Goal: Information Seeking & Learning: Learn about a topic

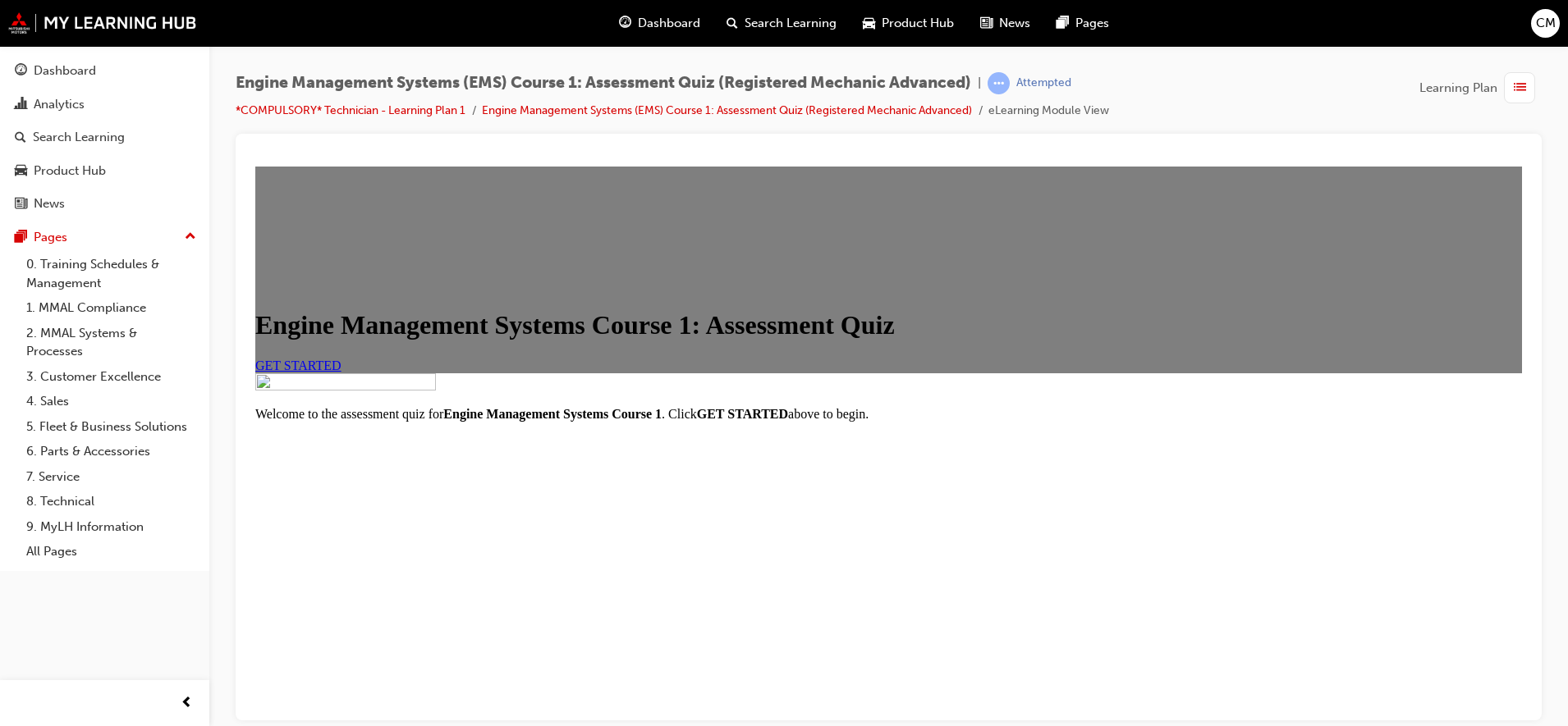
click at [342, 372] on span "GET STARTED" at bounding box center [298, 364] width 86 height 14
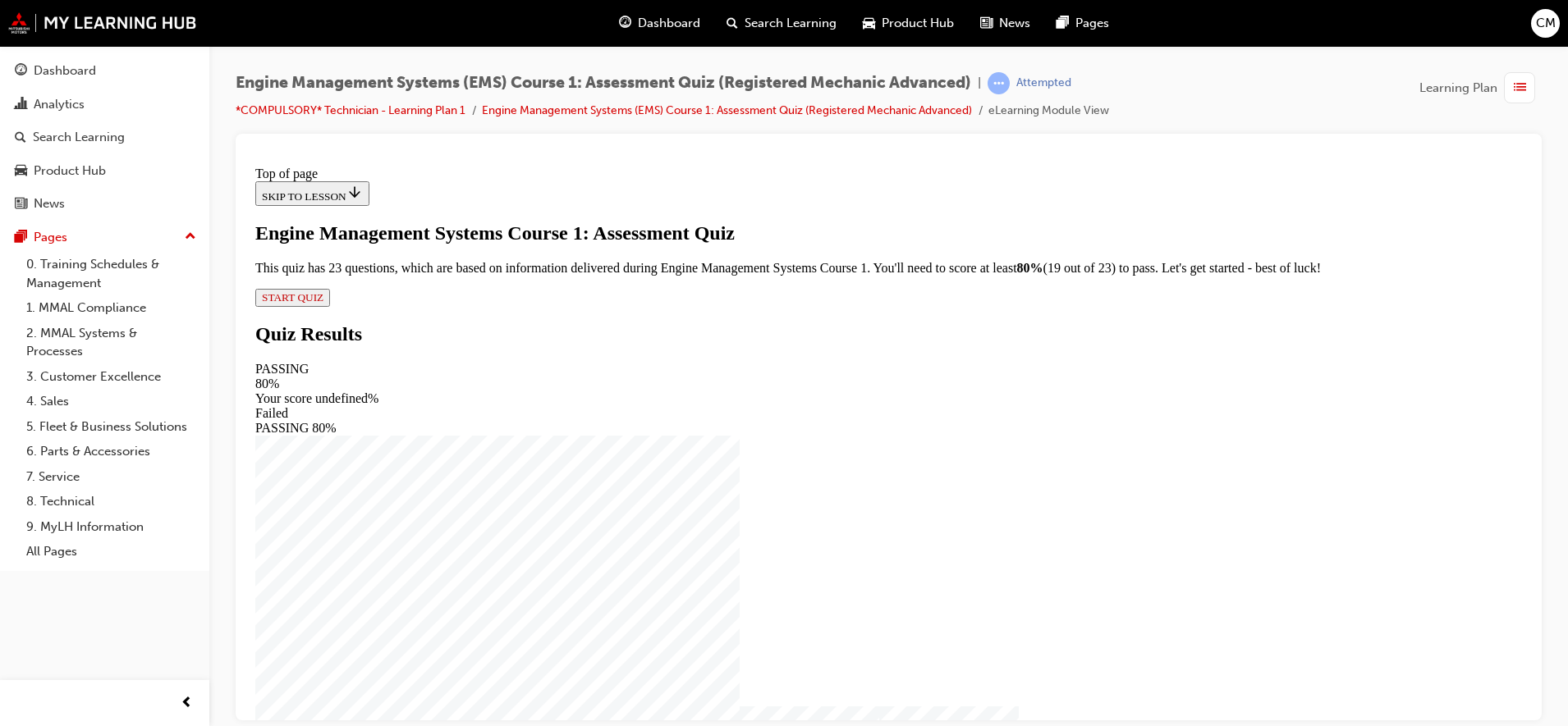
click at [323, 303] on span "START QUIZ" at bounding box center [293, 297] width 61 height 12
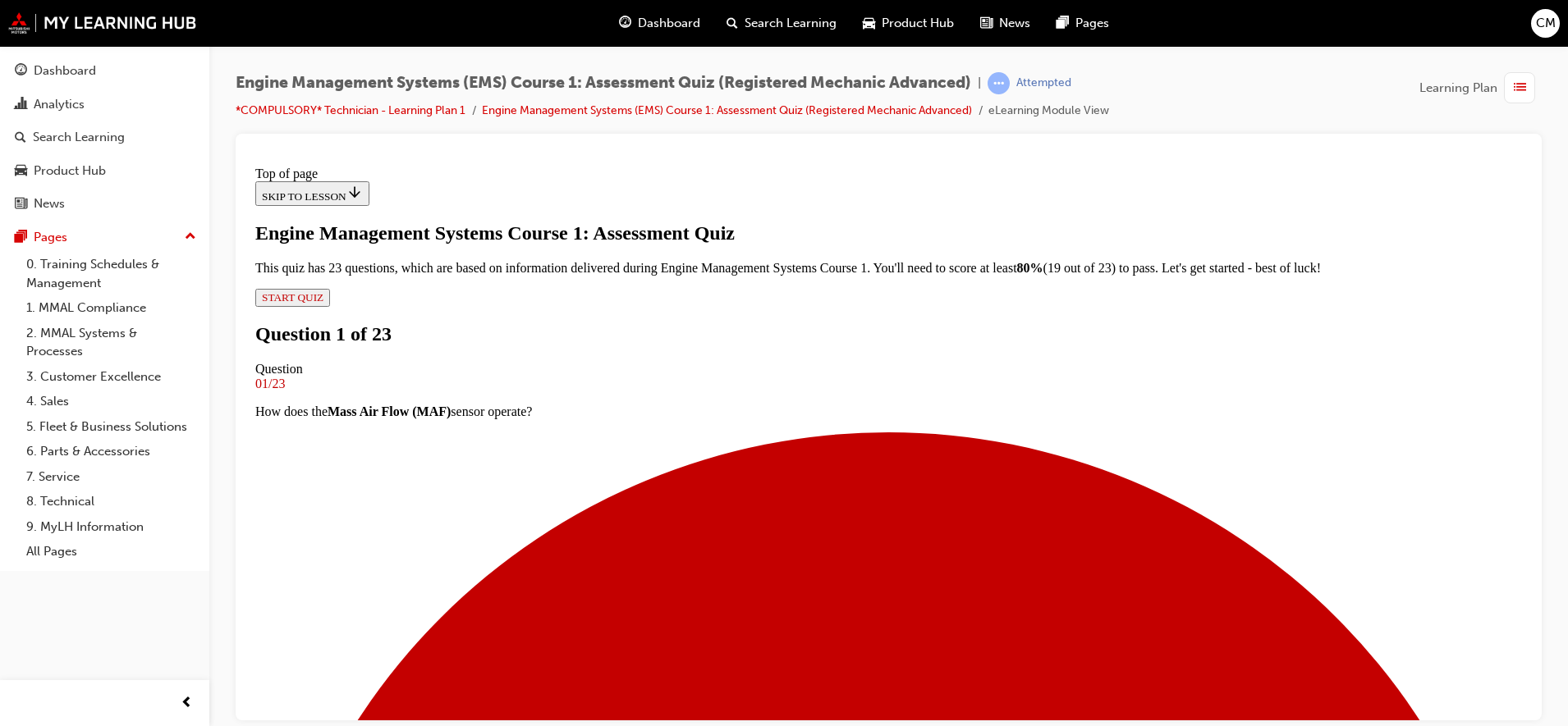
scroll to position [115, 0]
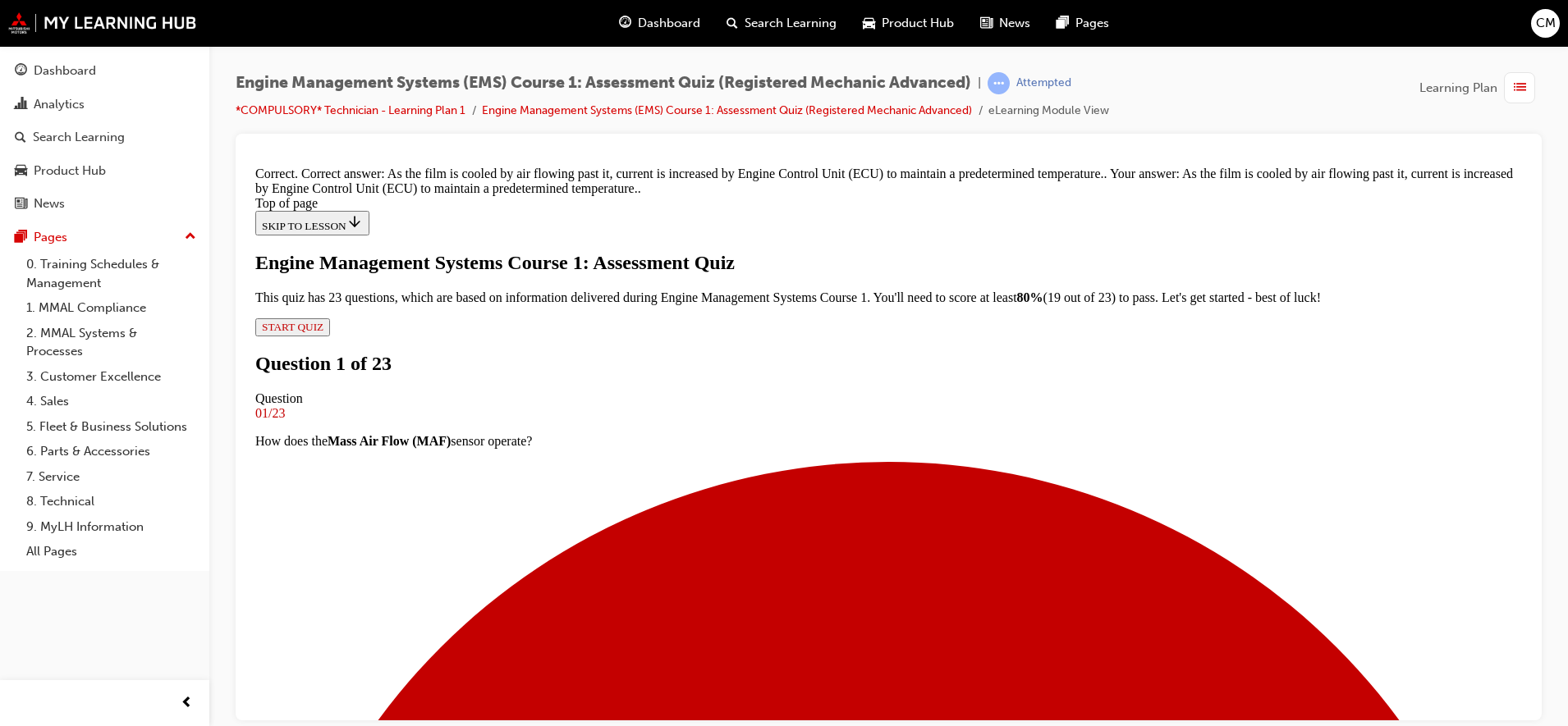
scroll to position [269, 0]
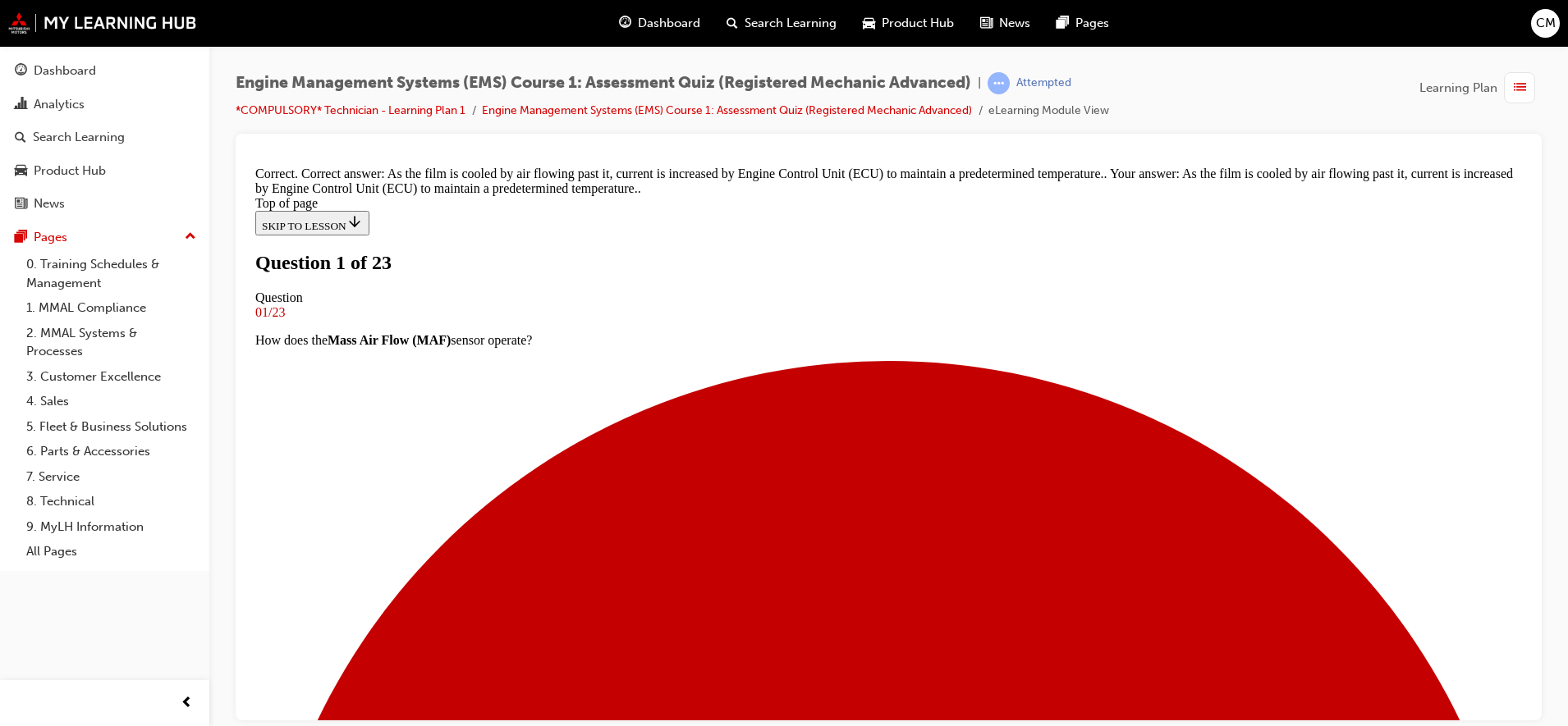
scroll to position [201, 0]
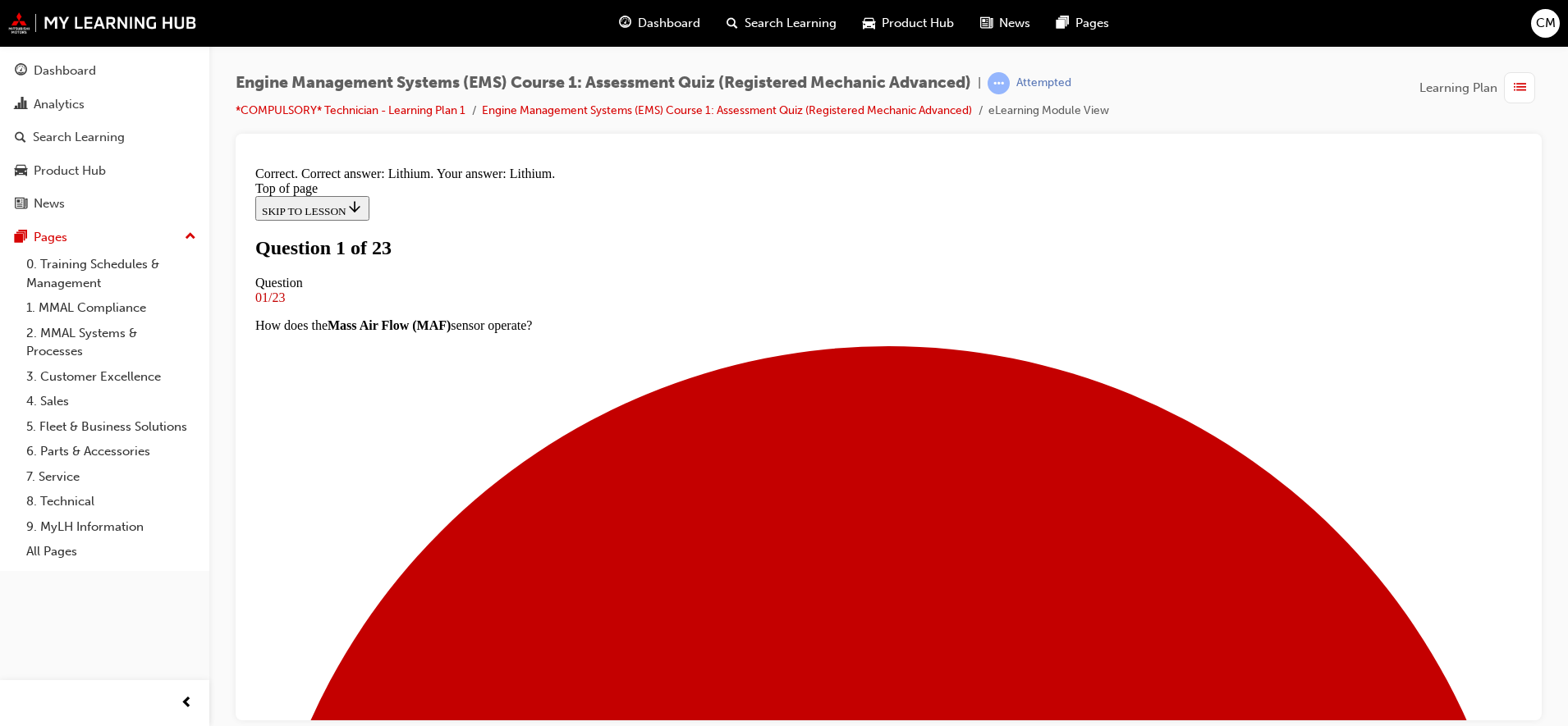
scroll to position [253, 0]
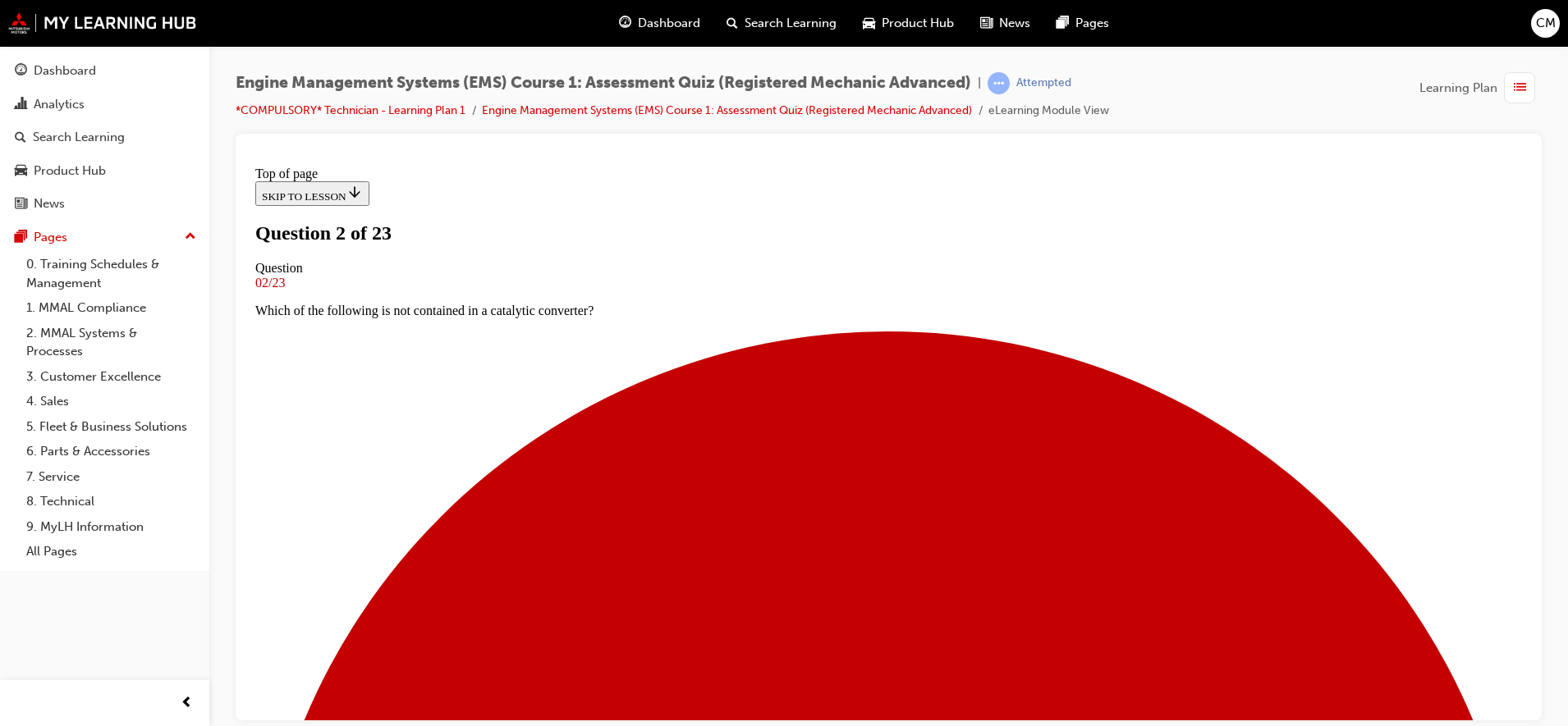
scroll to position [0, 0]
drag, startPoint x: 743, startPoint y: 525, endPoint x: 743, endPoint y: 516, distance: 9.0
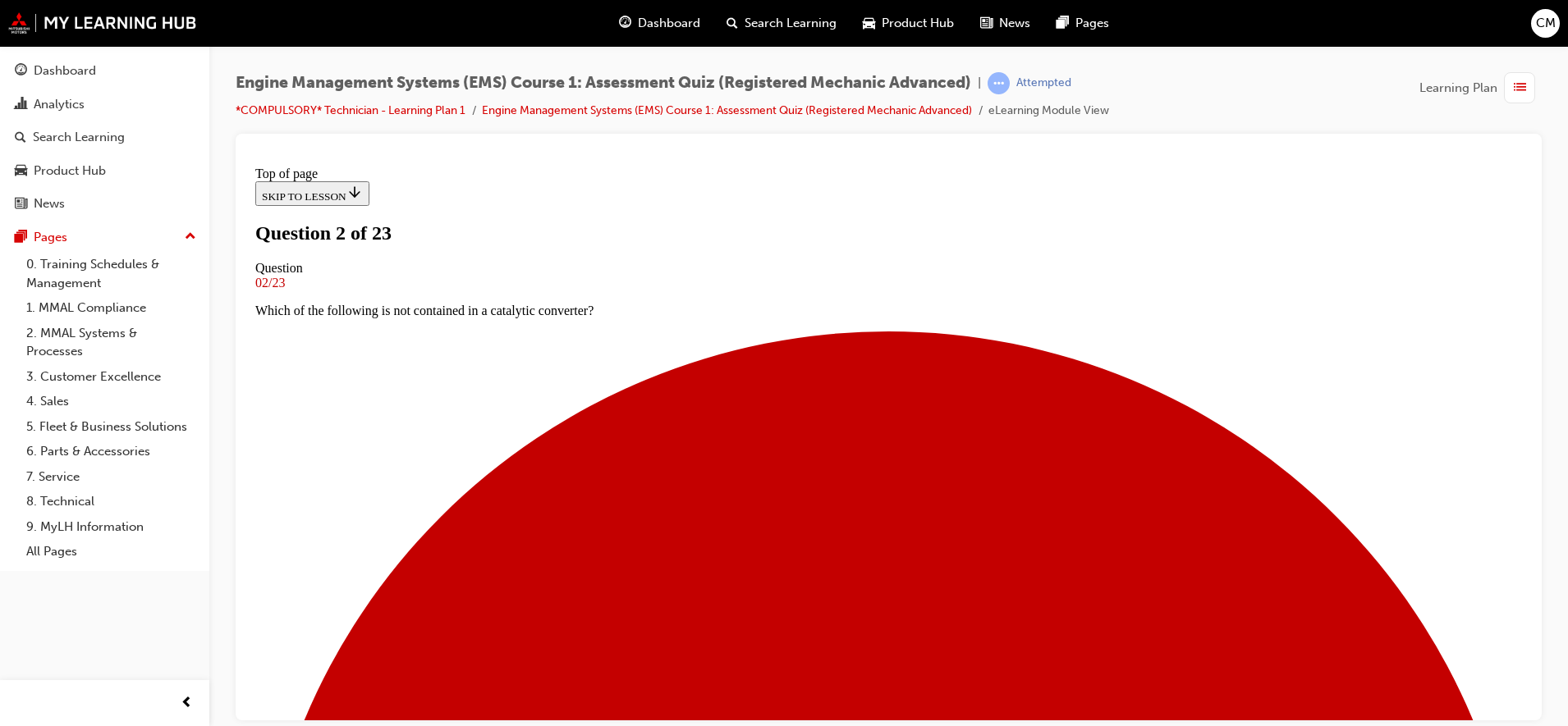
scroll to position [159, 0]
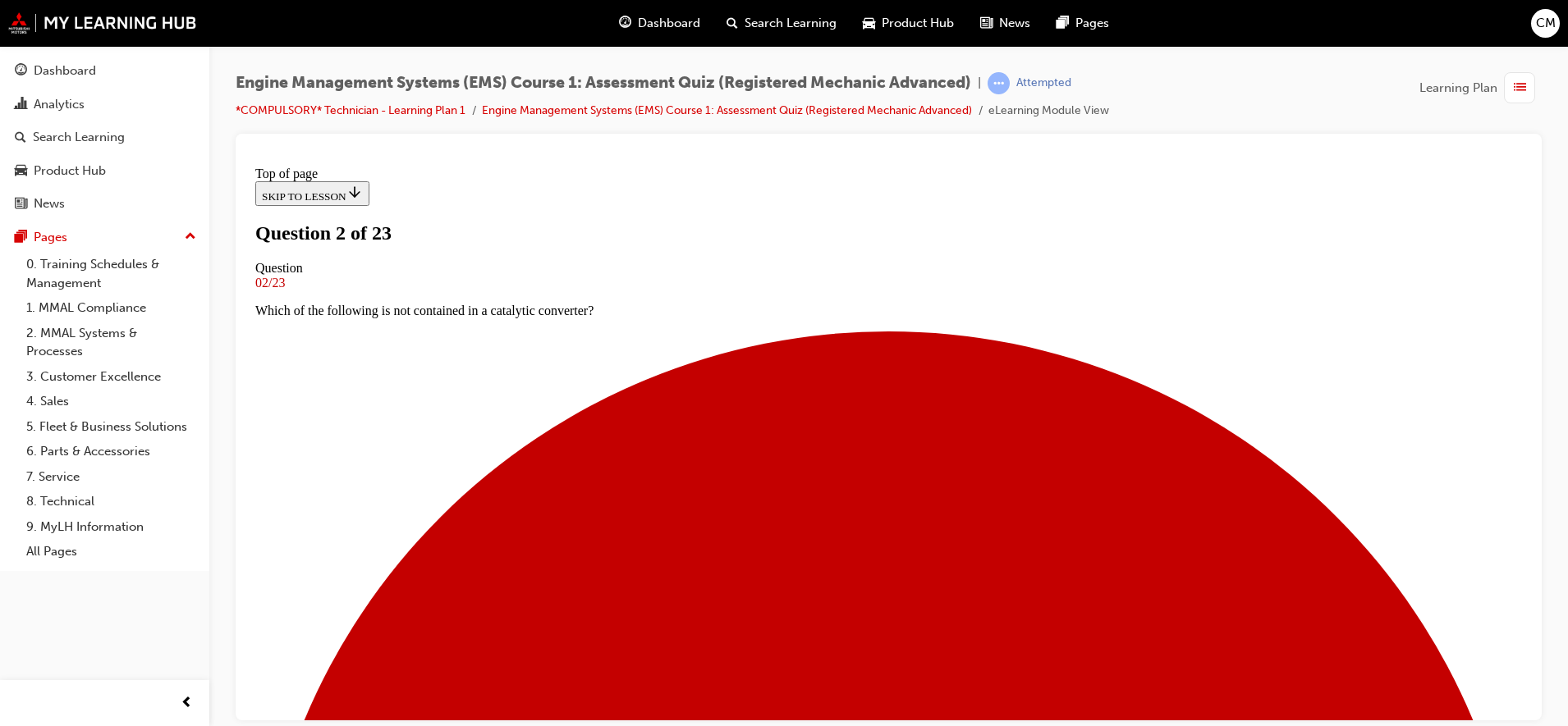
scroll to position [206, 0]
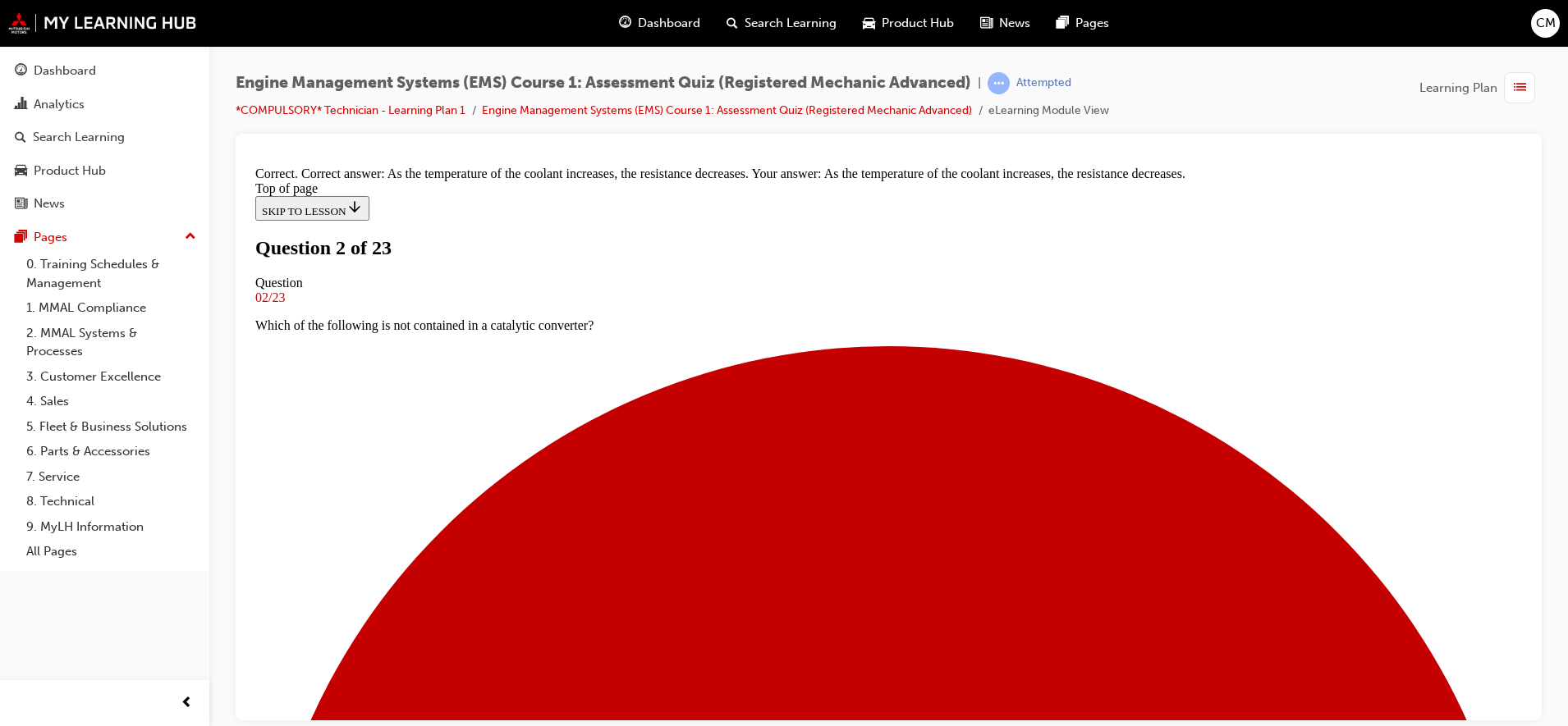
scroll to position [314, 0]
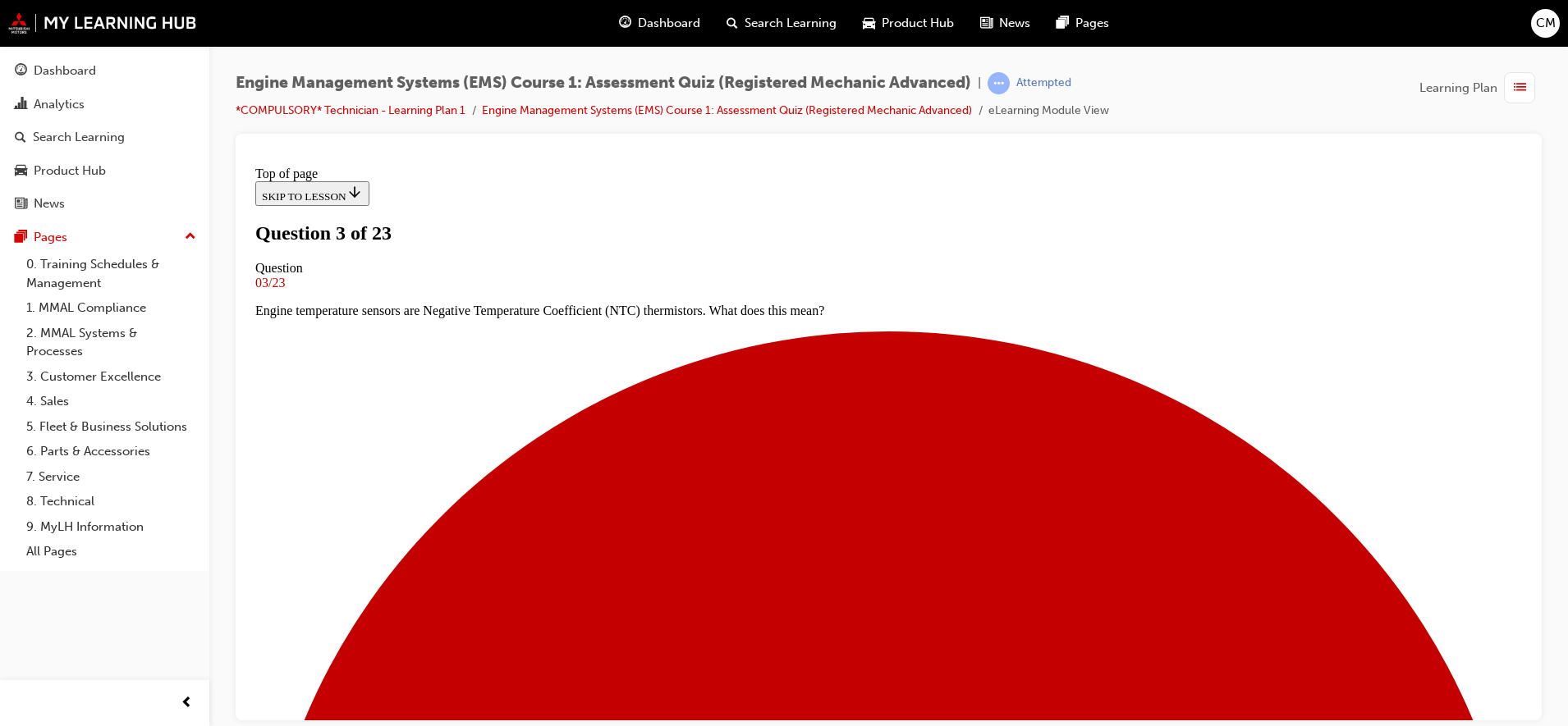
scroll to position [94, 0]
drag, startPoint x: 431, startPoint y: 165, endPoint x: 433, endPoint y: 408, distance: 243.0
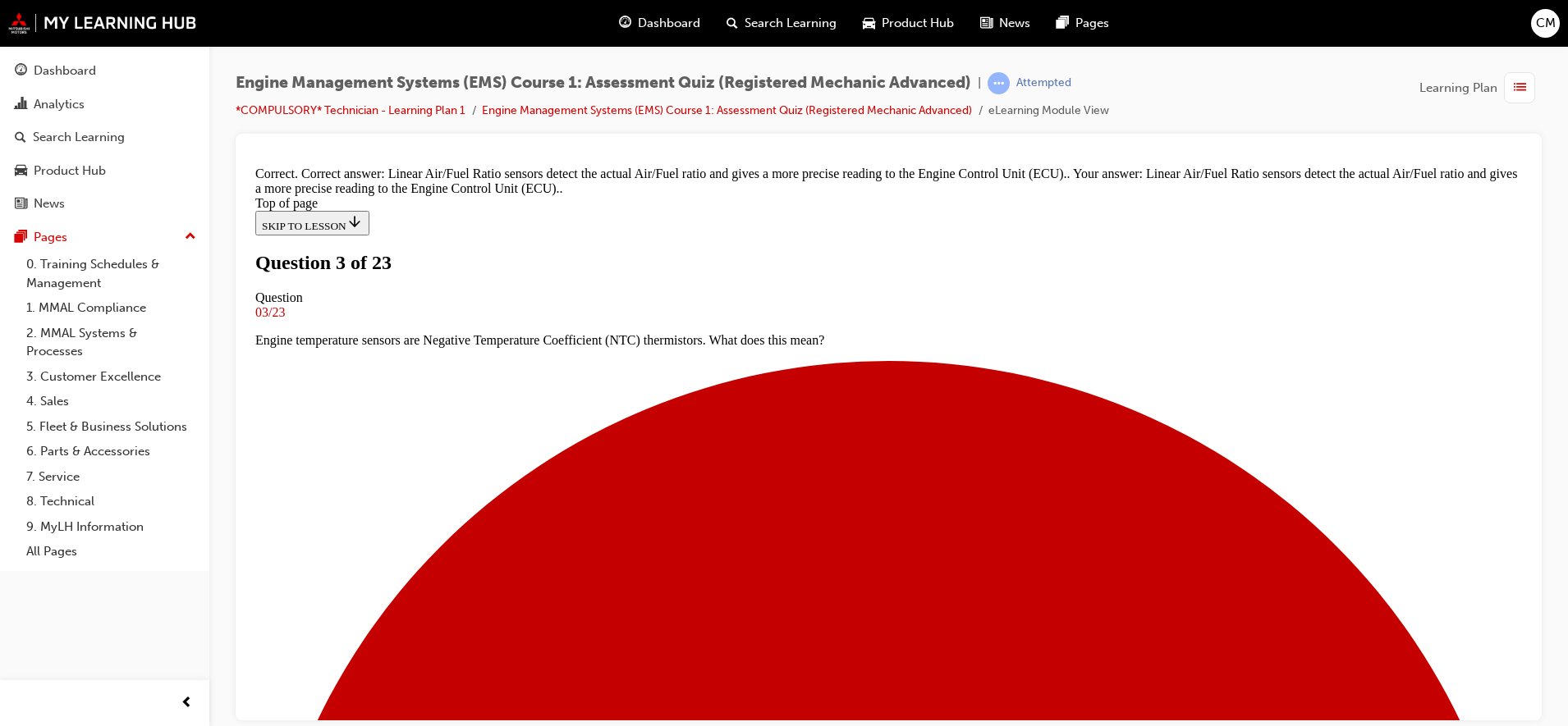
scroll to position [248, 0]
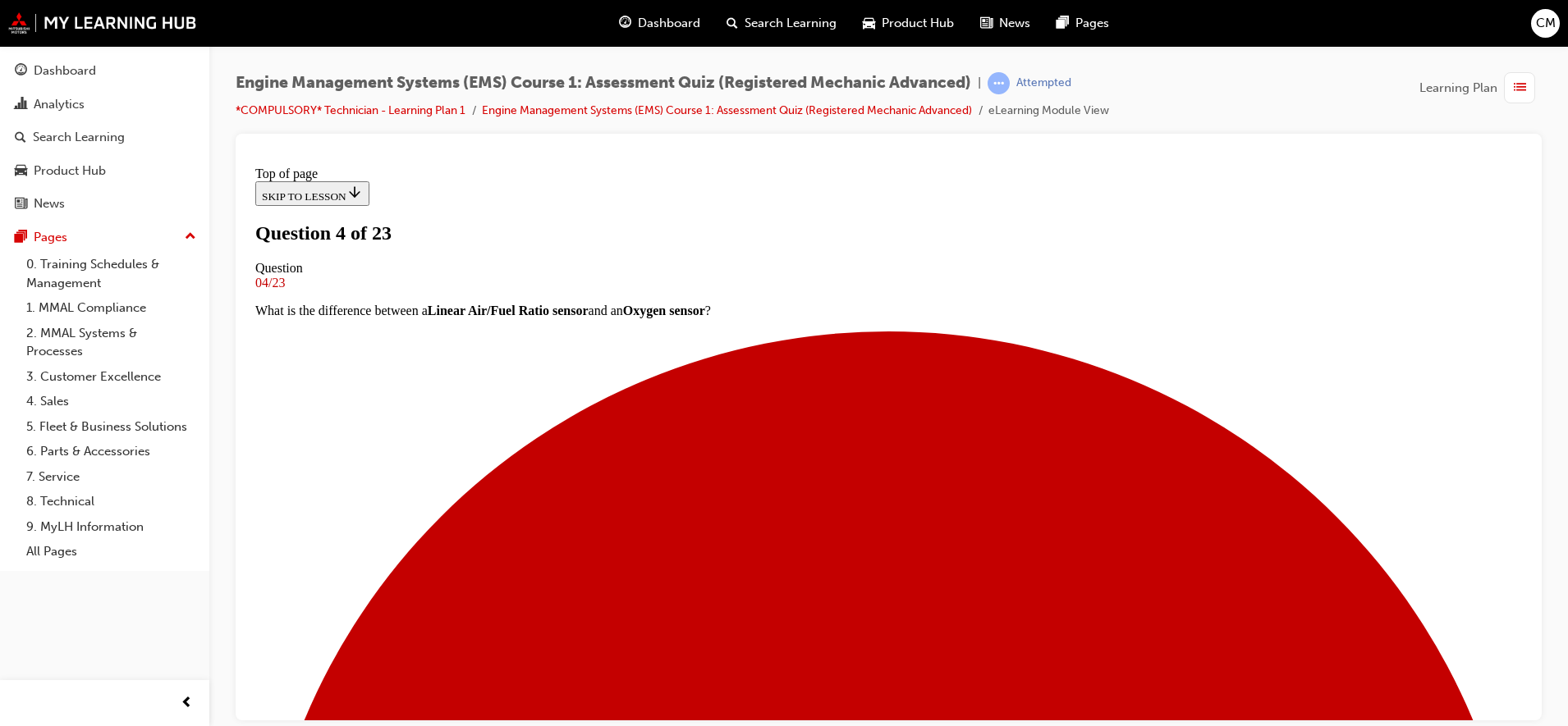
scroll to position [105, 0]
drag, startPoint x: 731, startPoint y: 457, endPoint x: 829, endPoint y: 466, distance: 98.4
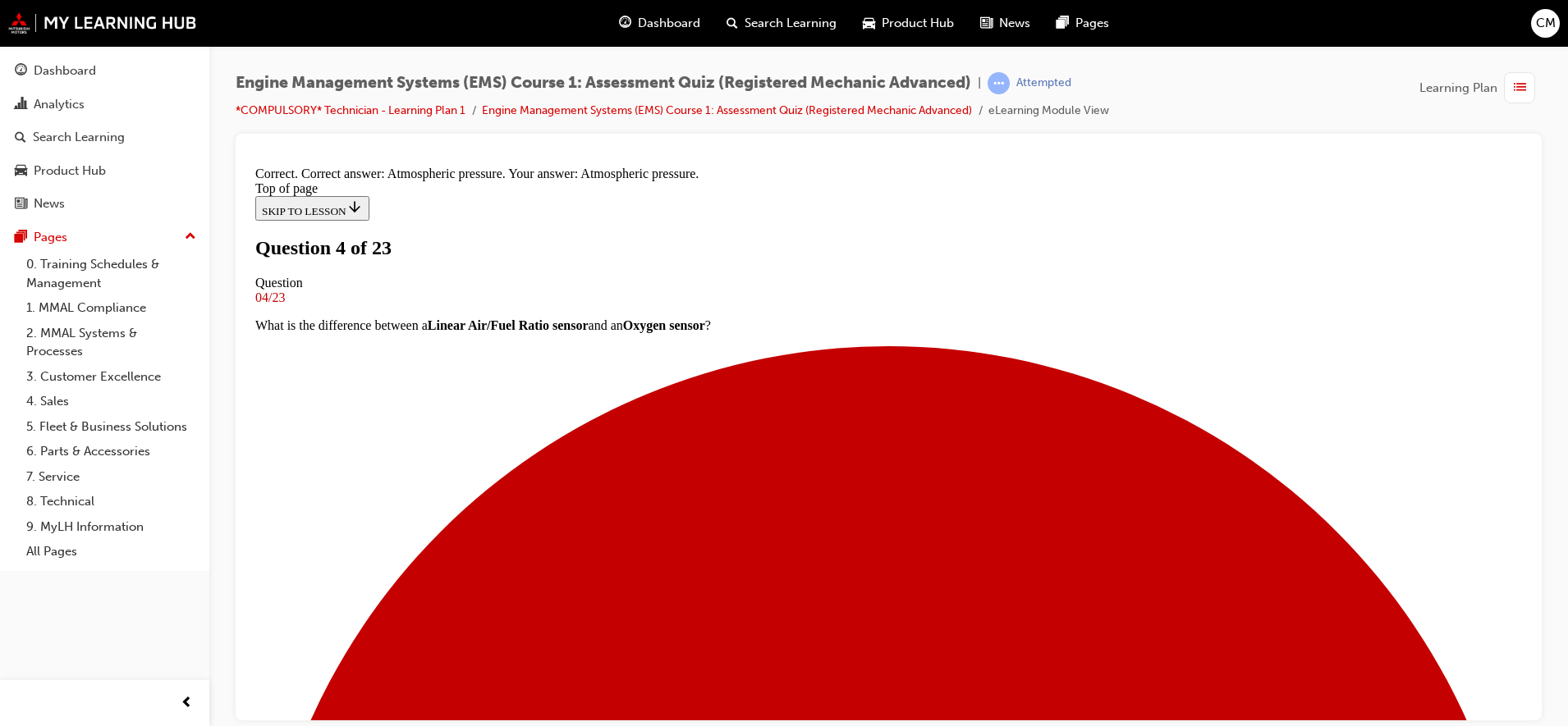
scroll to position [215, 0]
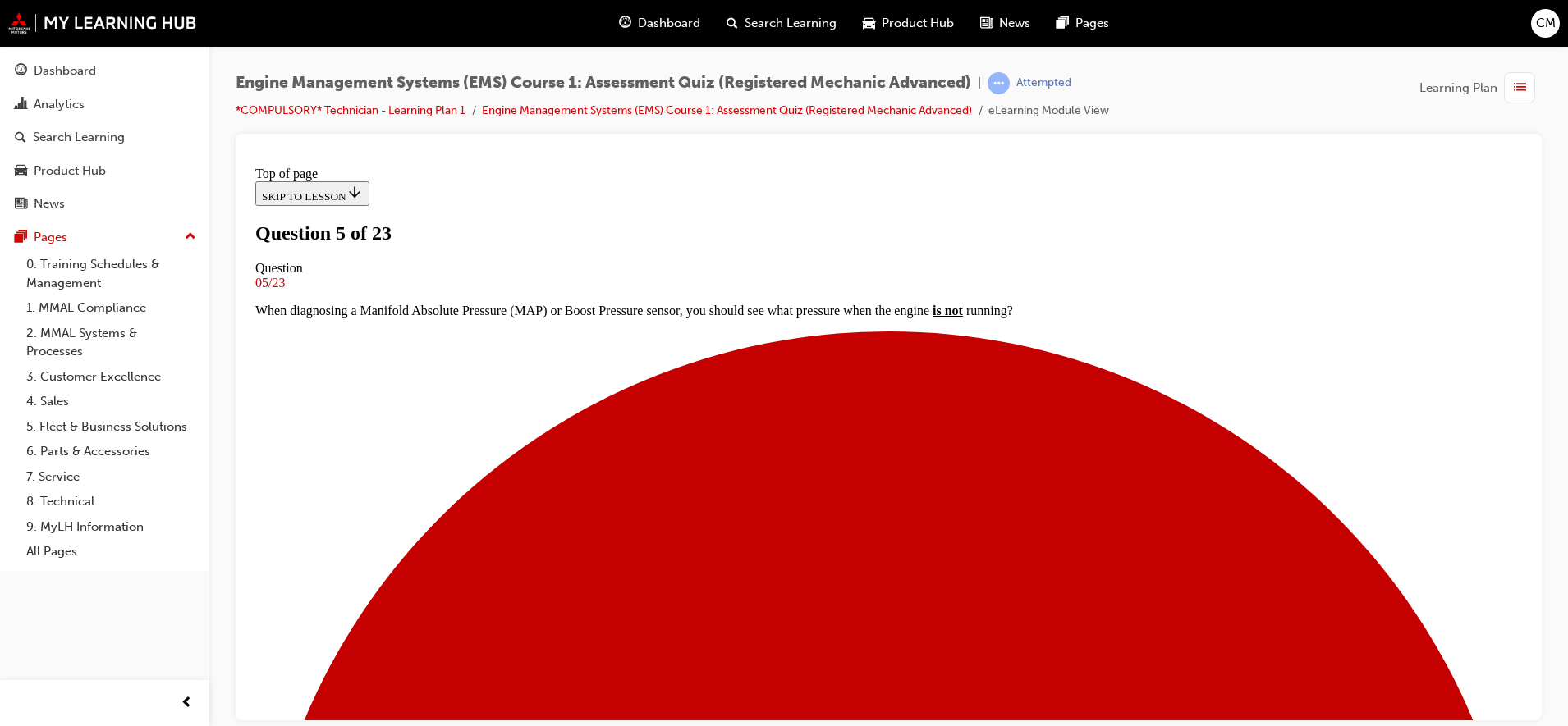
scroll to position [187, 0]
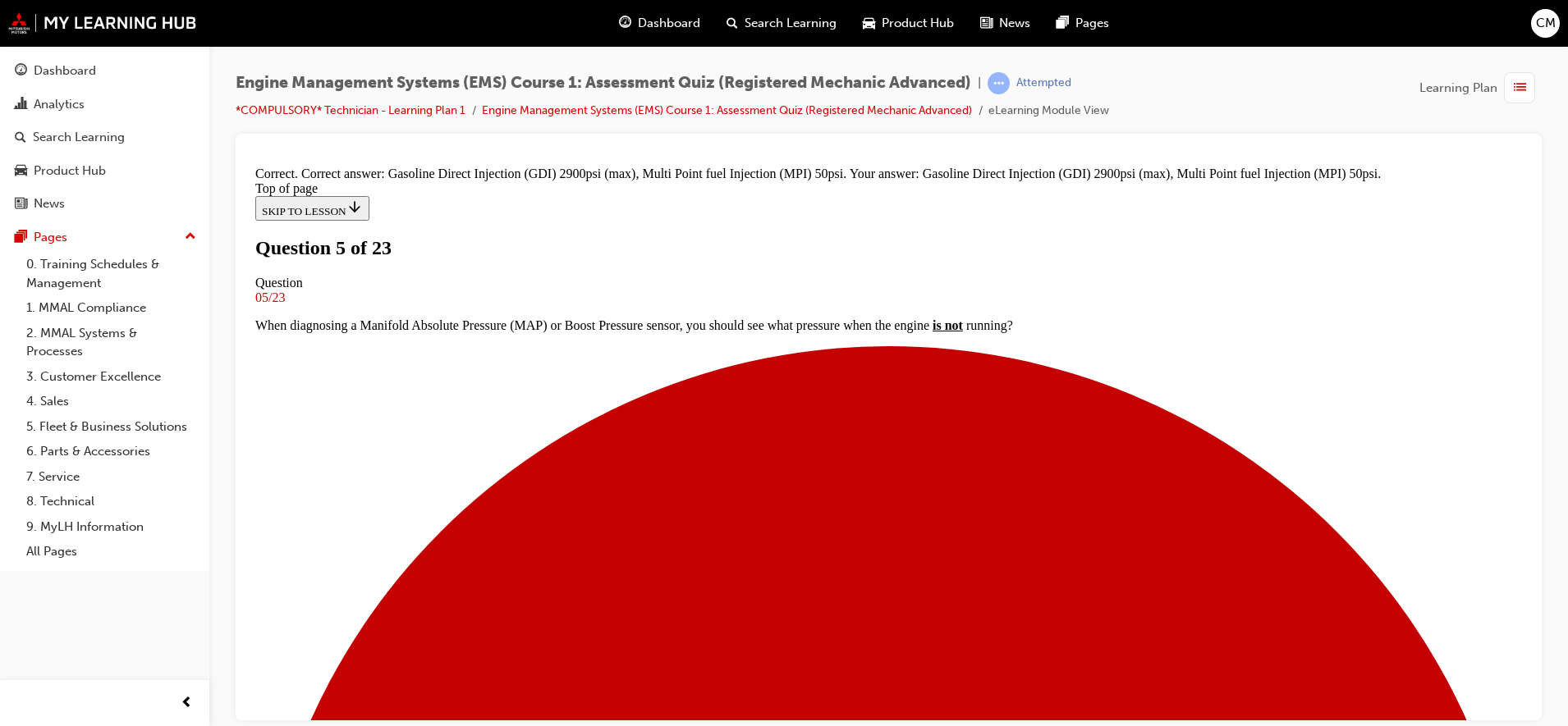
scroll to position [346, 0]
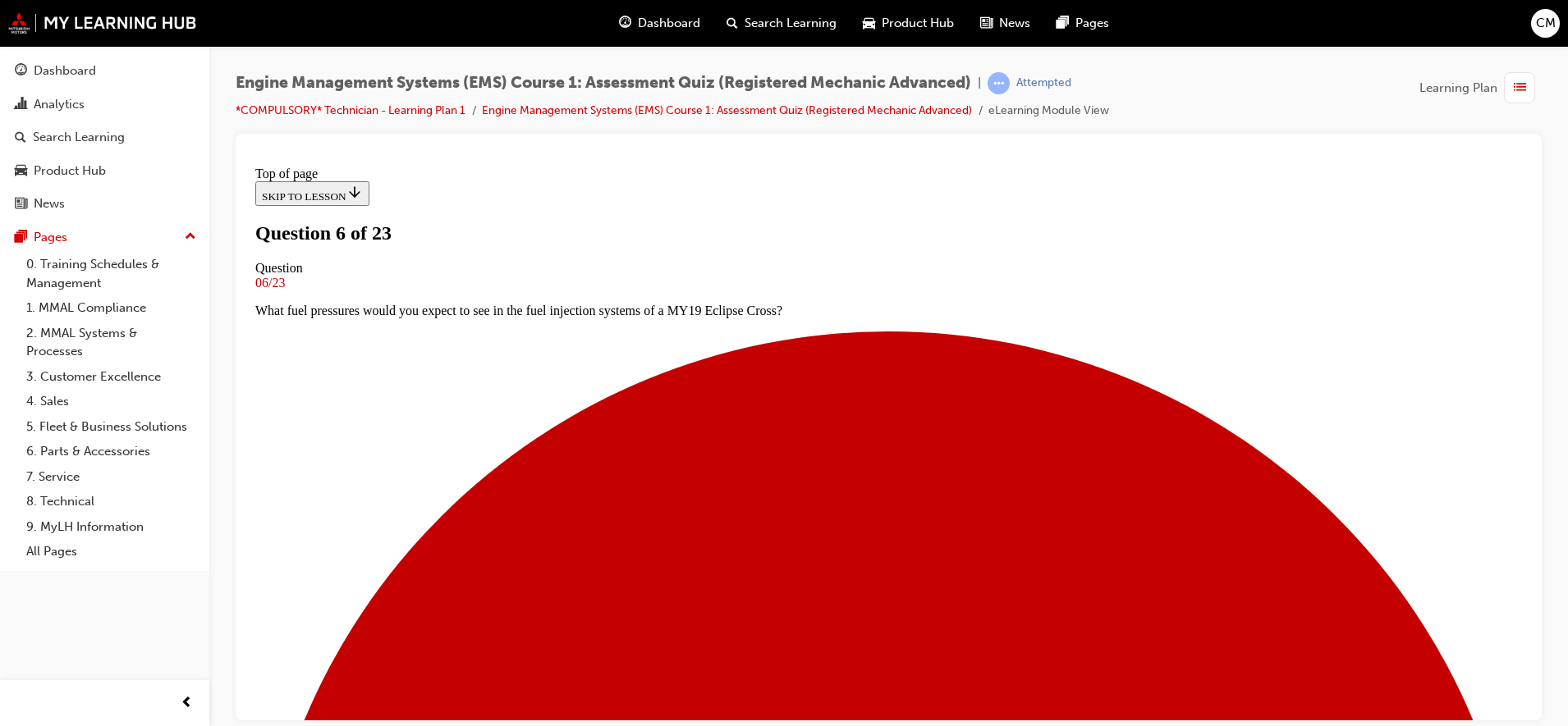
scroll to position [105, 0]
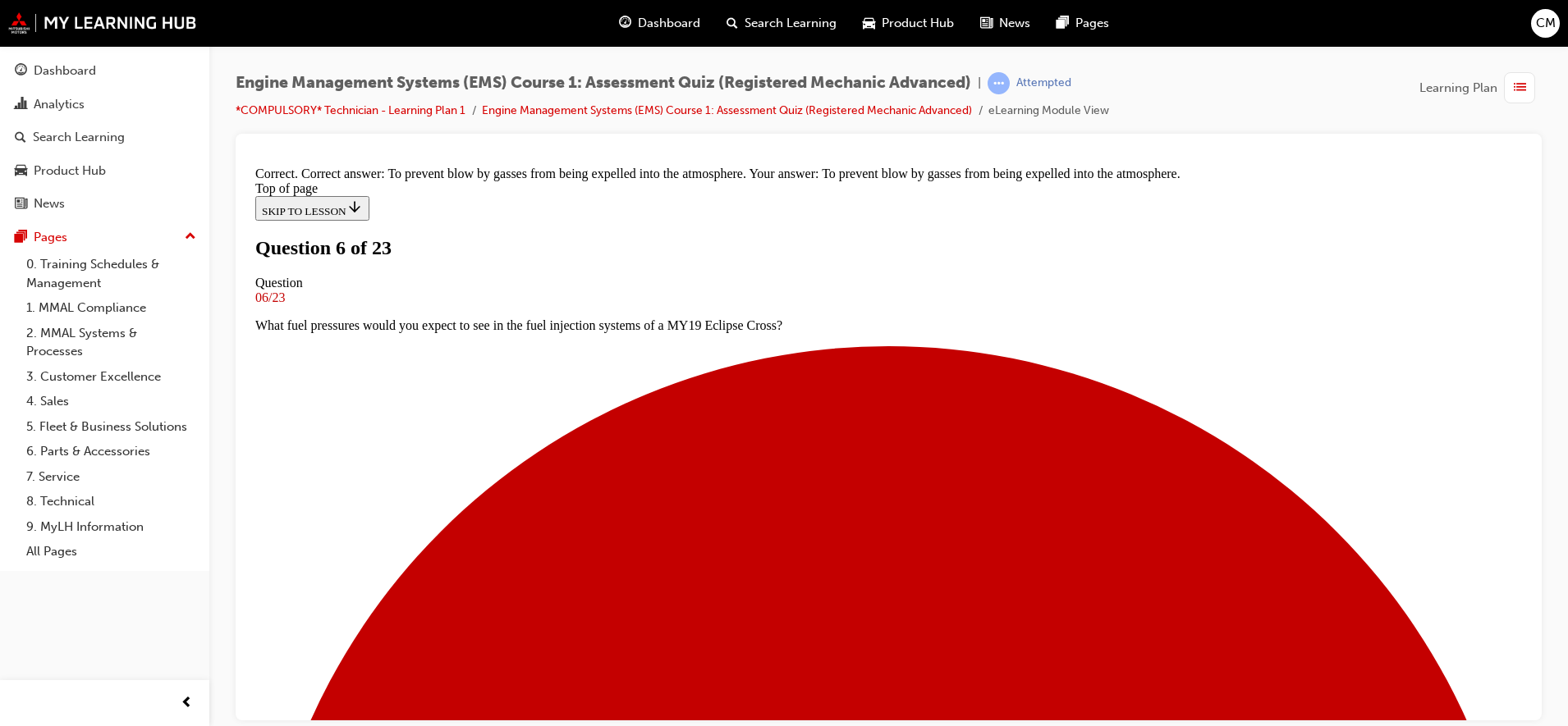
scroll to position [269, 0]
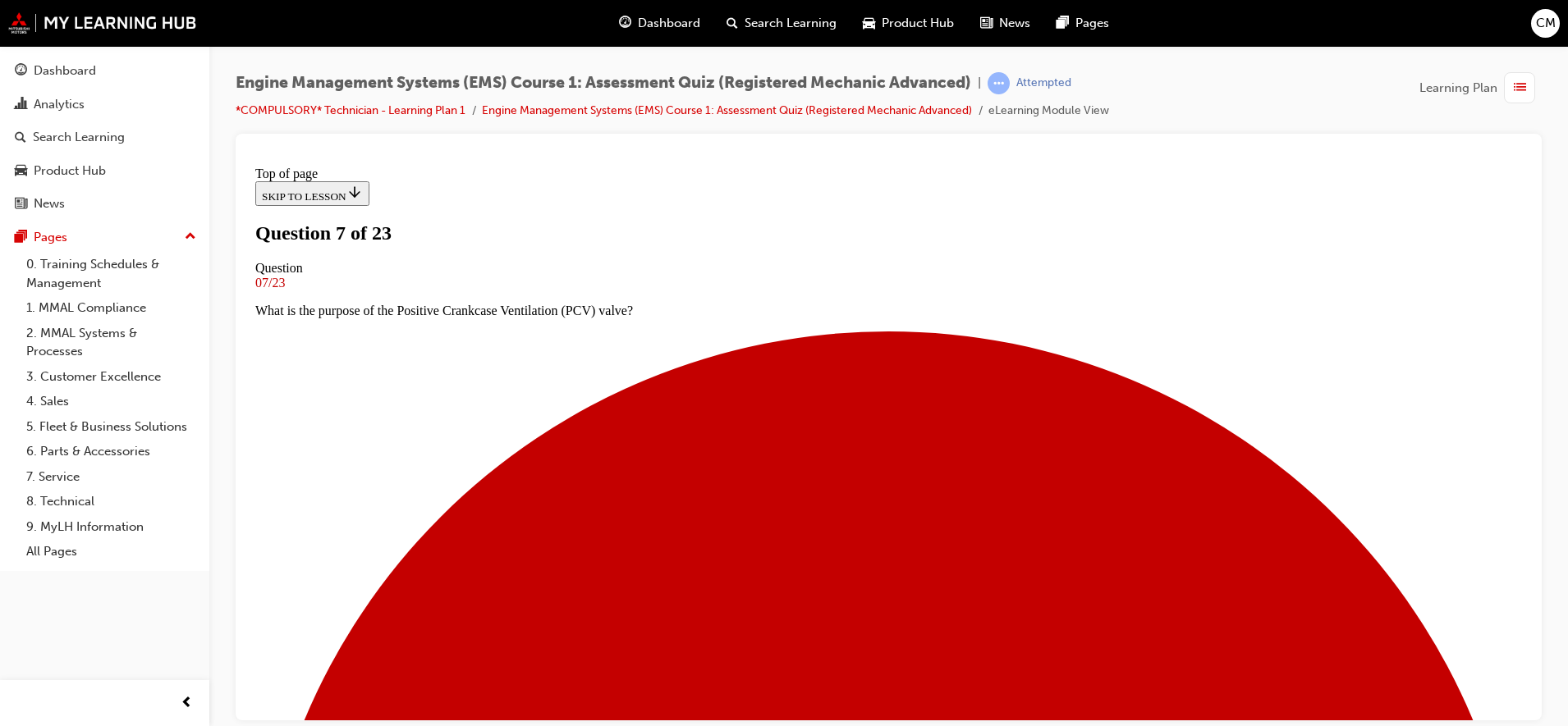
scroll to position [102, 0]
drag, startPoint x: 738, startPoint y: 497, endPoint x: 752, endPoint y: 491, distance: 15.2
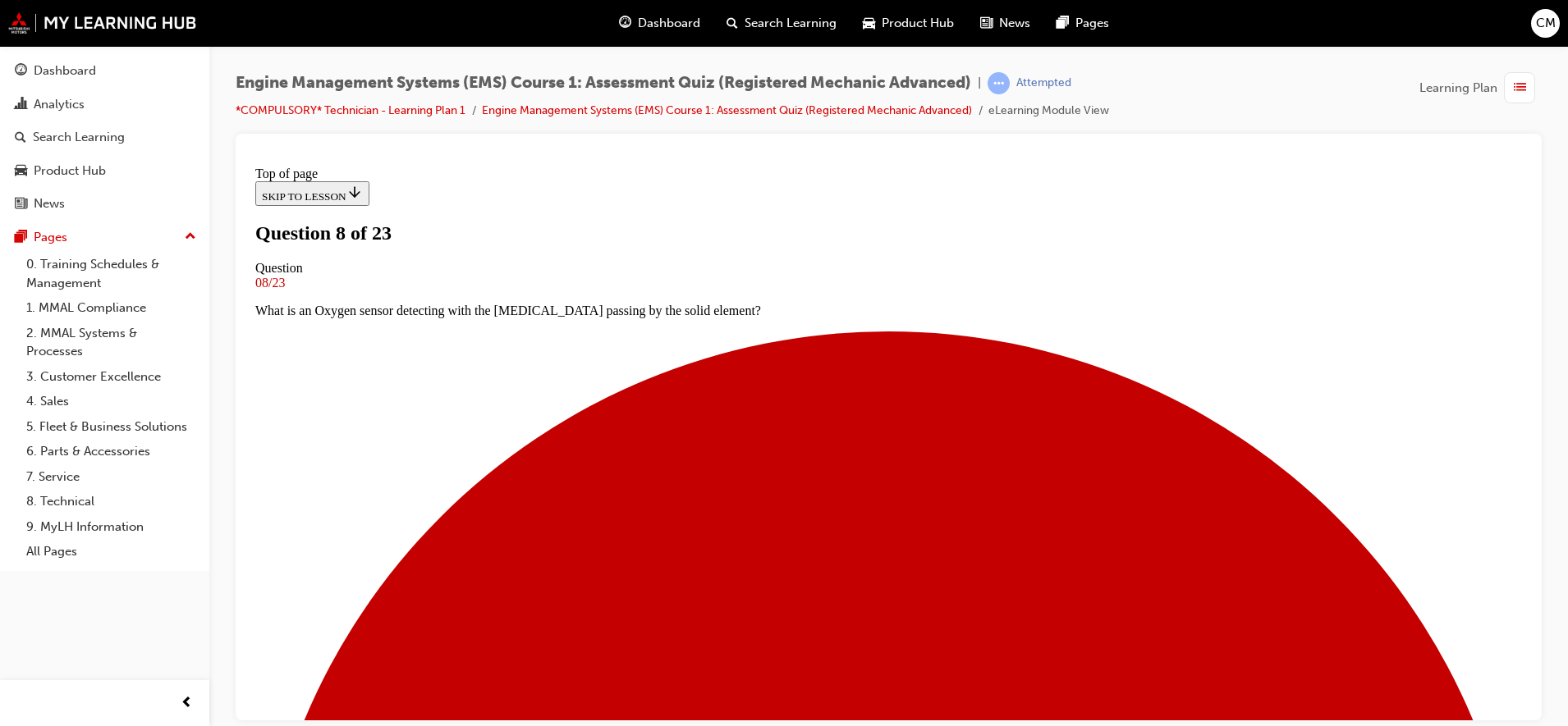
scroll to position [105, 0]
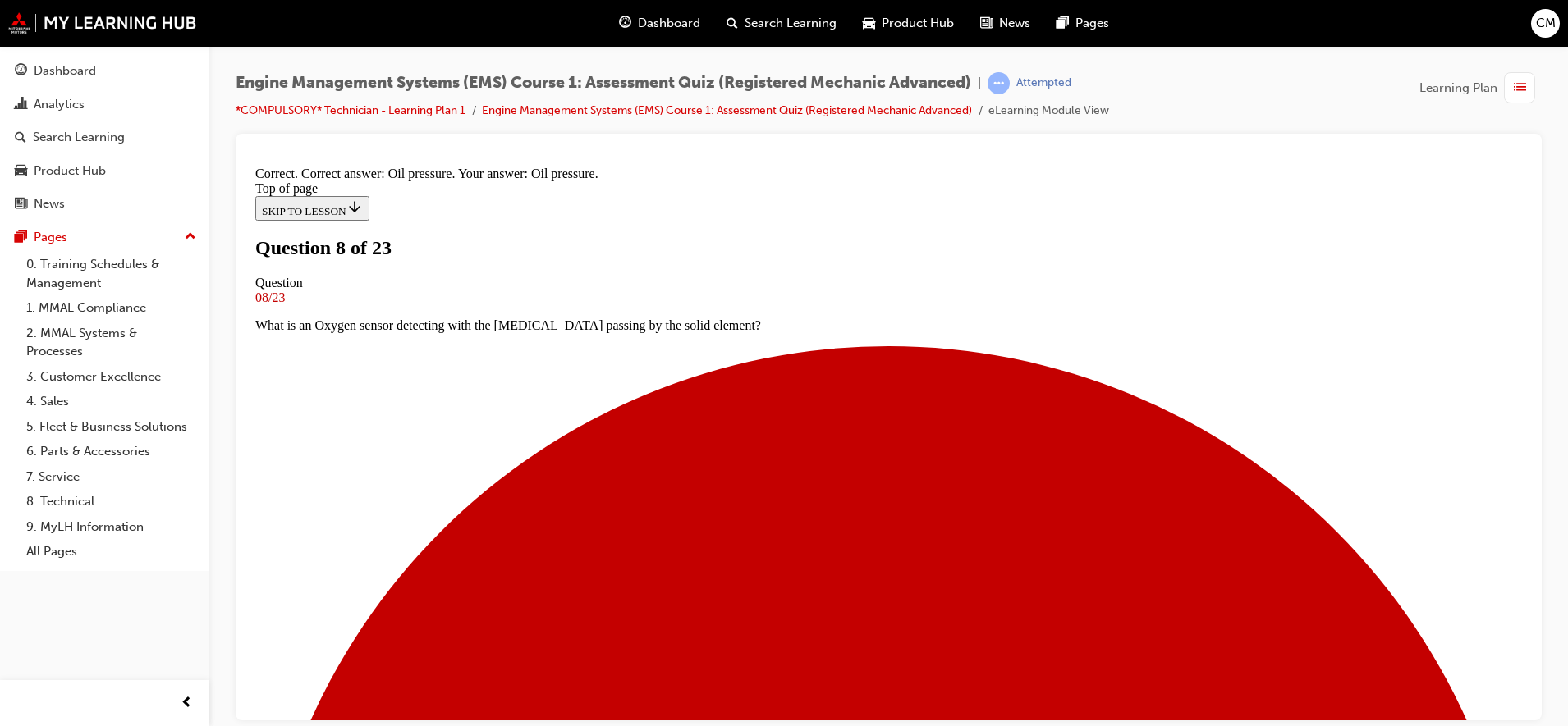
scroll to position [243, 0]
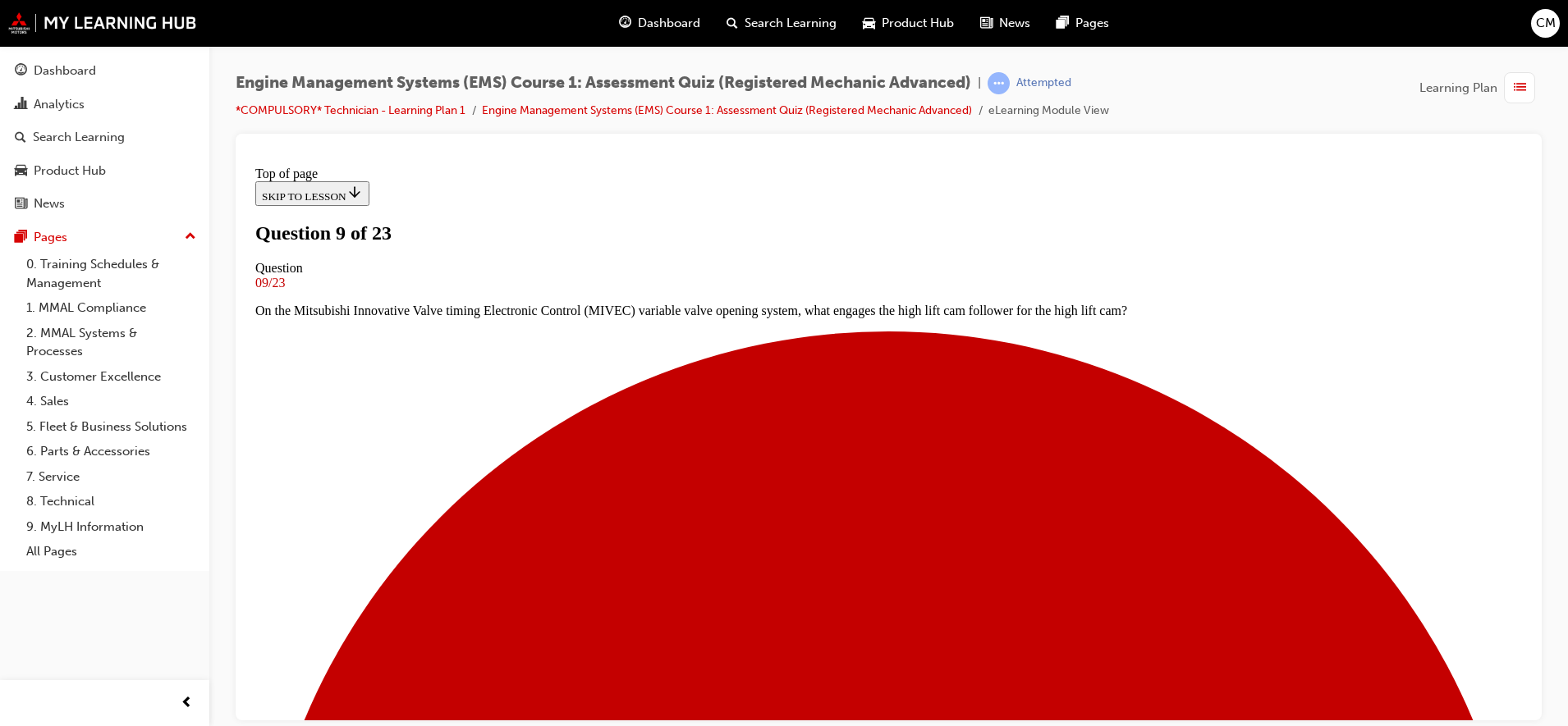
scroll to position [105, 0]
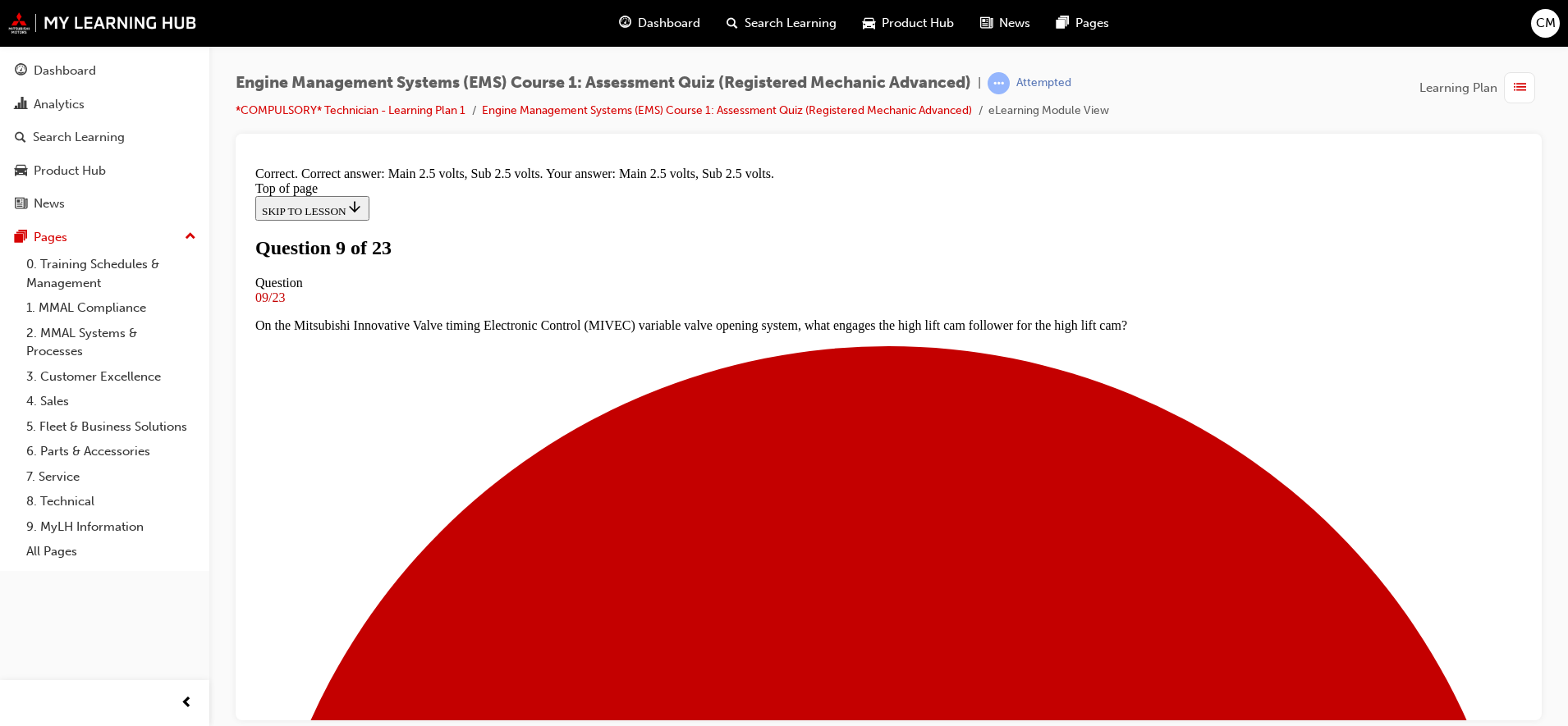
scroll to position [280, 0]
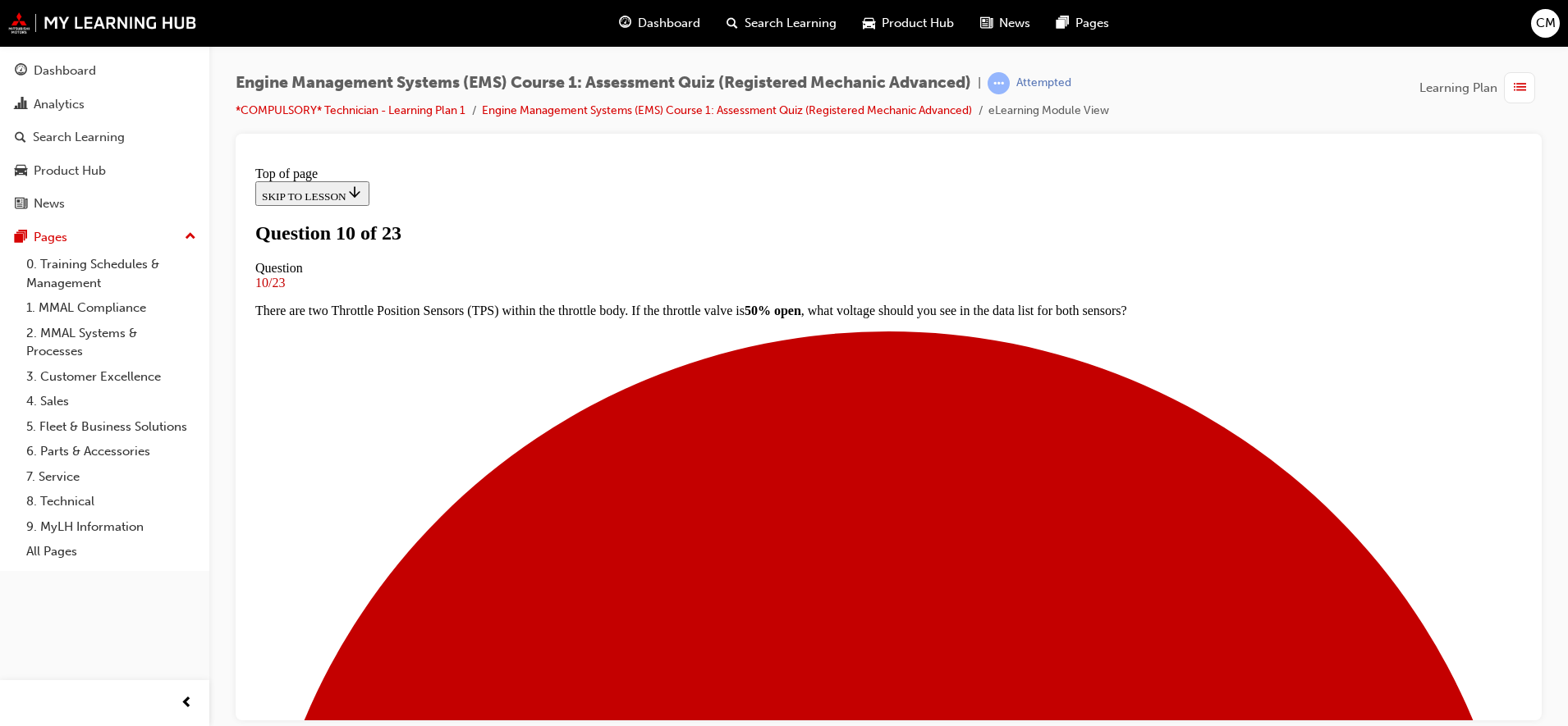
scroll to position [105, 0]
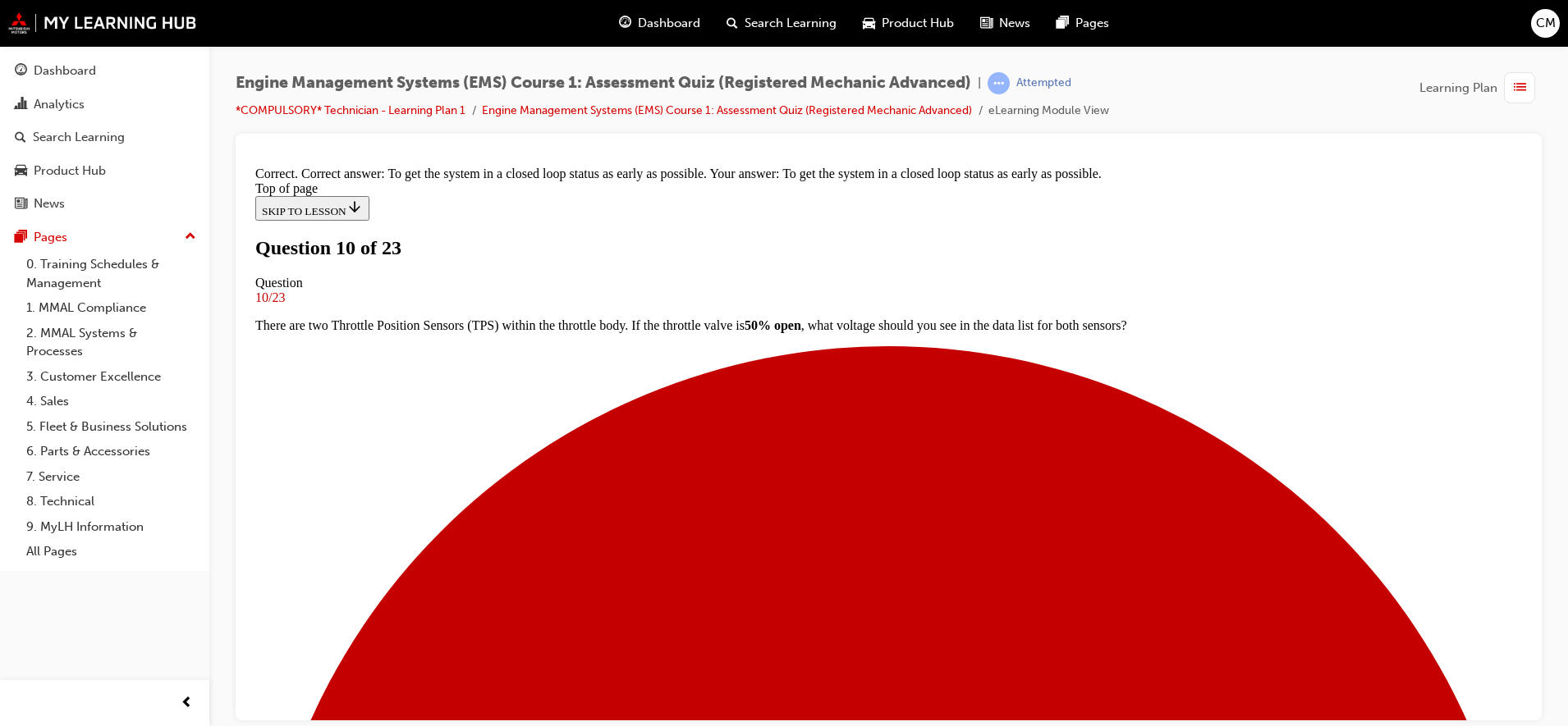
scroll to position [206, 0]
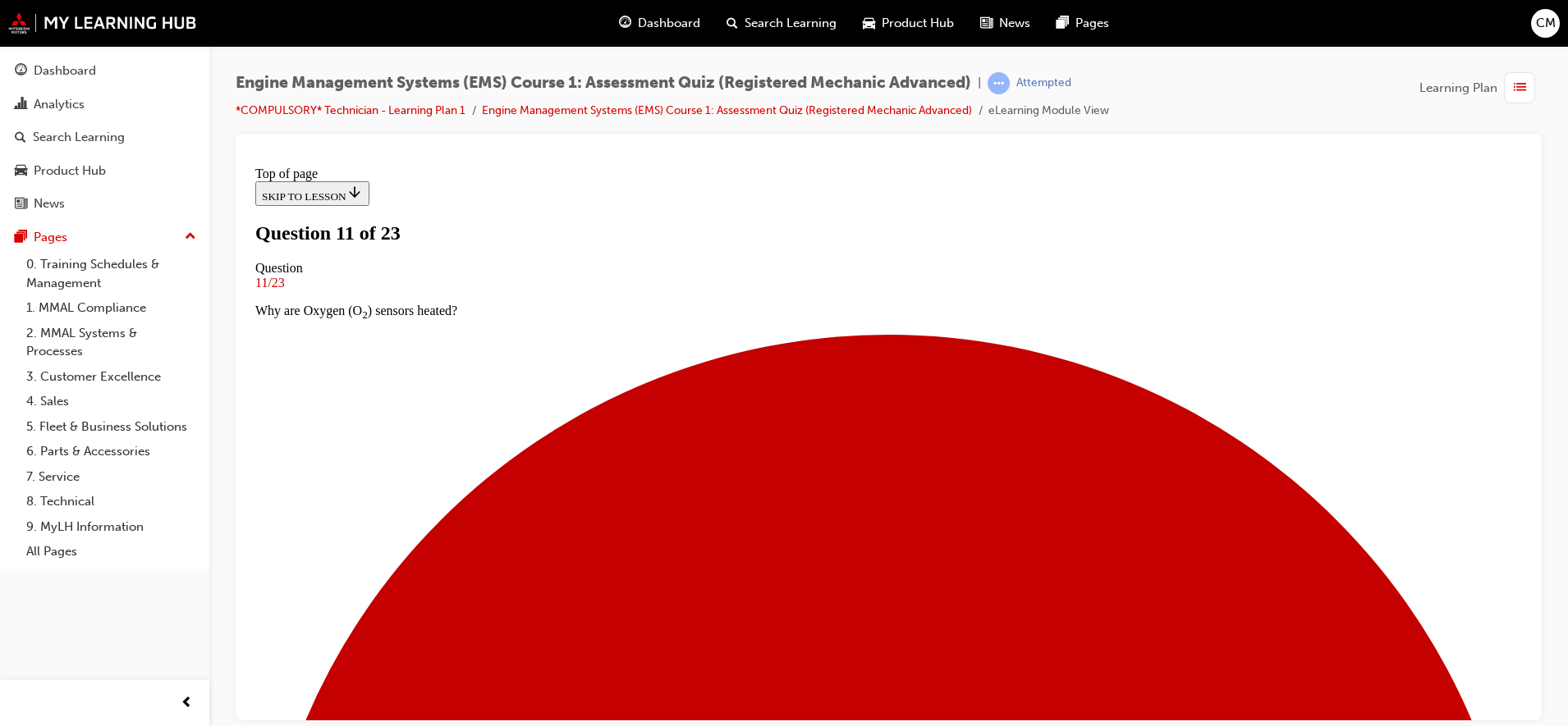
scroll to position [210, 0]
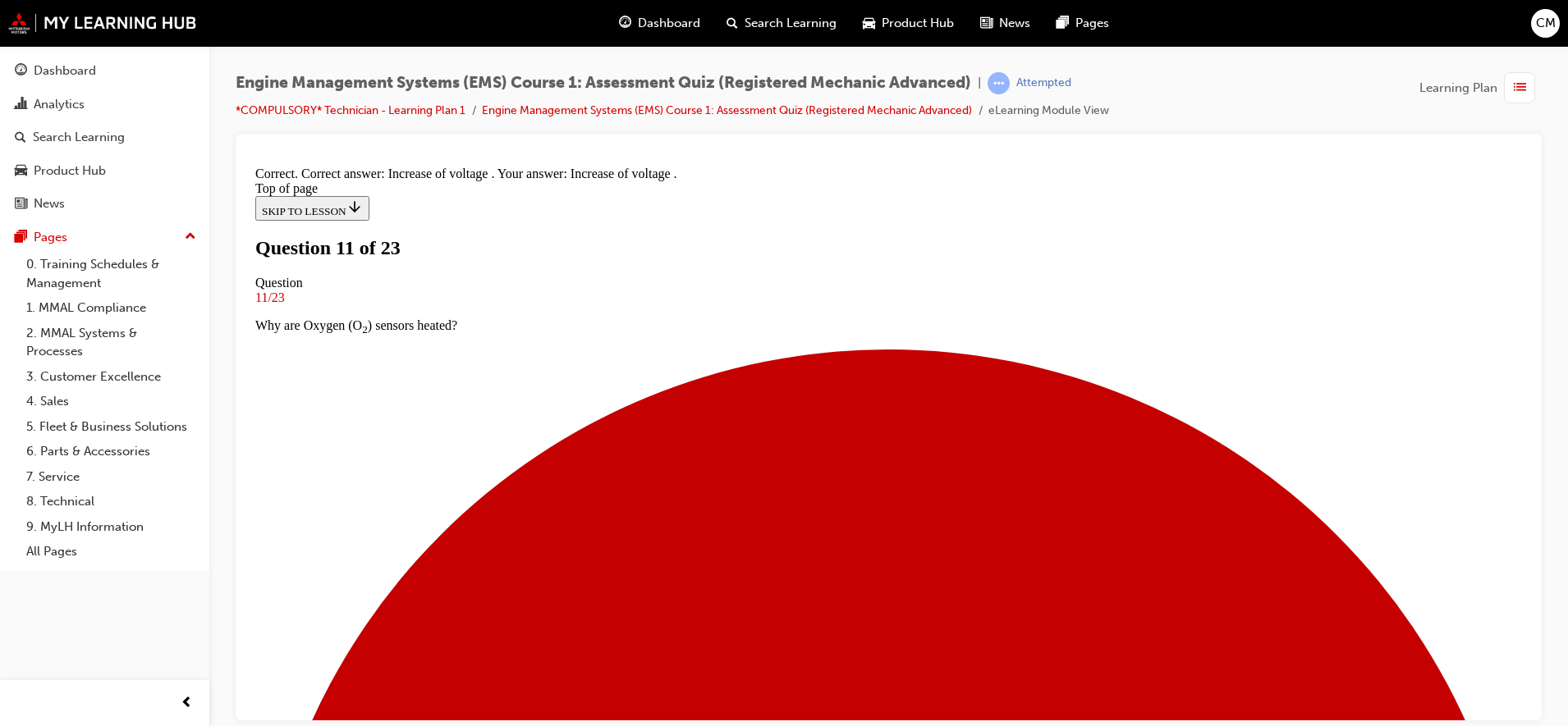
scroll to position [364, 0]
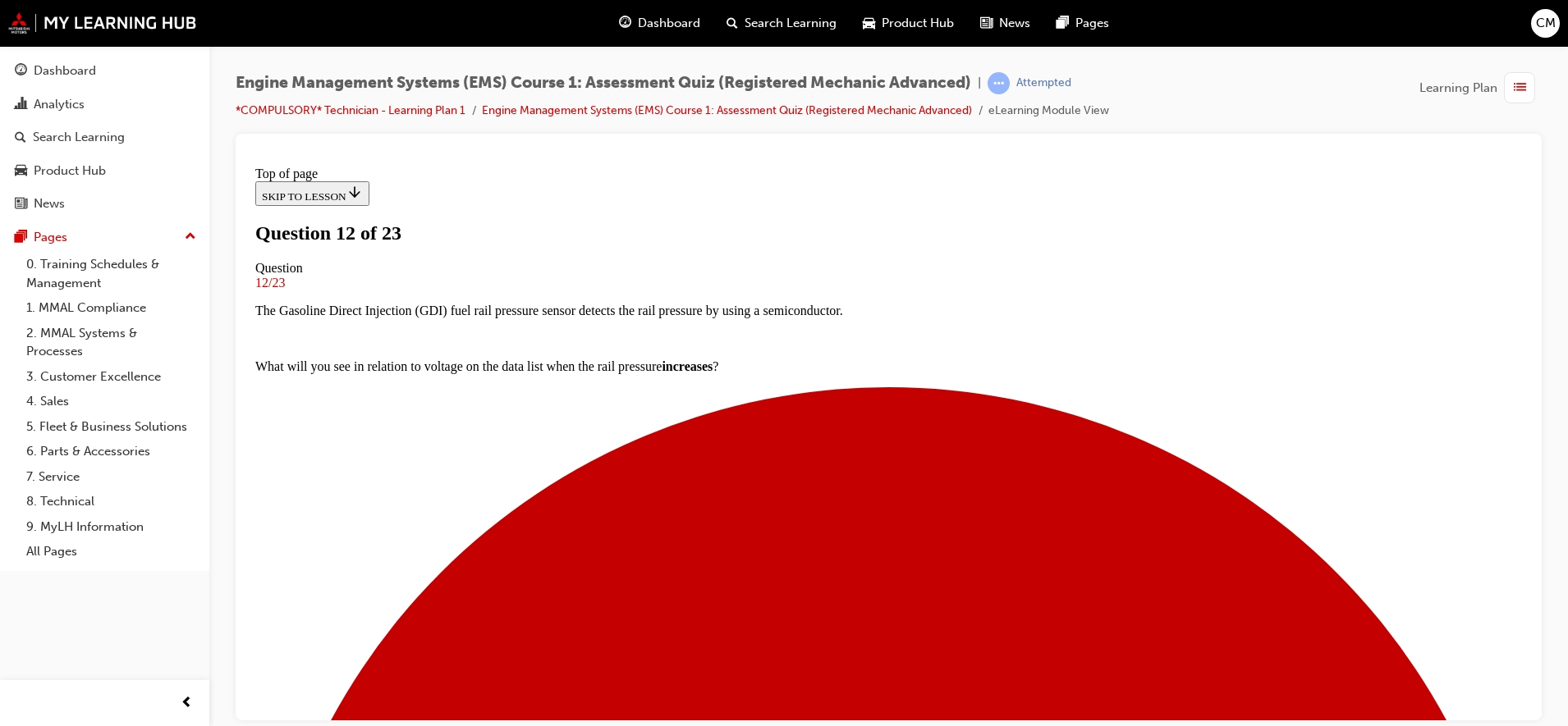
scroll to position [191, 0]
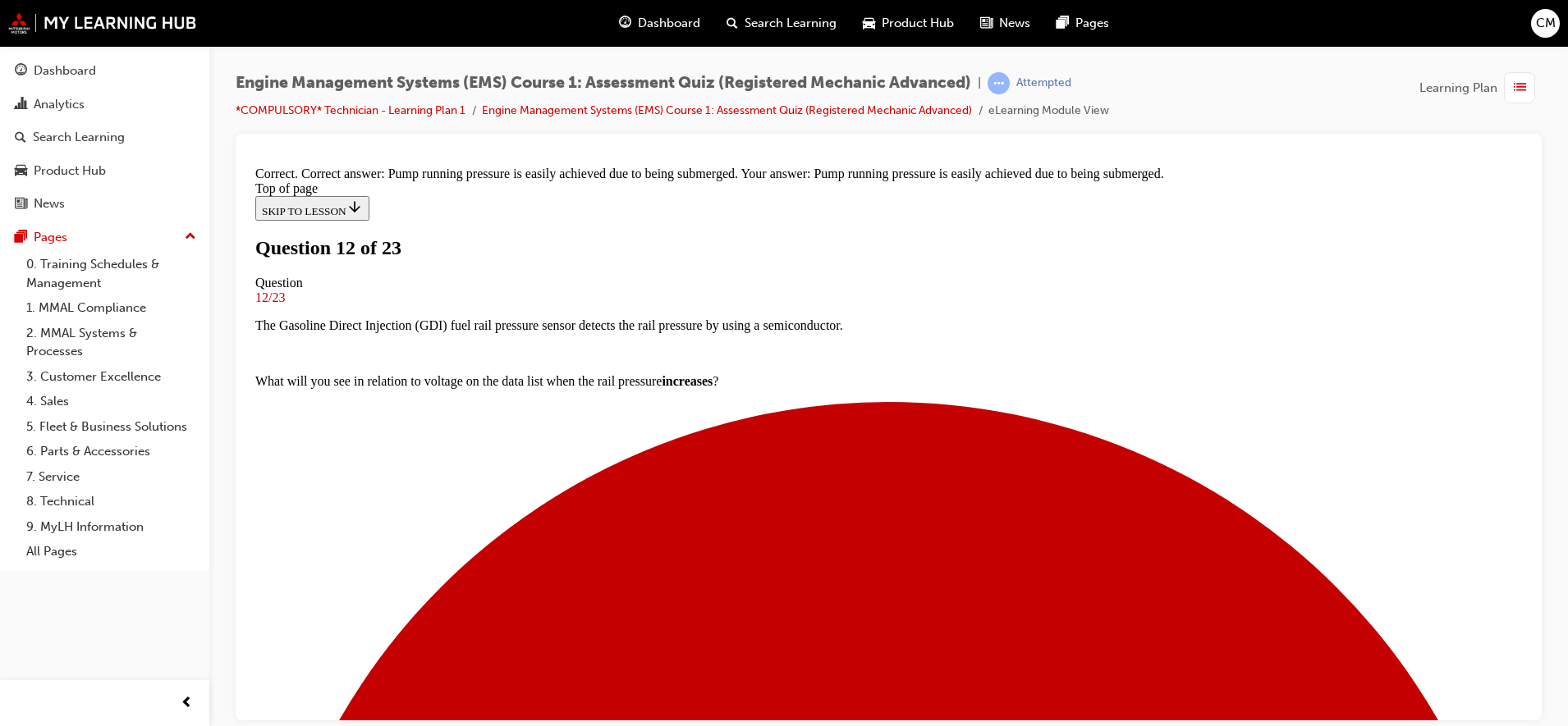
scroll to position [243, 0]
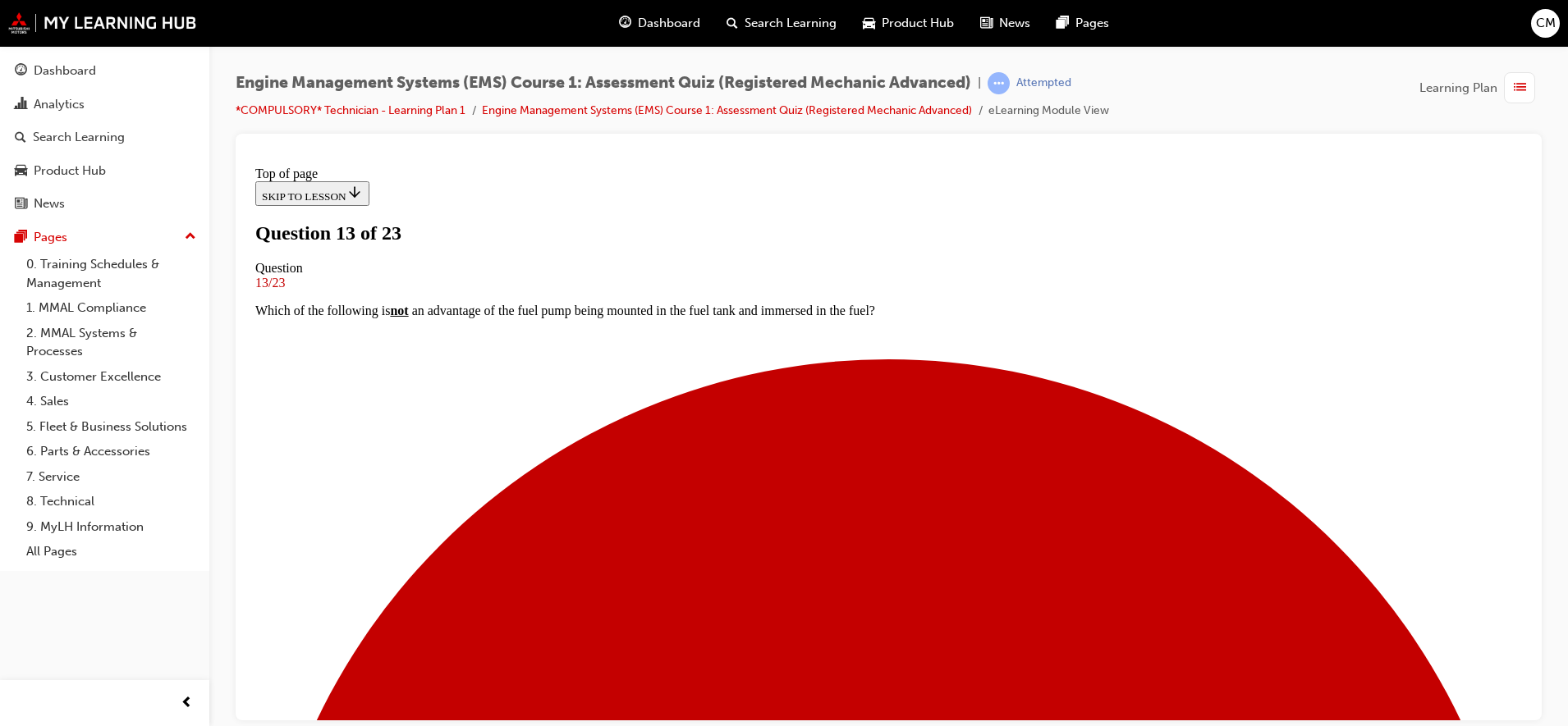
scroll to position [164, 0]
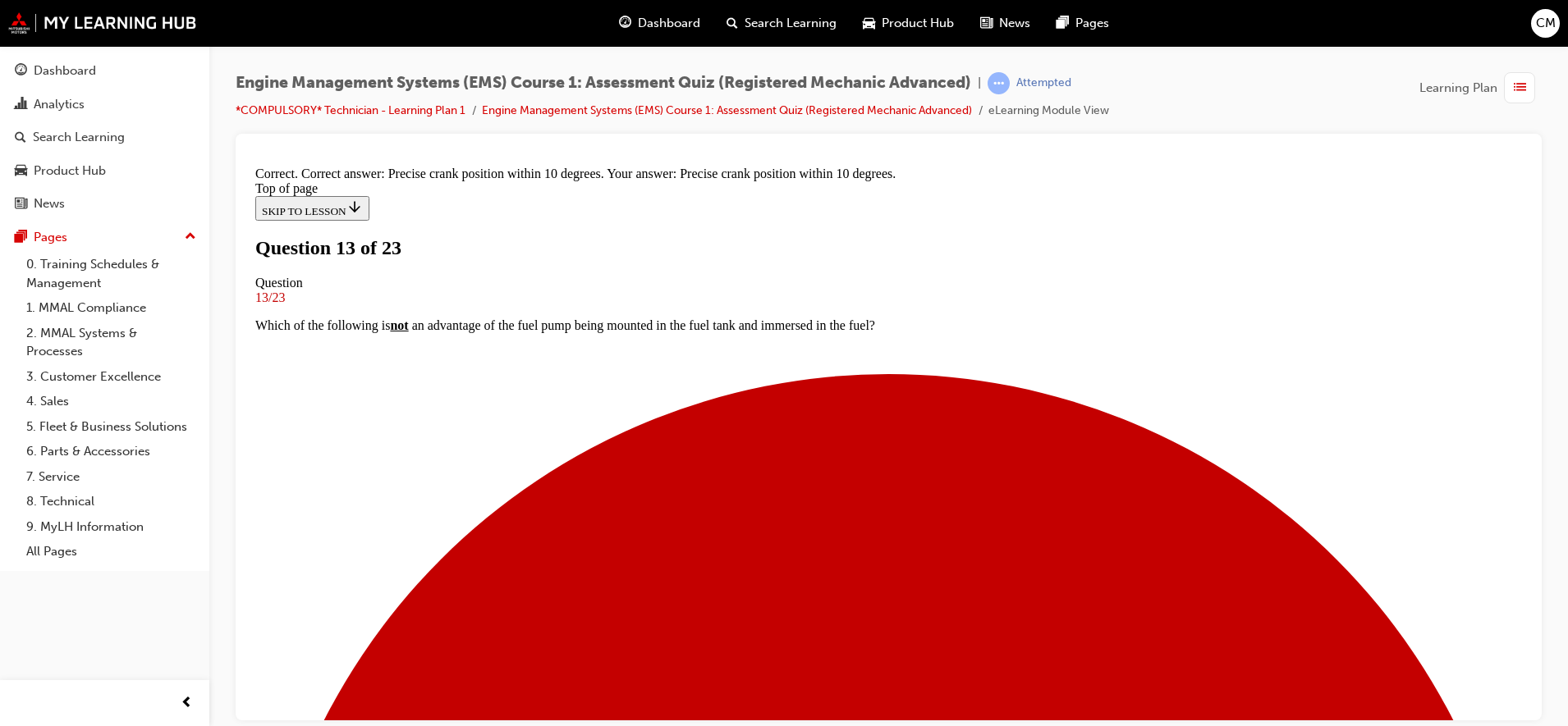
scroll to position [215, 0]
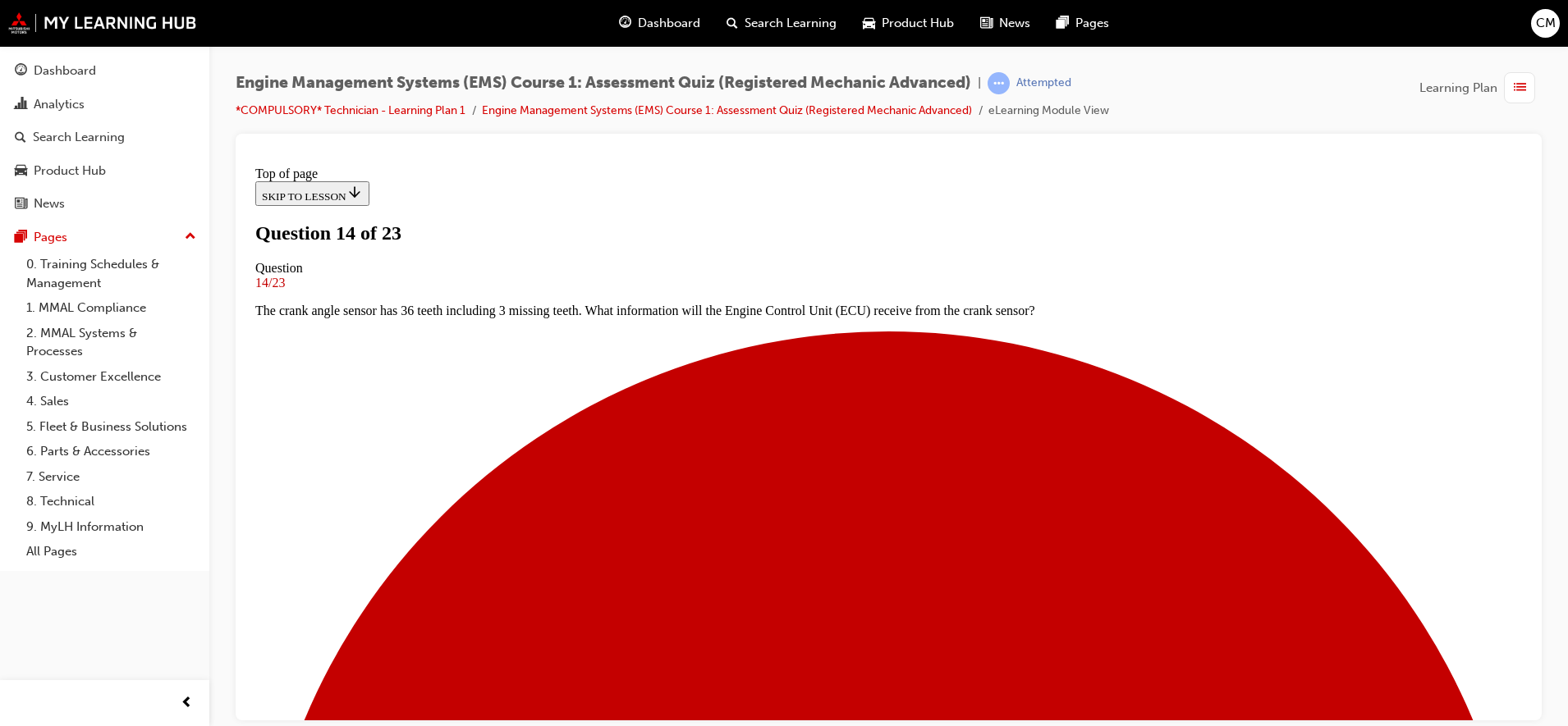
scroll to position [77, 0]
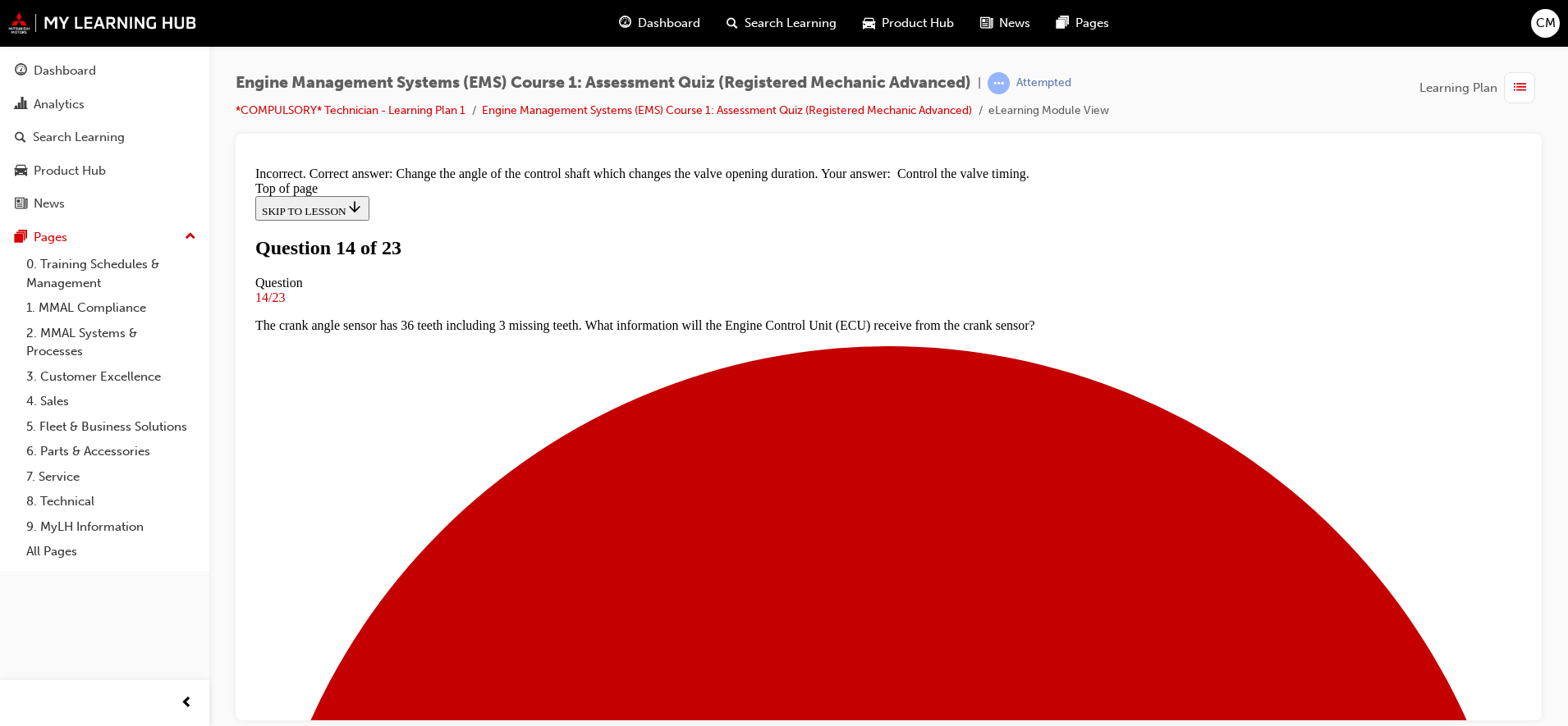
scroll to position [231, 0]
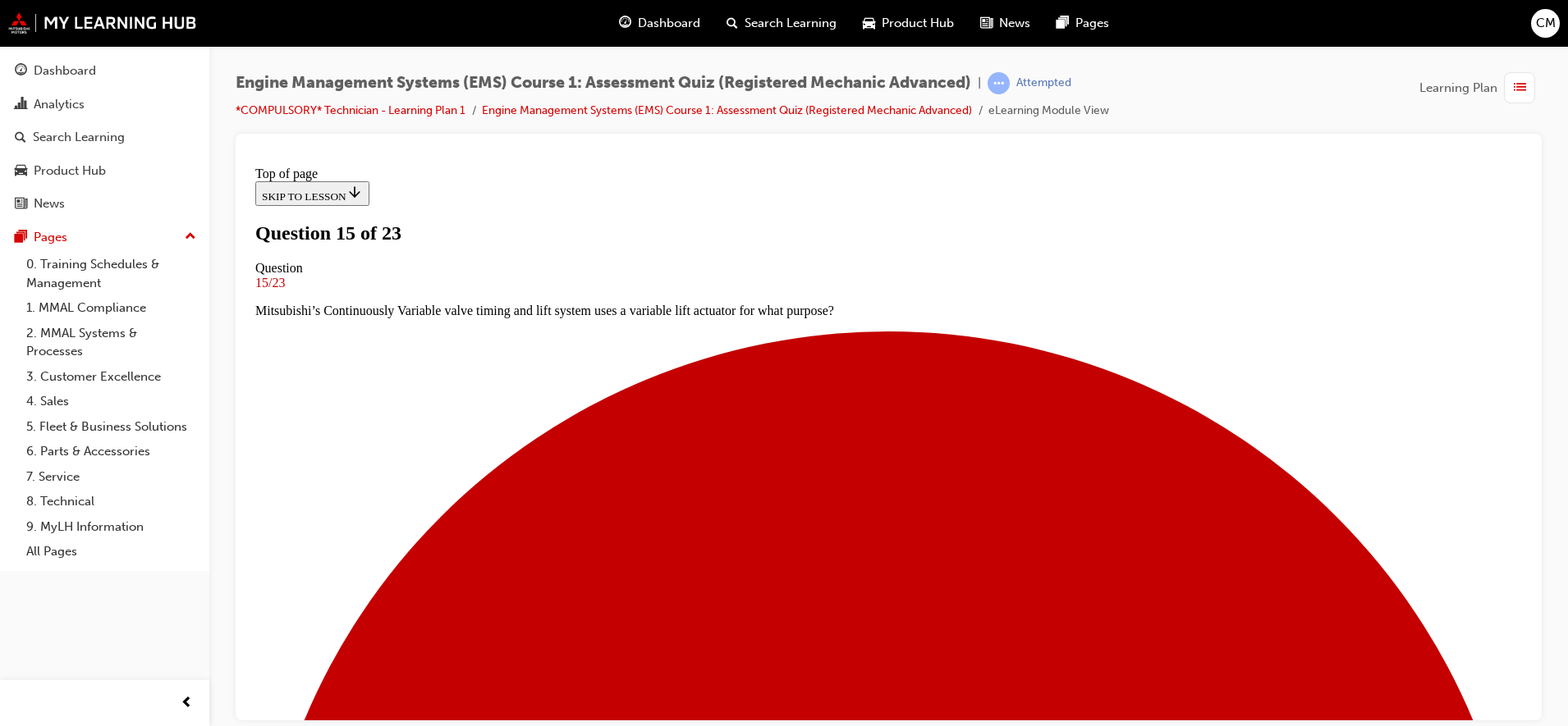
scroll to position [187, 0]
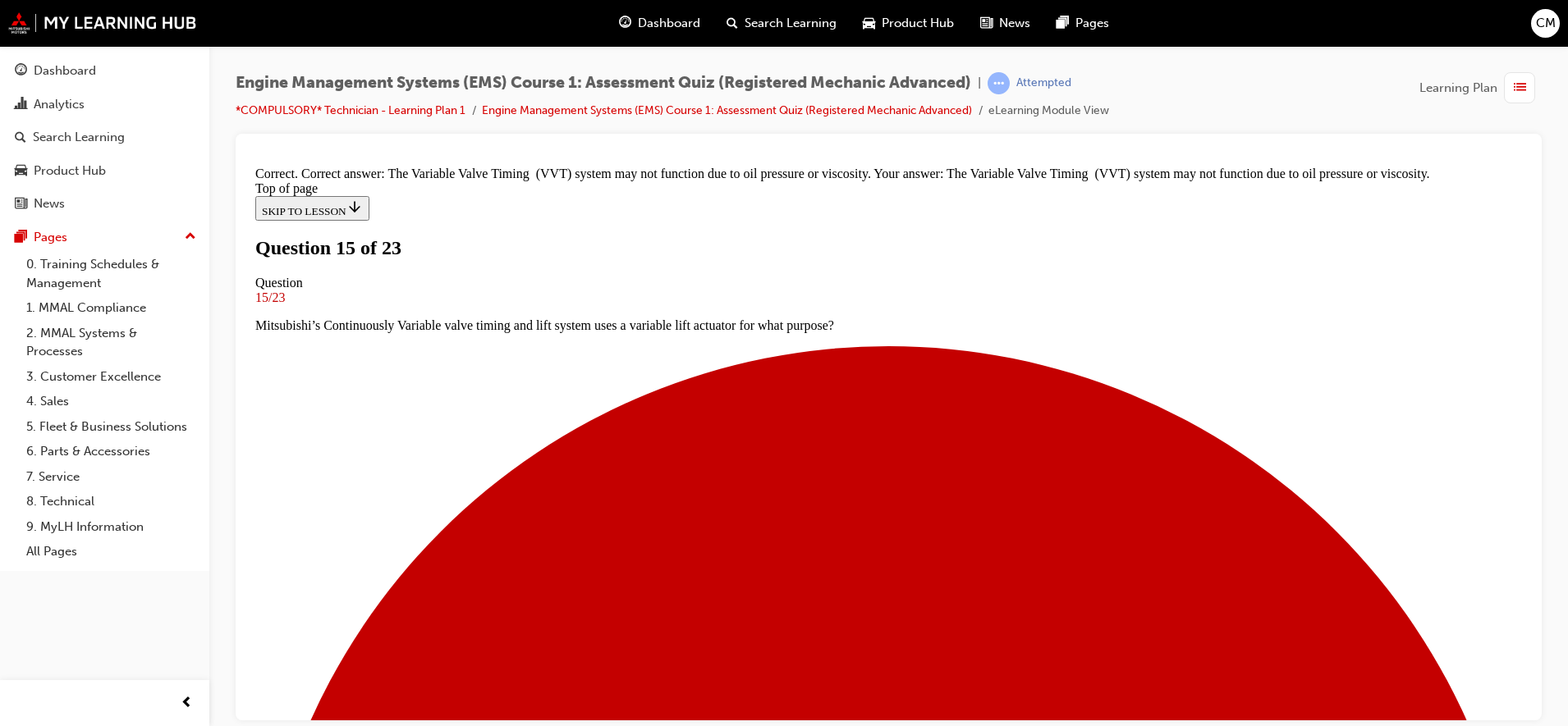
scroll to position [264, 0]
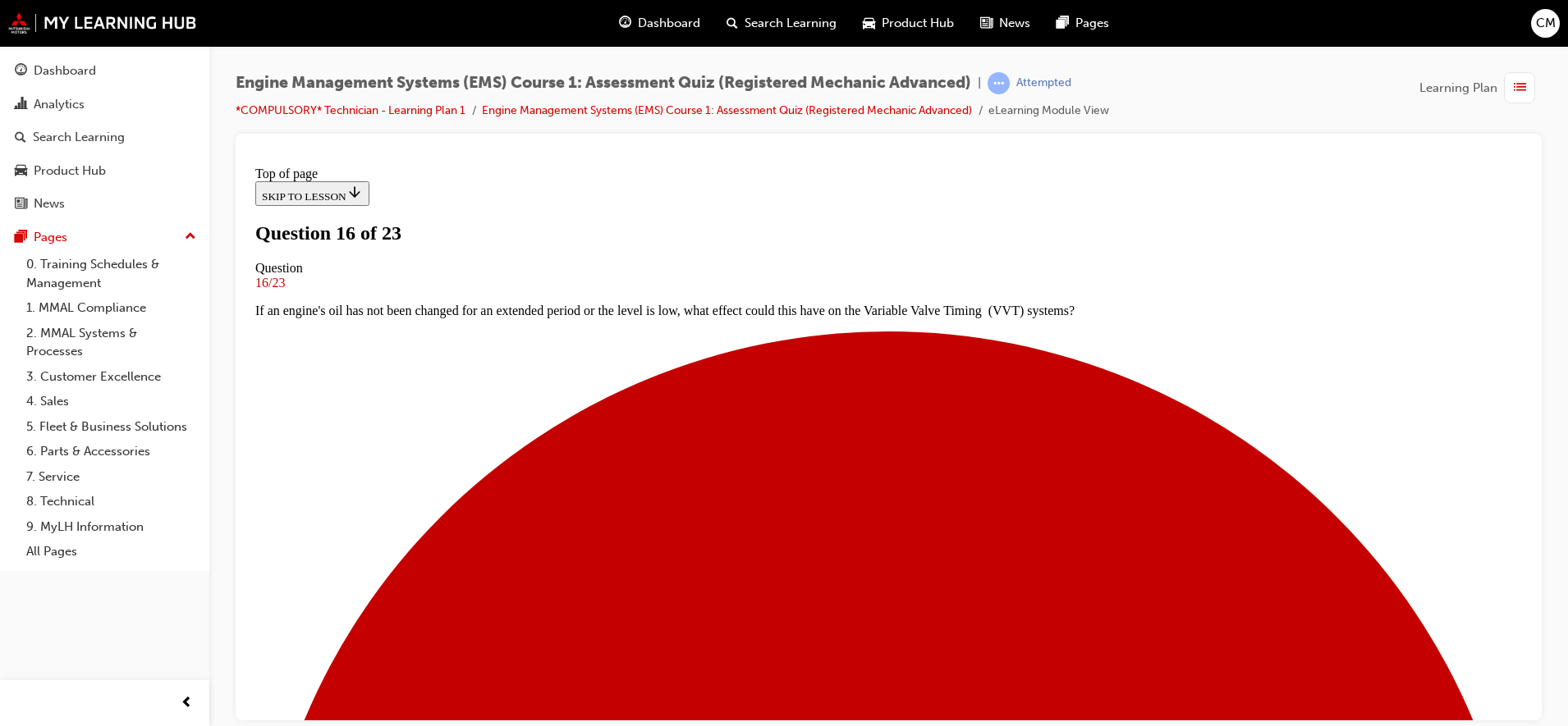
scroll to position [143, 0]
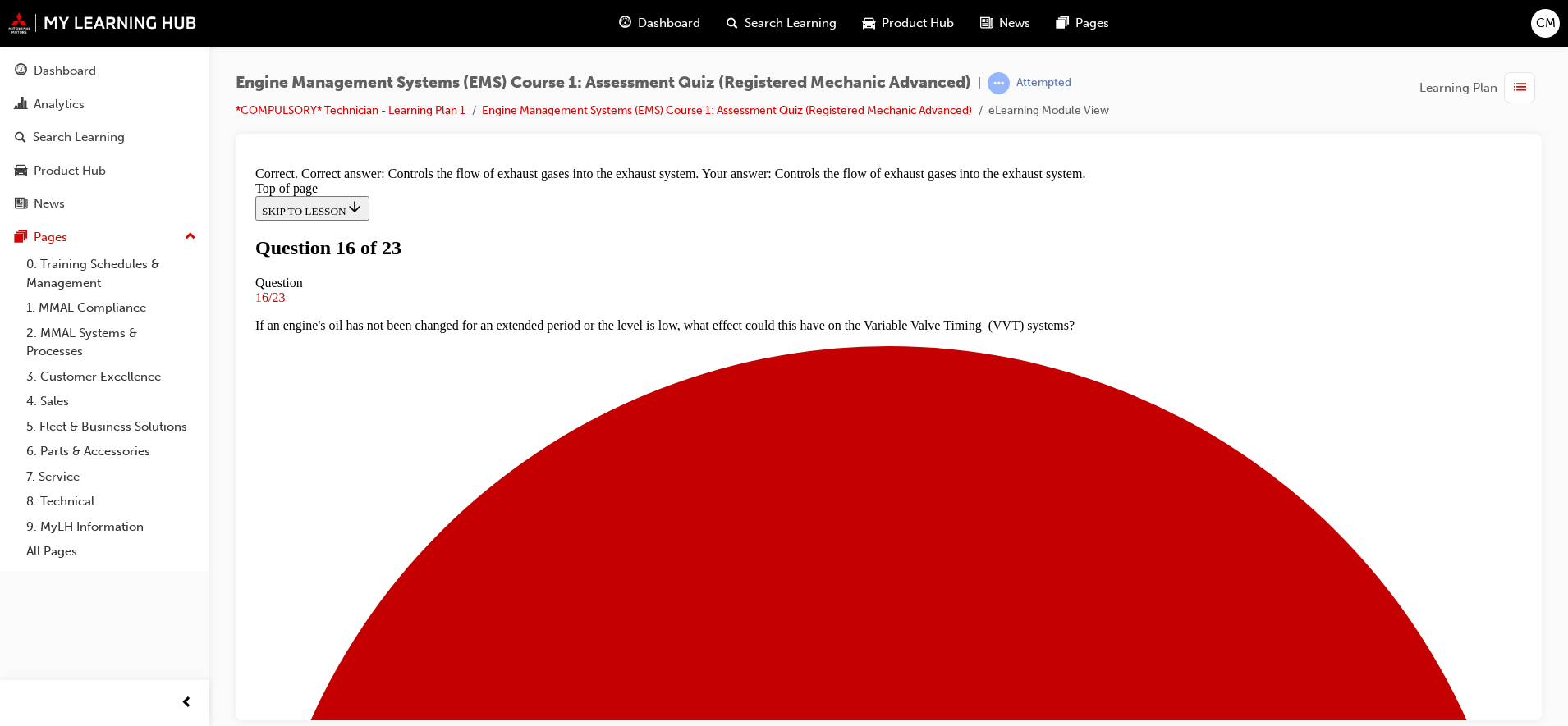
scroll to position [297, 0]
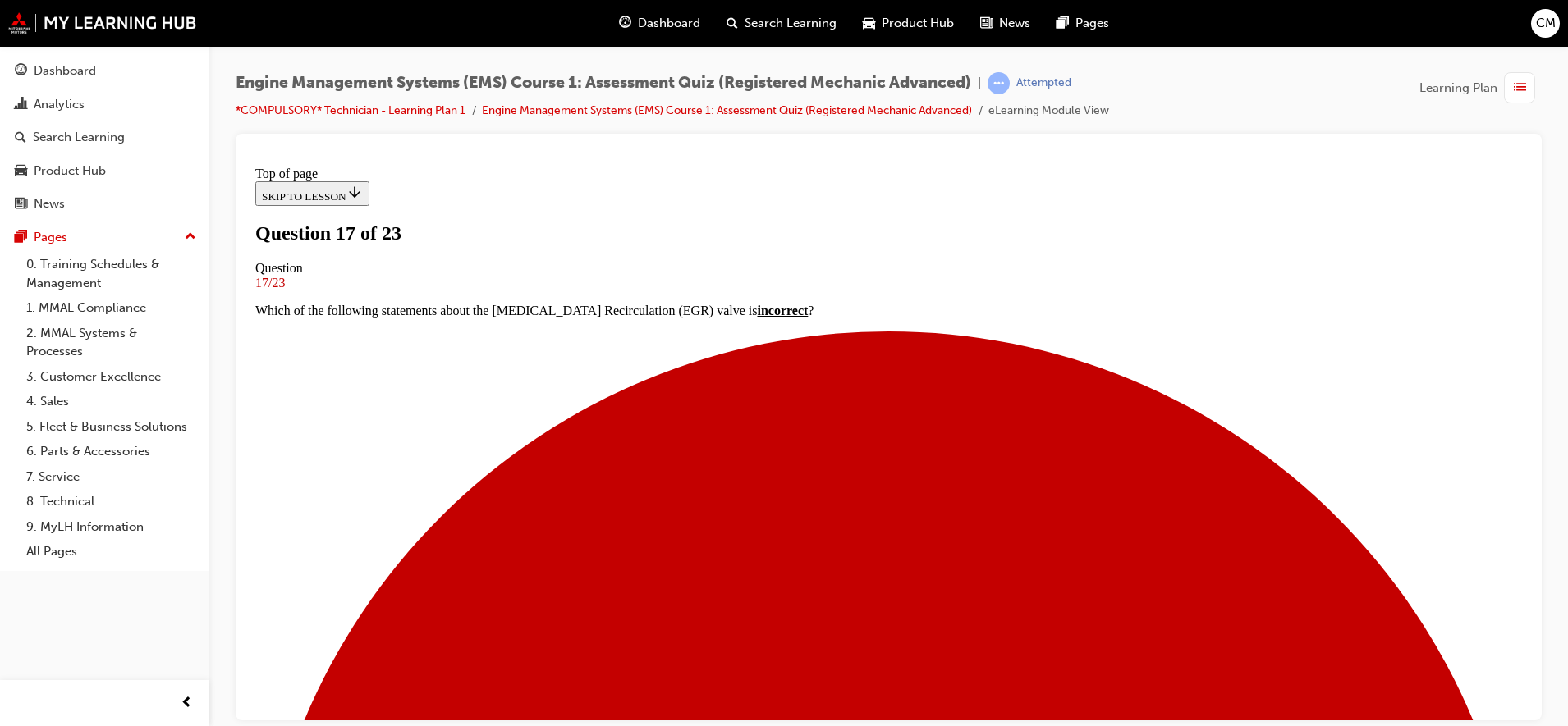
scroll to position [105, 0]
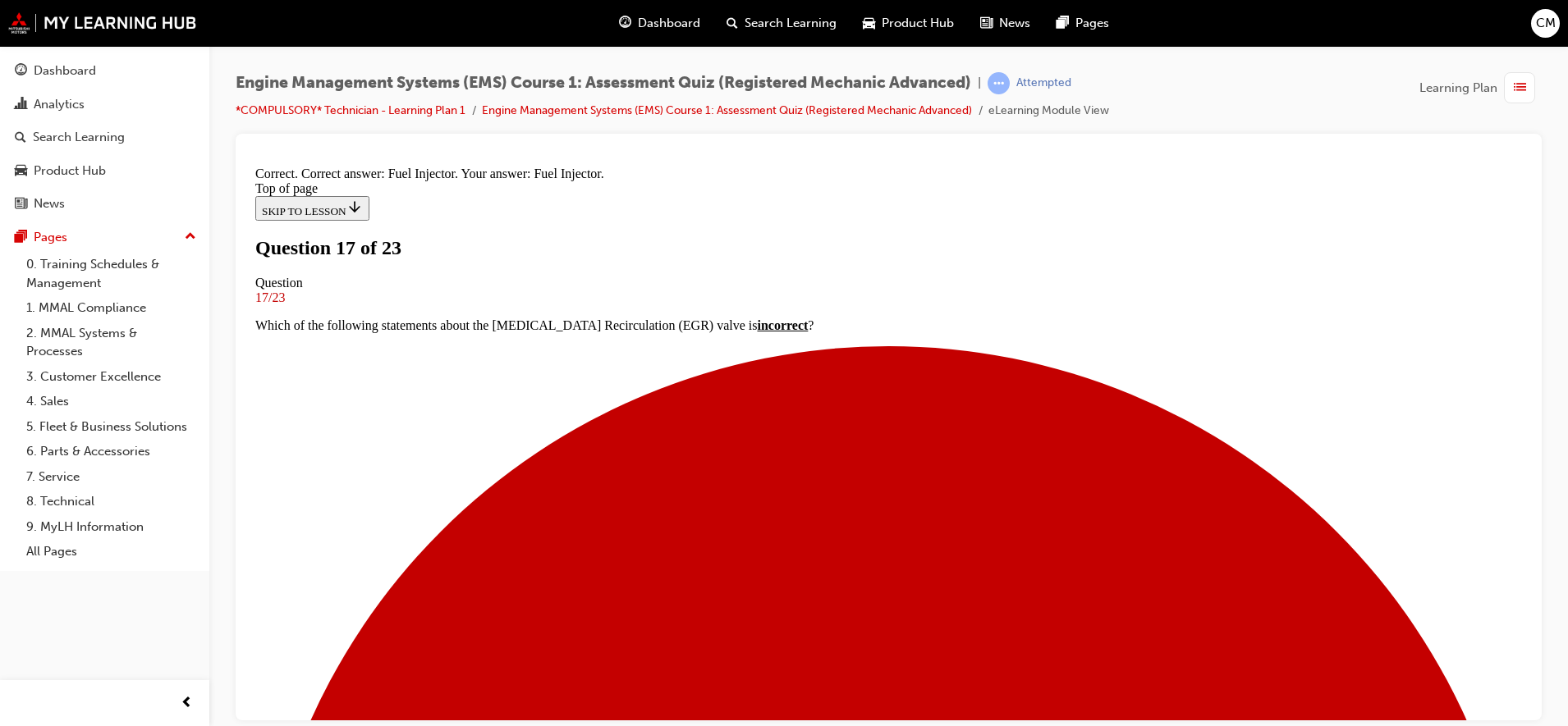
scroll to position [337, 0]
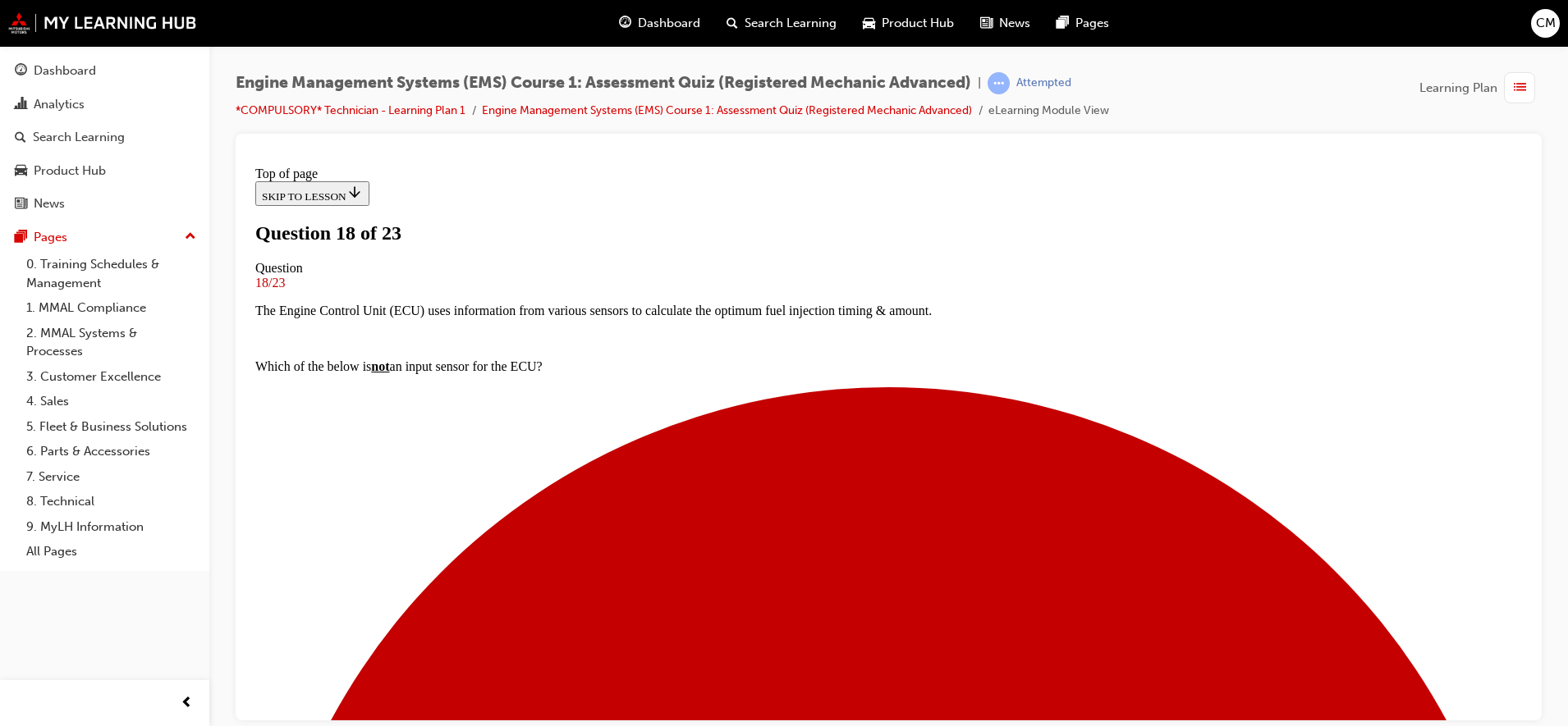
scroll to position [102, 0]
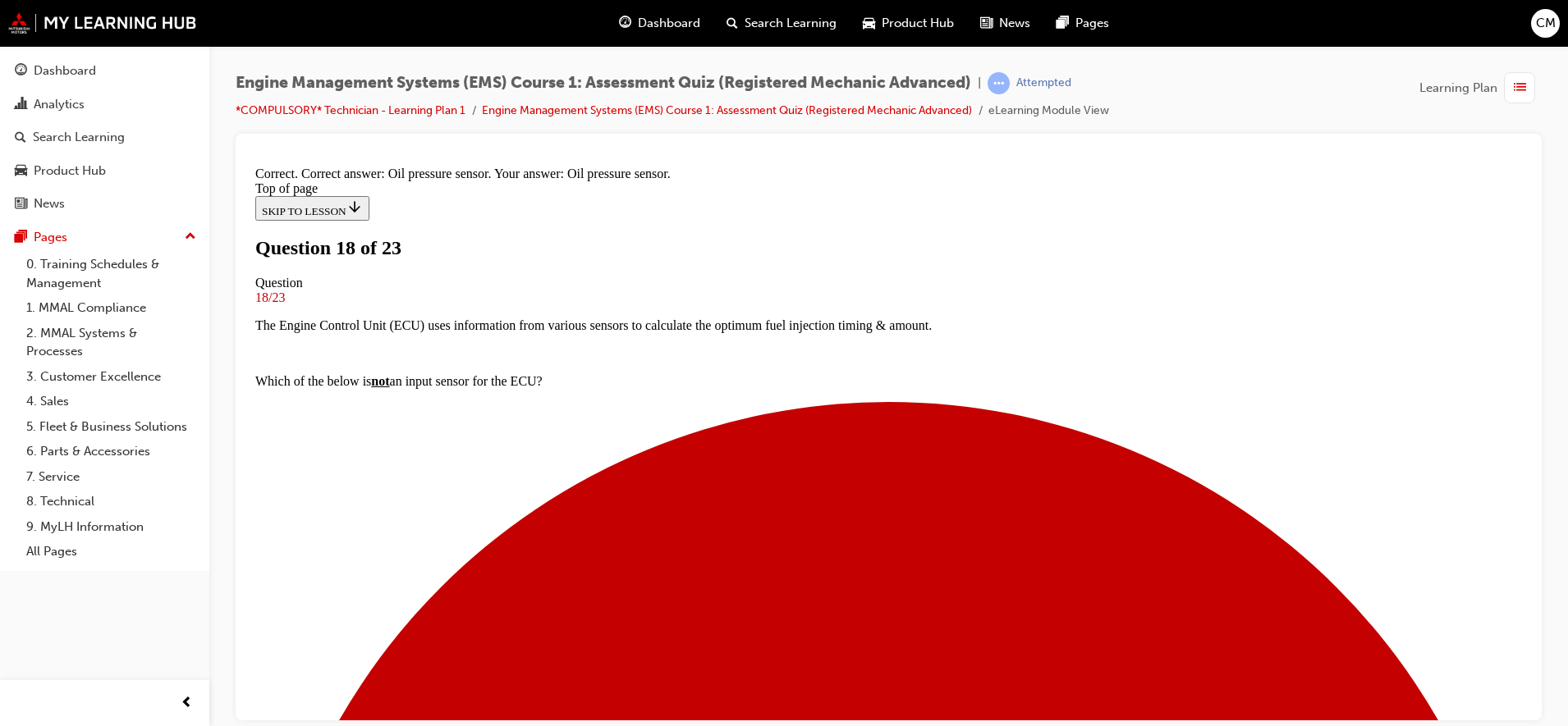
scroll to position [280, 0]
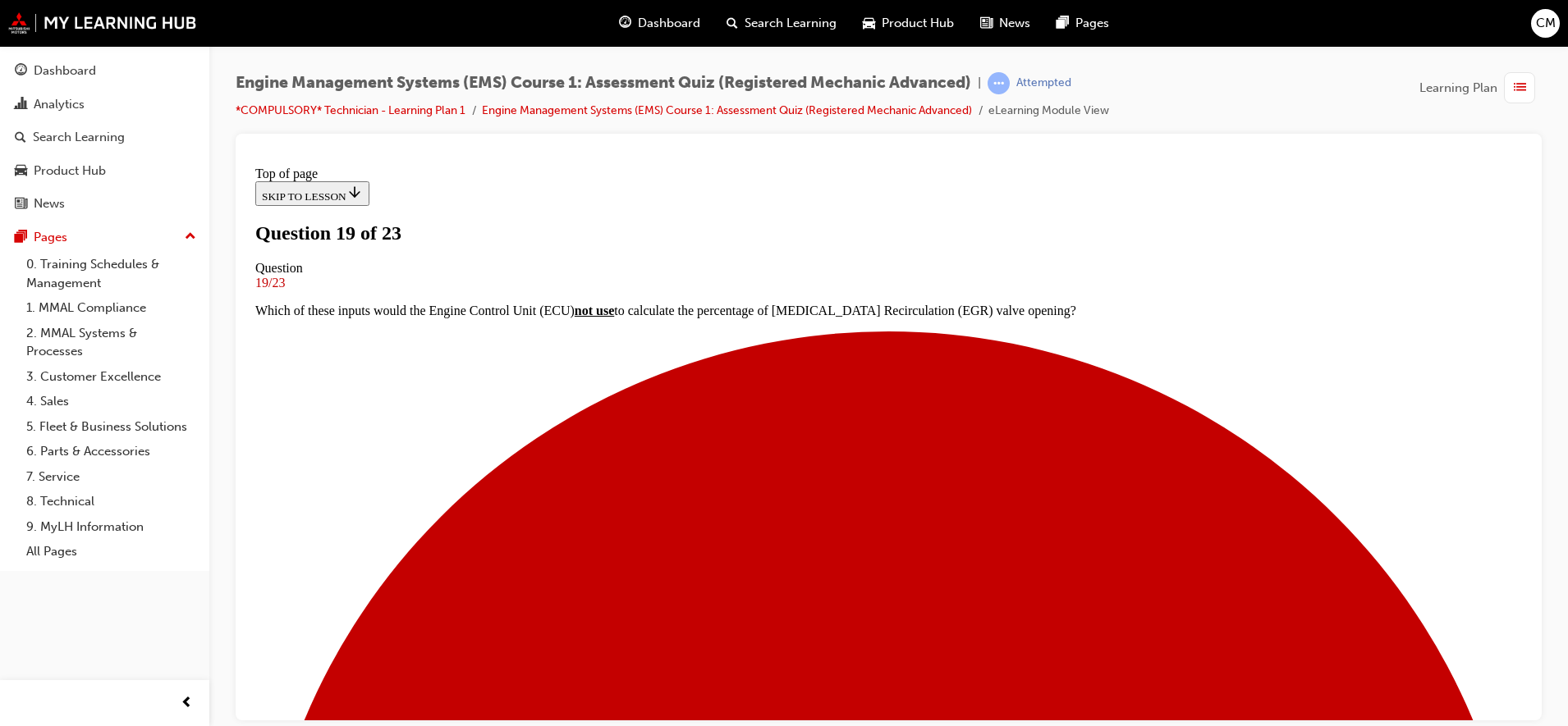
scroll to position [102, 0]
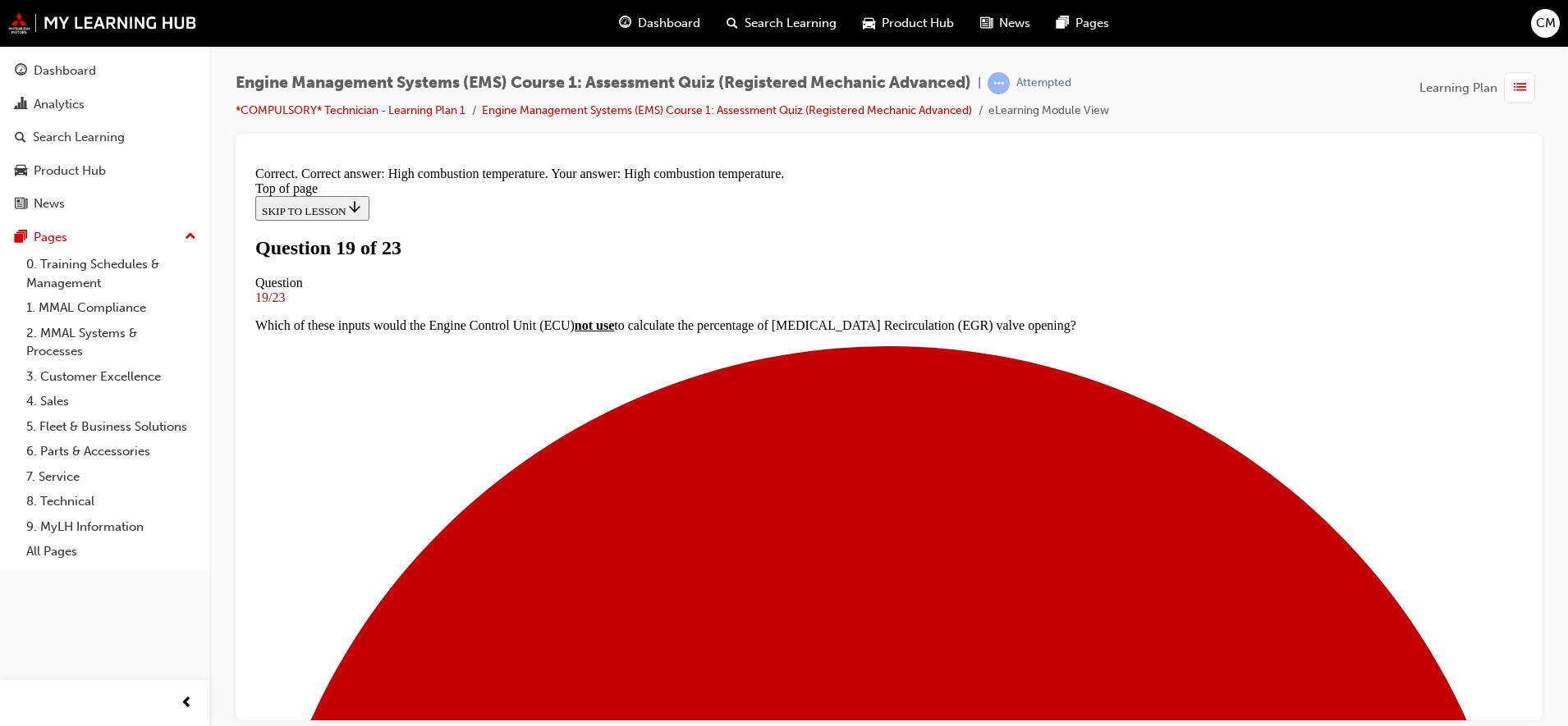
scroll to position [253, 0]
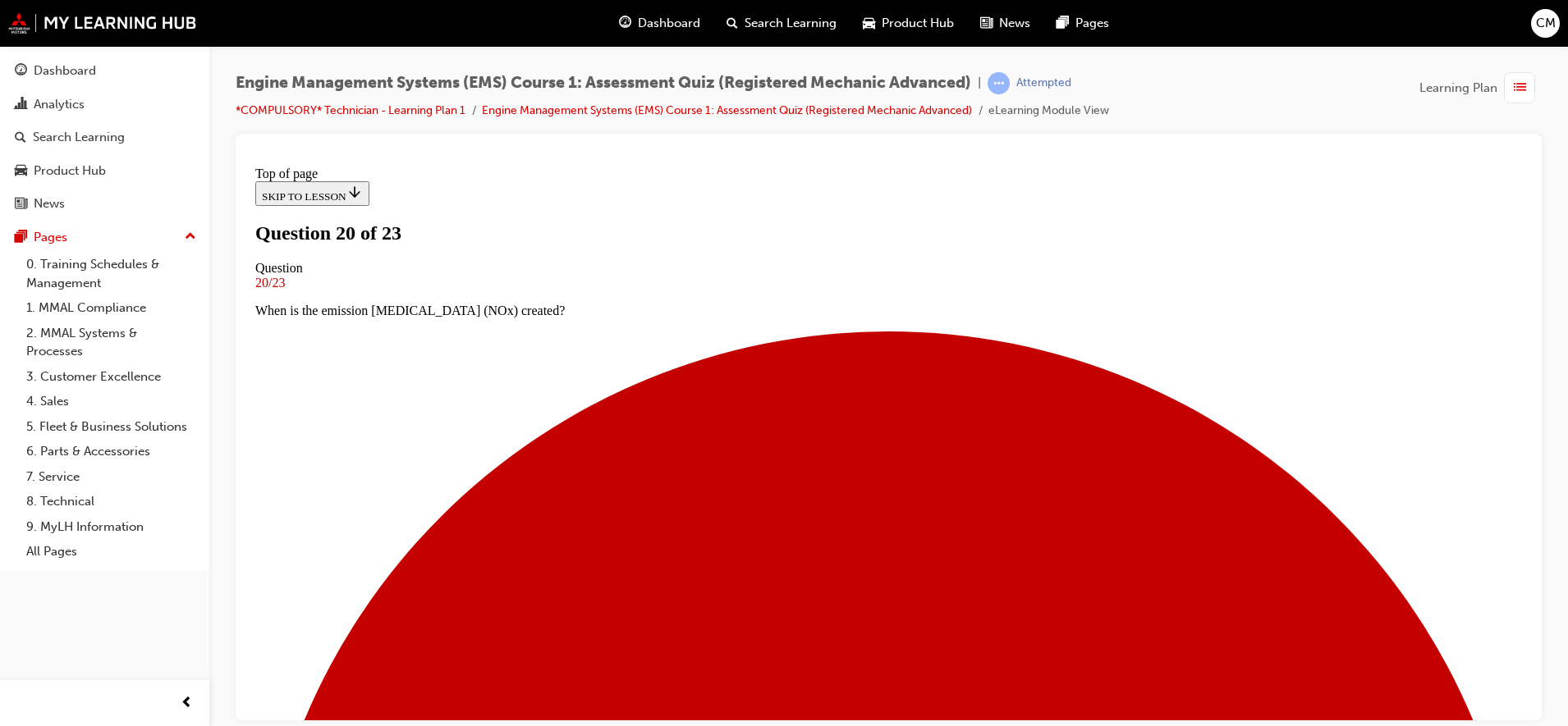
scroll to position [180, 0]
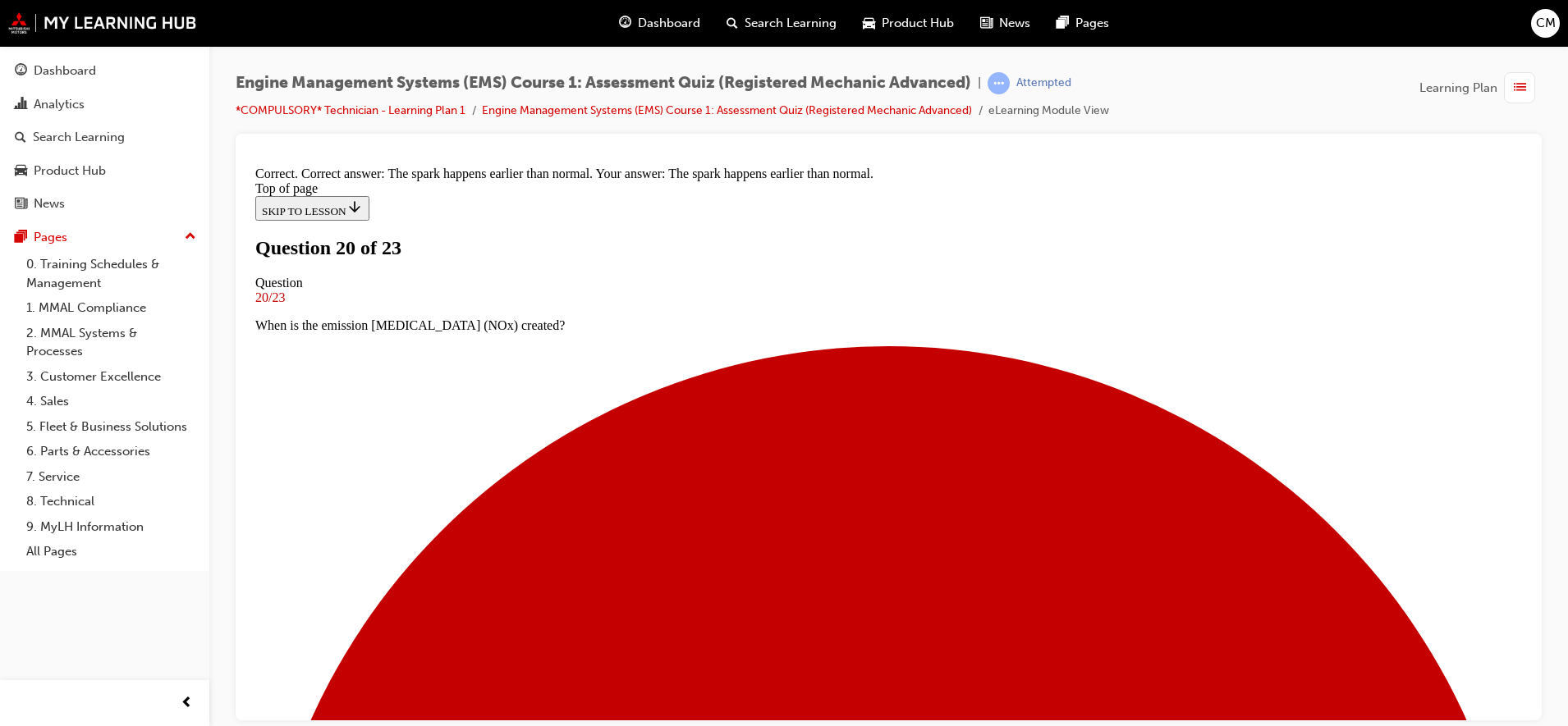
scroll to position [231, 0]
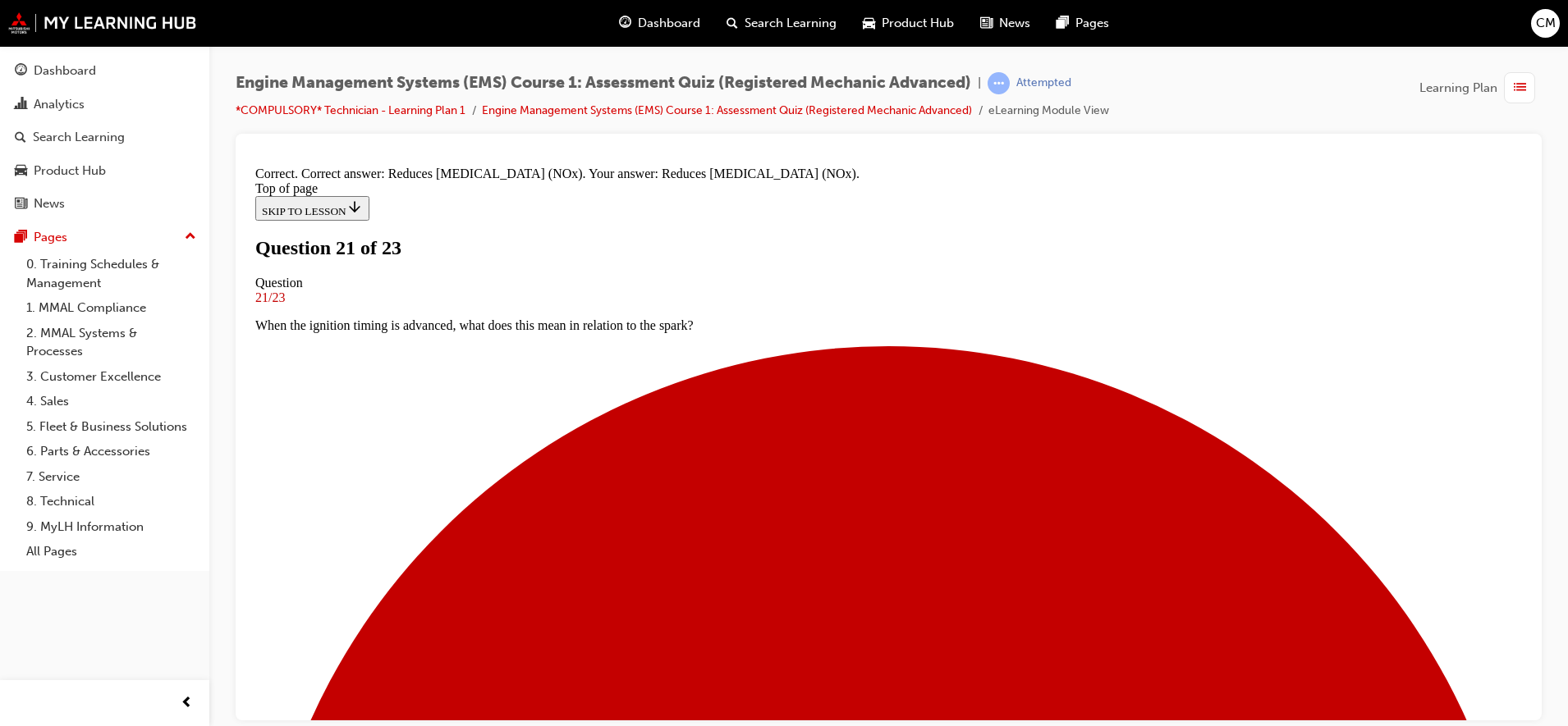
scroll to position [187, 0]
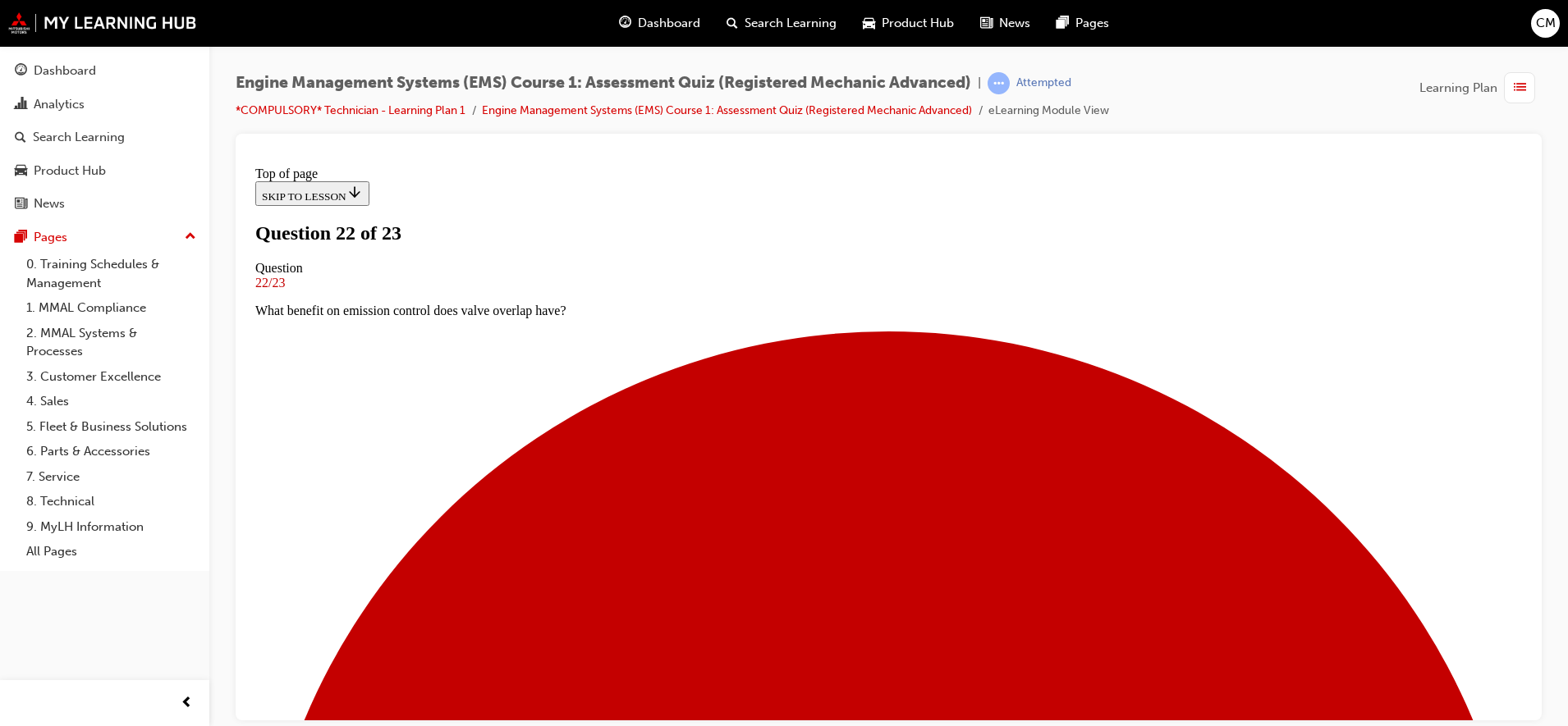
scroll to position [185, 0]
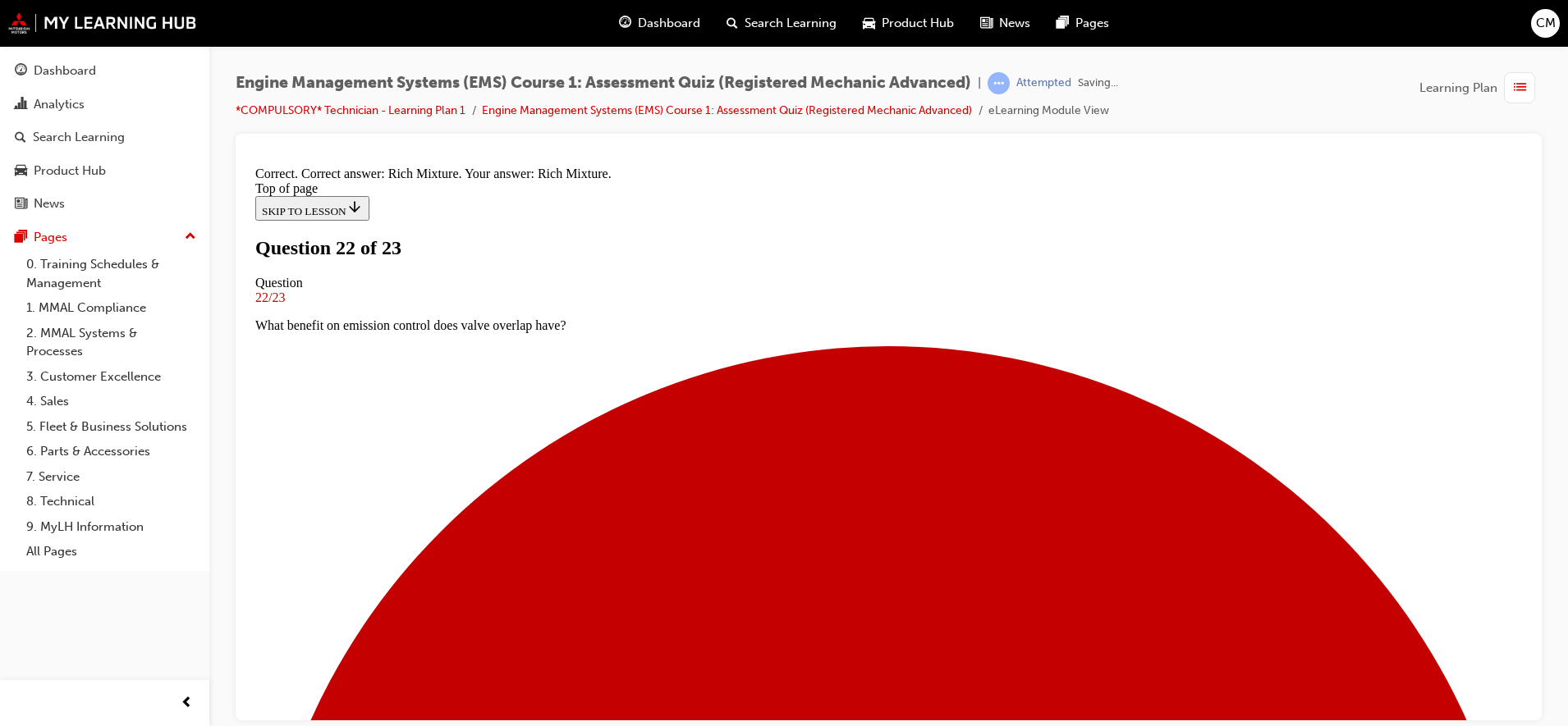
scroll to position [271, 0]
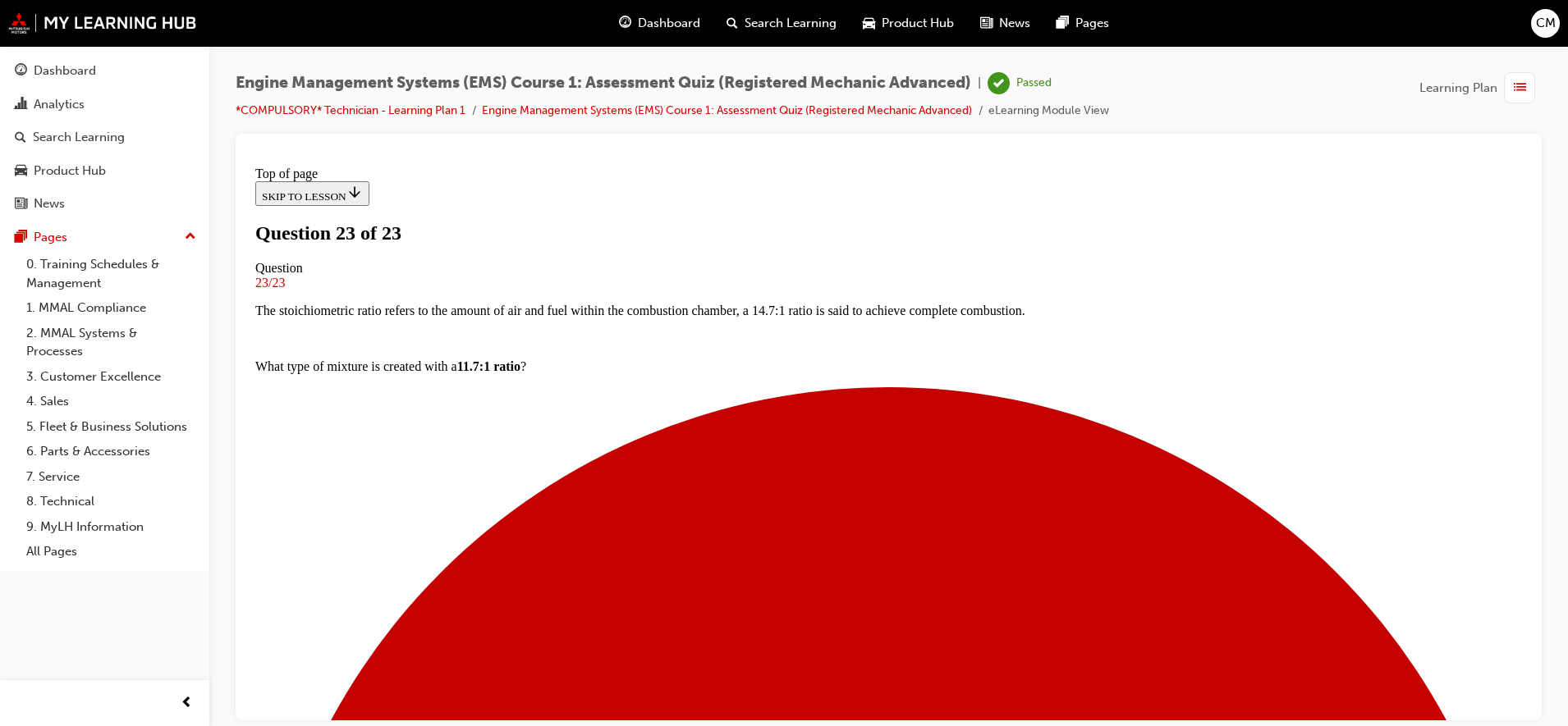
scroll to position [275, 0]
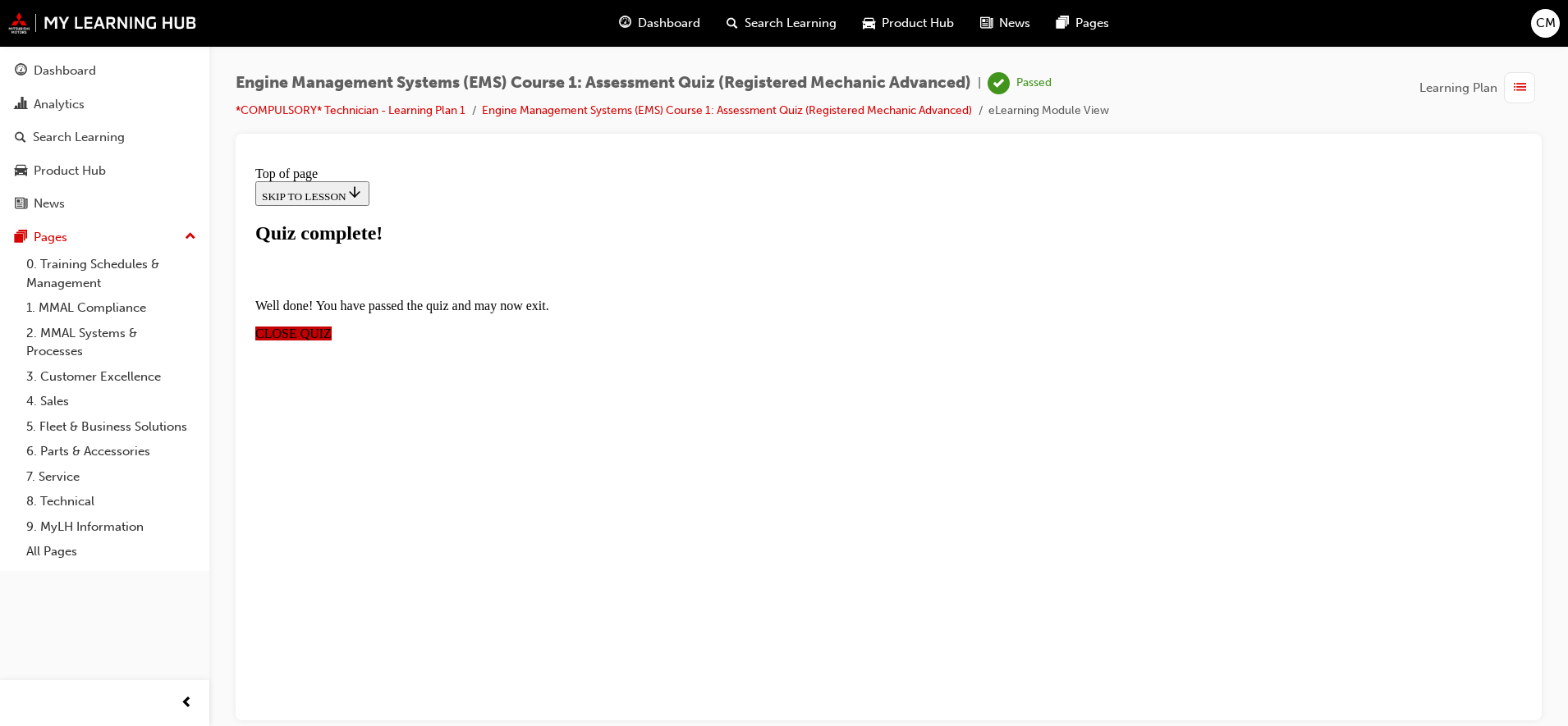
click at [332, 326] on span "CLOSE QUIZ" at bounding box center [294, 333] width 77 height 14
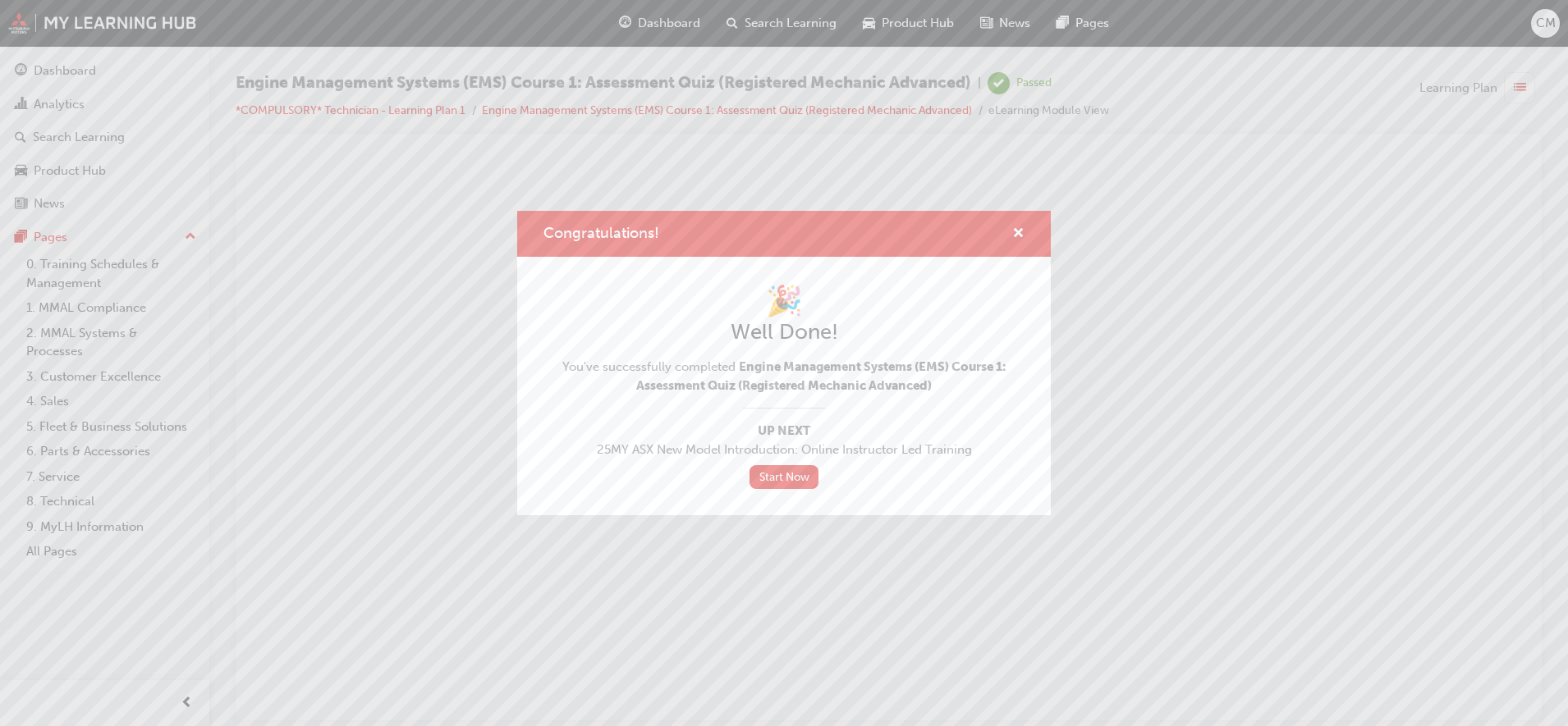
scroll to position [0, 0]
click at [1018, 229] on span "cross-icon" at bounding box center [1018, 234] width 12 height 14
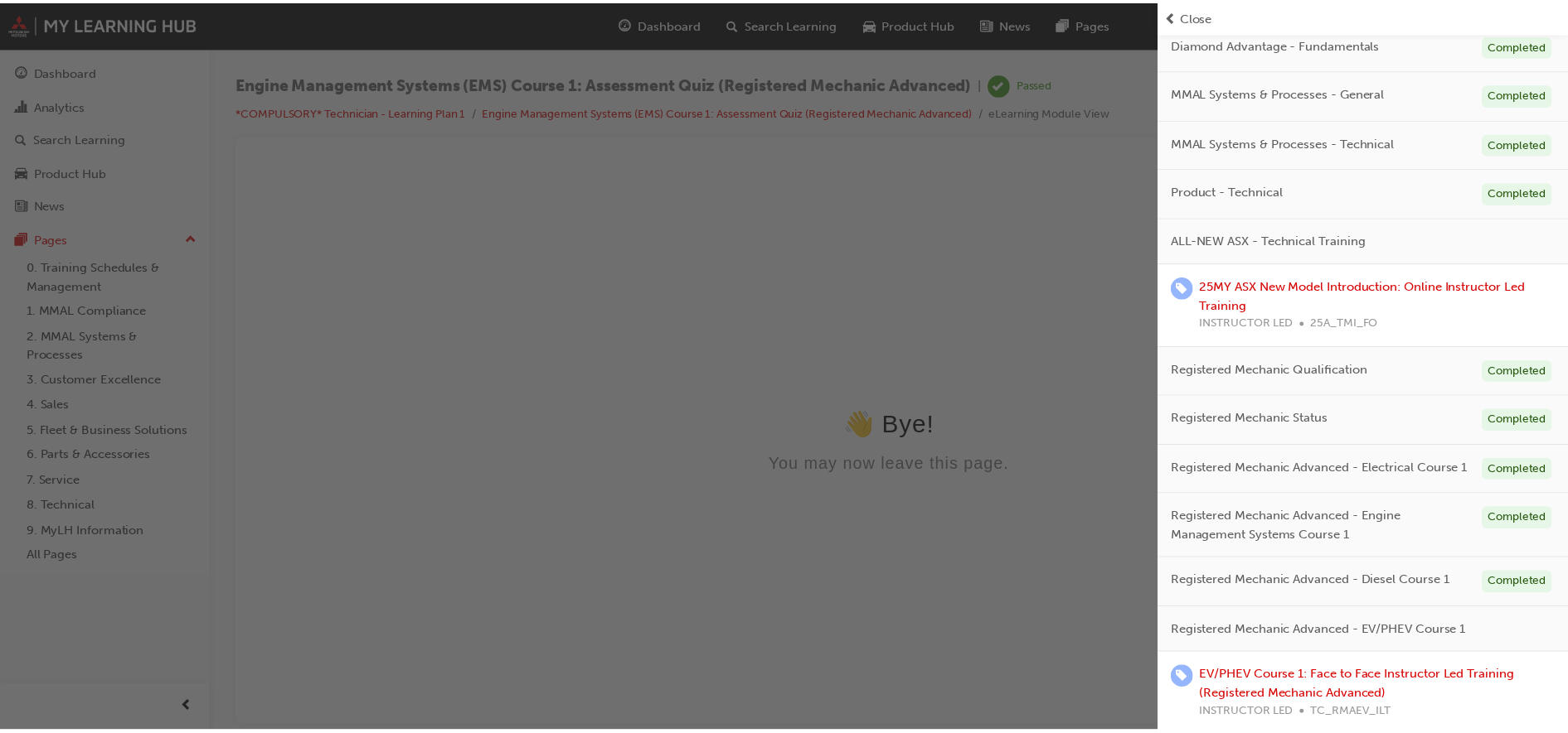
scroll to position [410, 0]
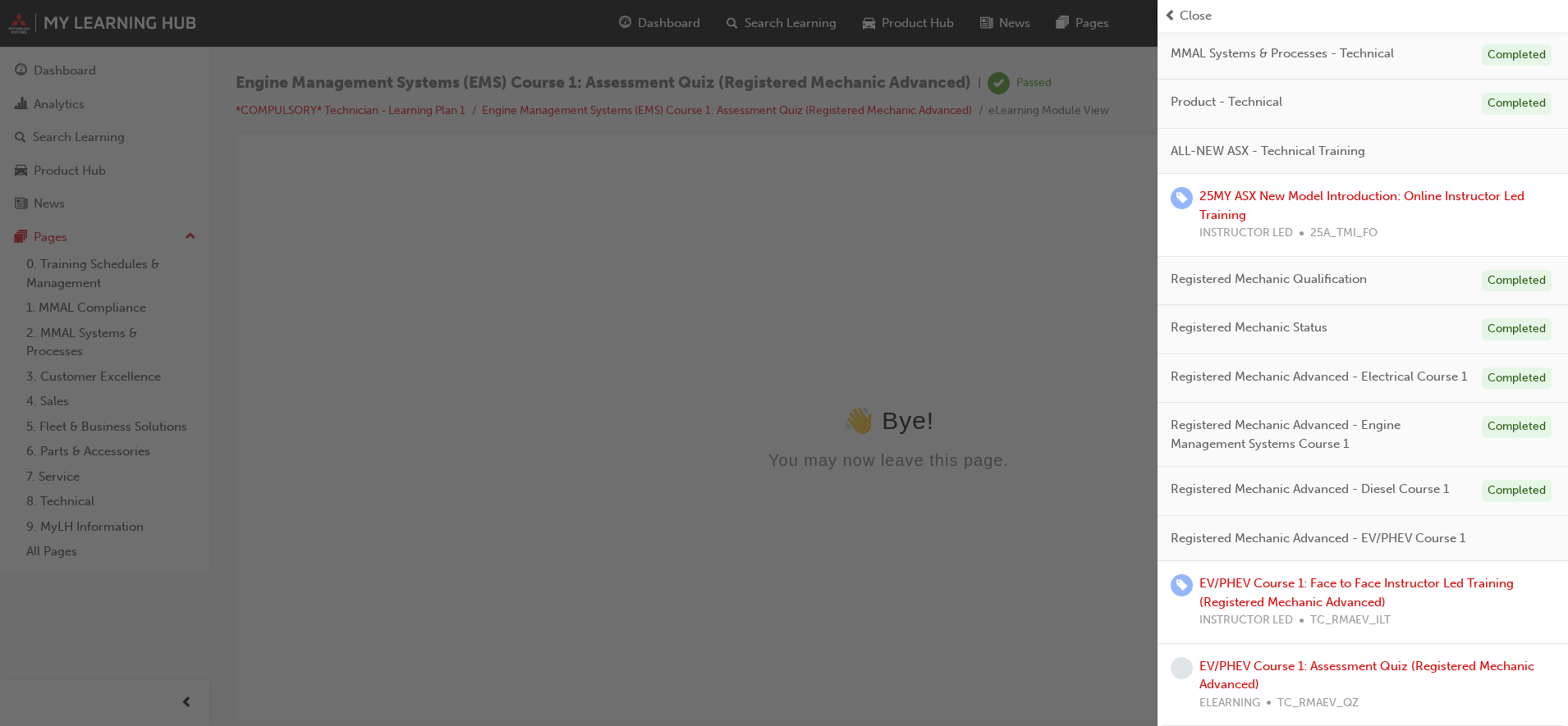
click at [1176, 9] on span "prev-icon" at bounding box center [1170, 16] width 12 height 19
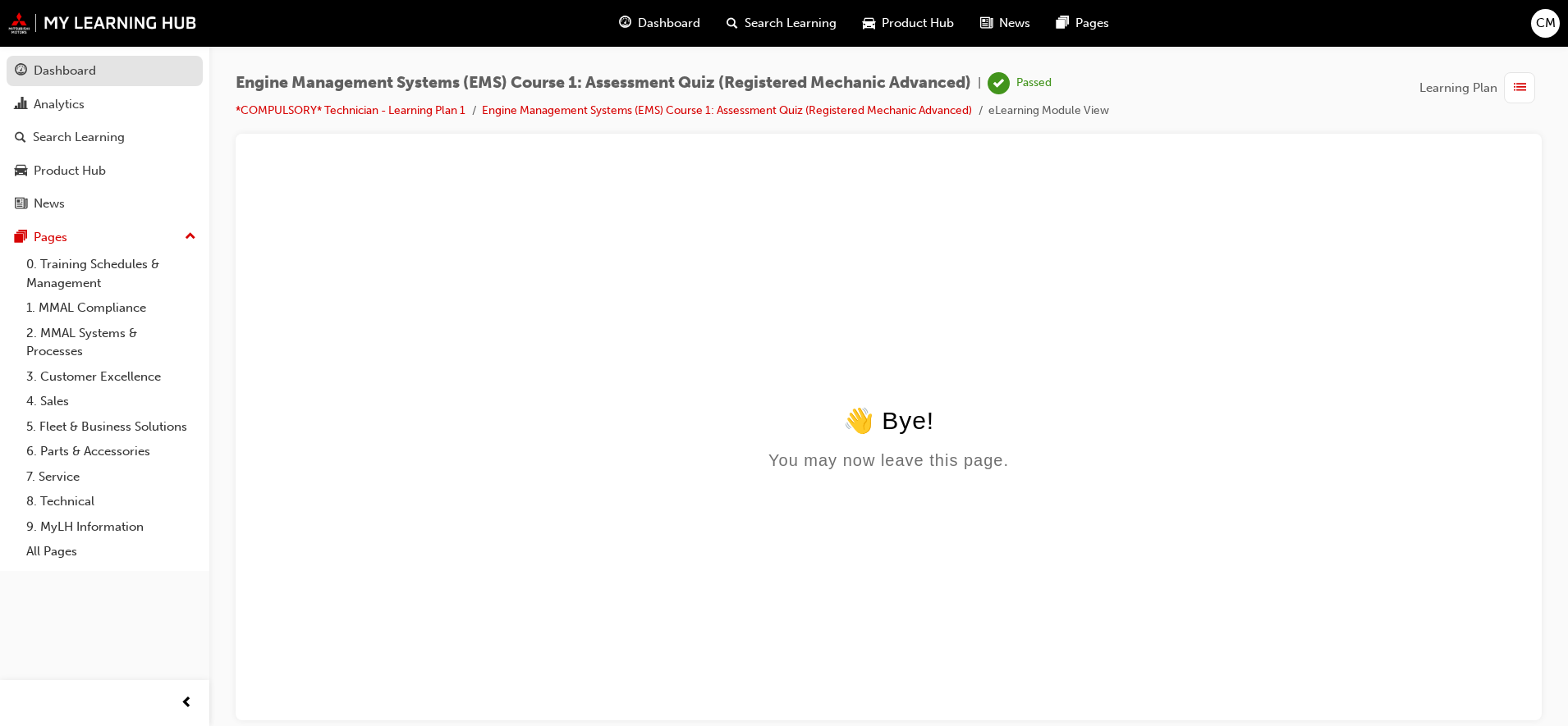
click at [77, 56] on link "Dashboard" at bounding box center [104, 71] width 196 height 31
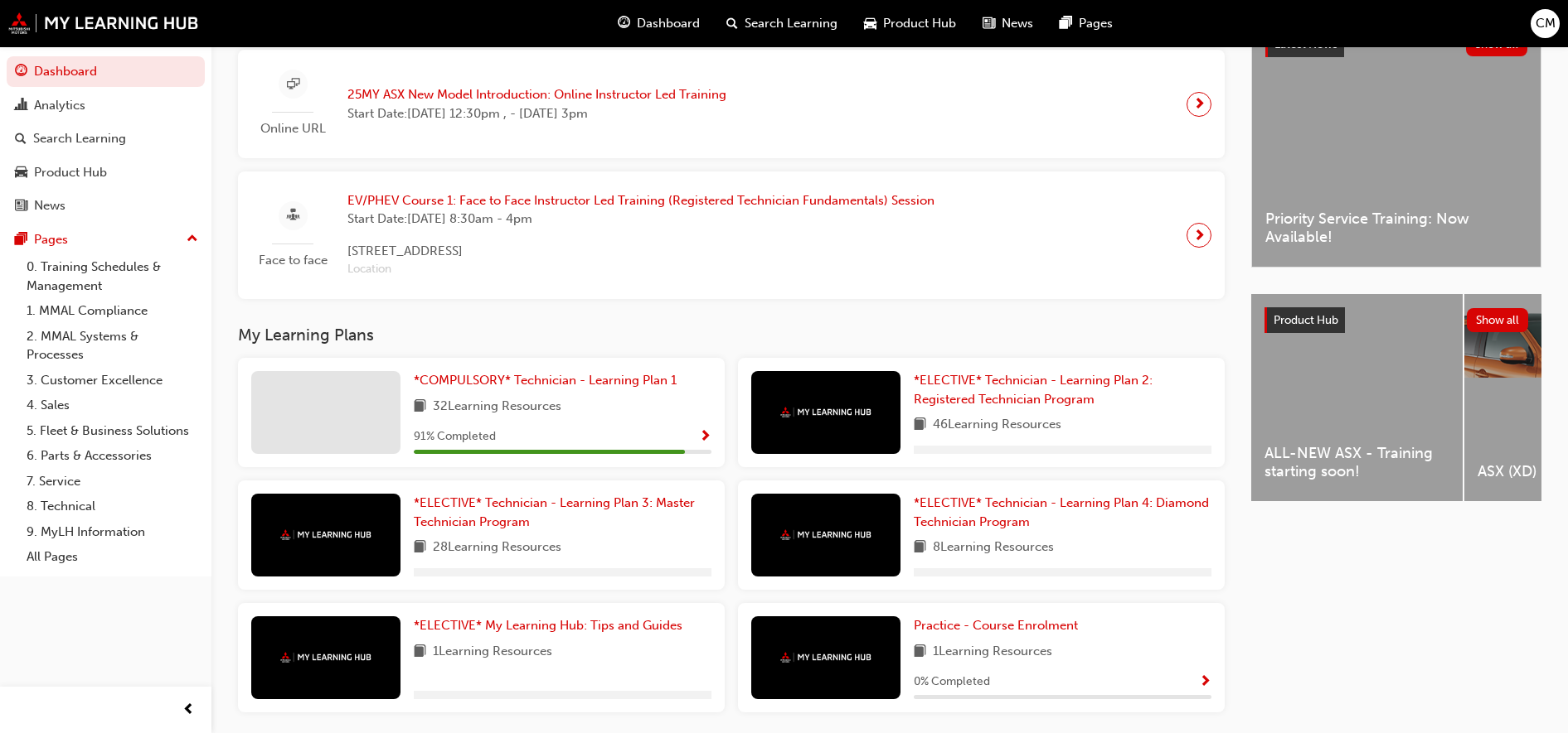
scroll to position [367, 0]
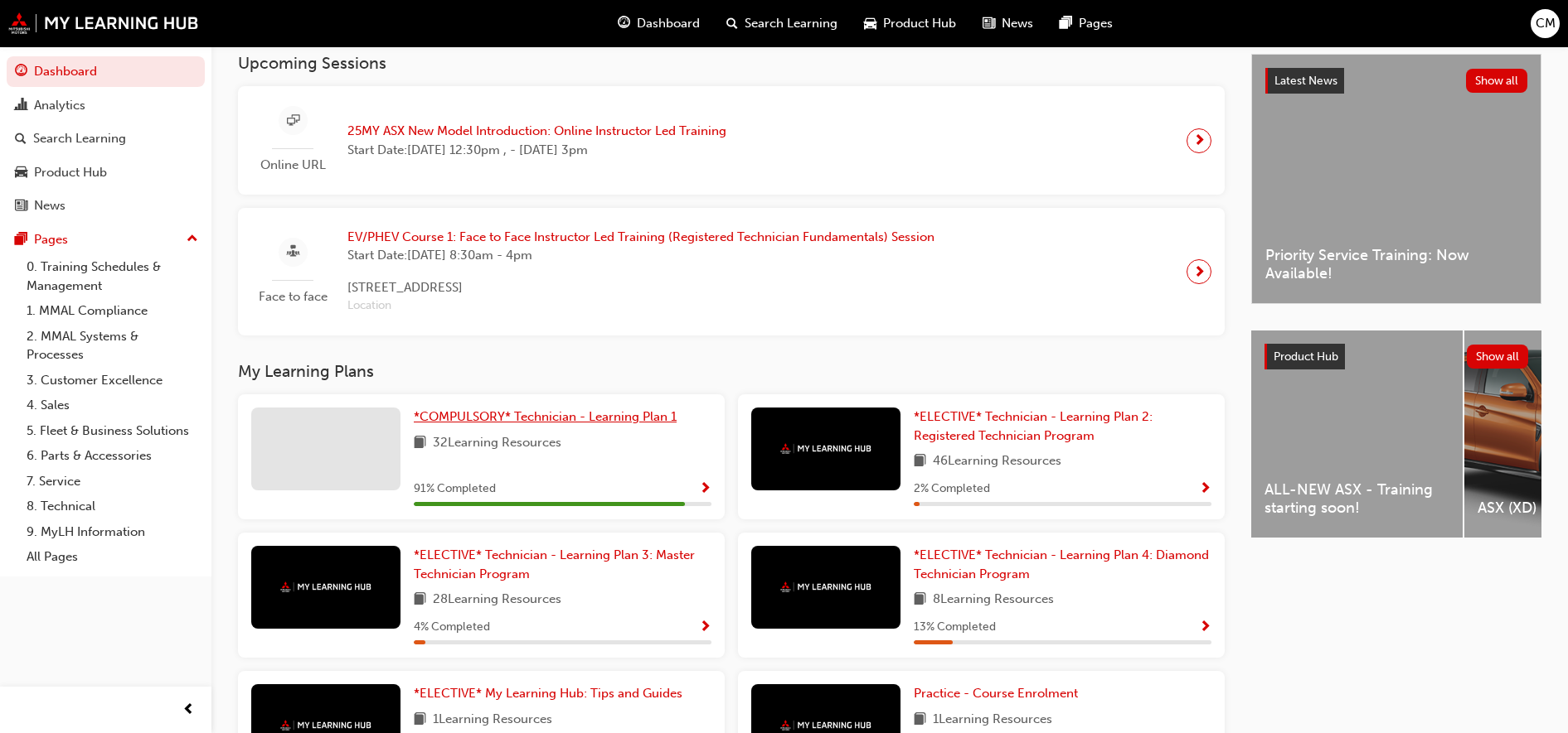
click at [466, 419] on span "*COMPULSORY* Technician - Learning Plan 1" at bounding box center [545, 416] width 263 height 14
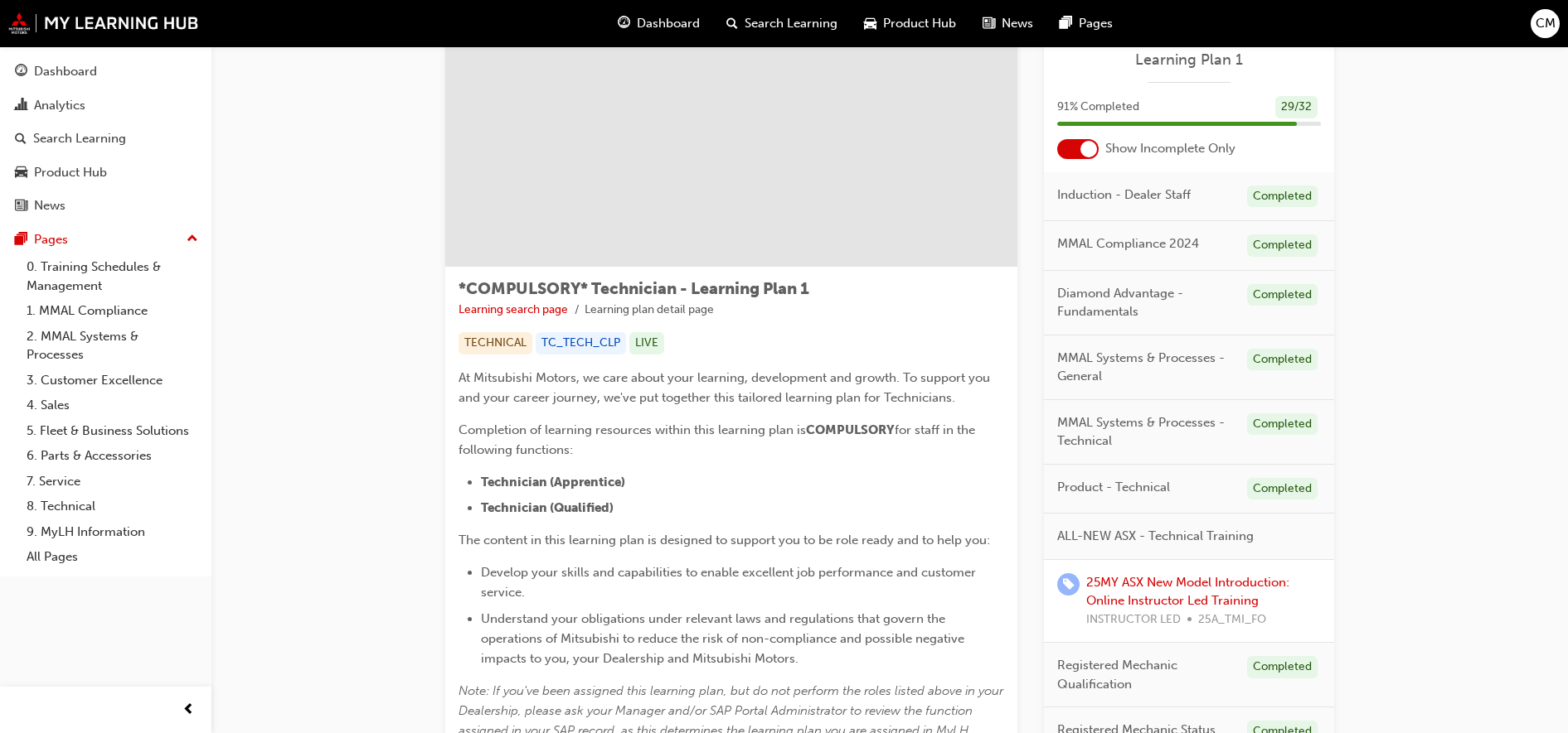
scroll to position [103, 0]
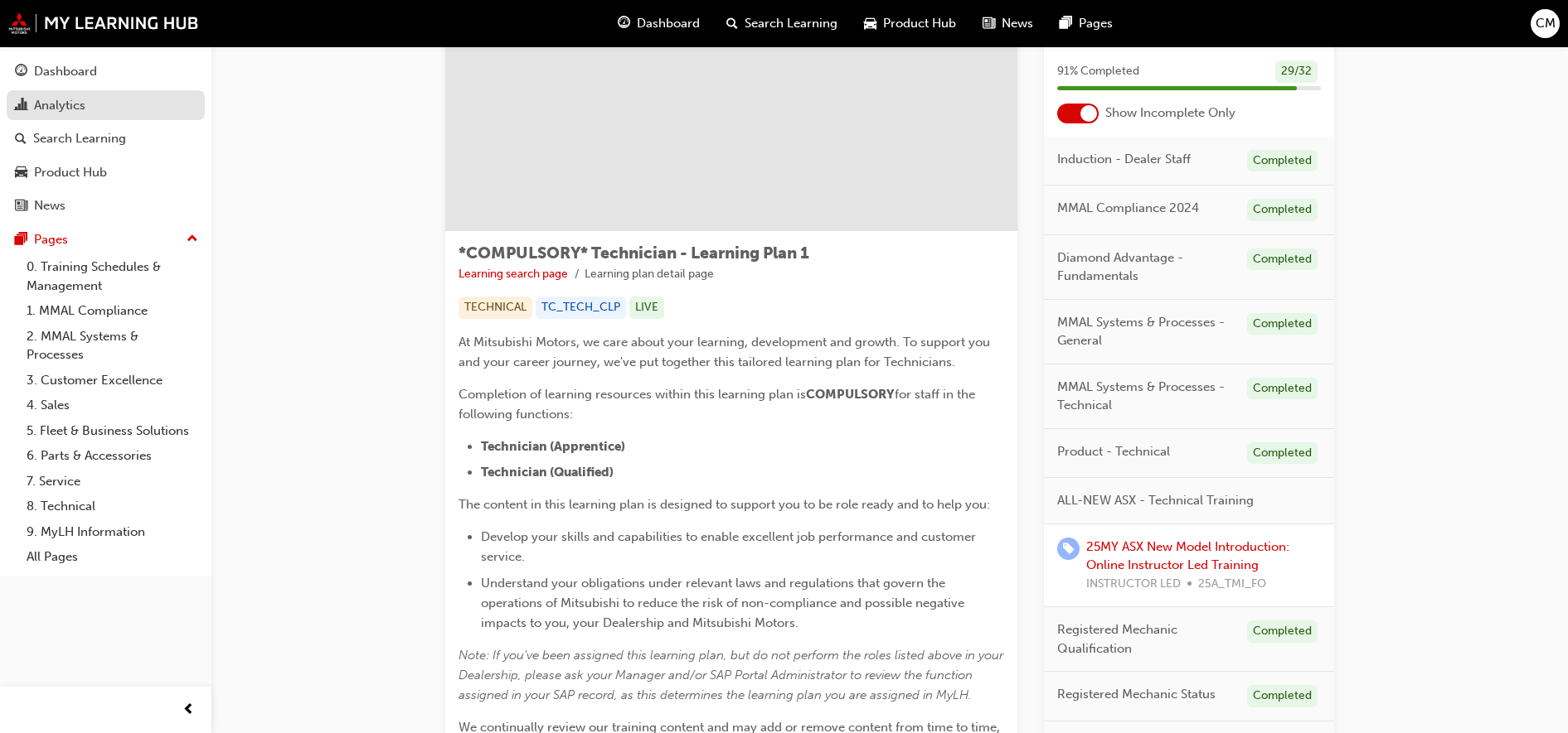
click at [72, 103] on div "Analytics" at bounding box center [59, 106] width 51 height 19
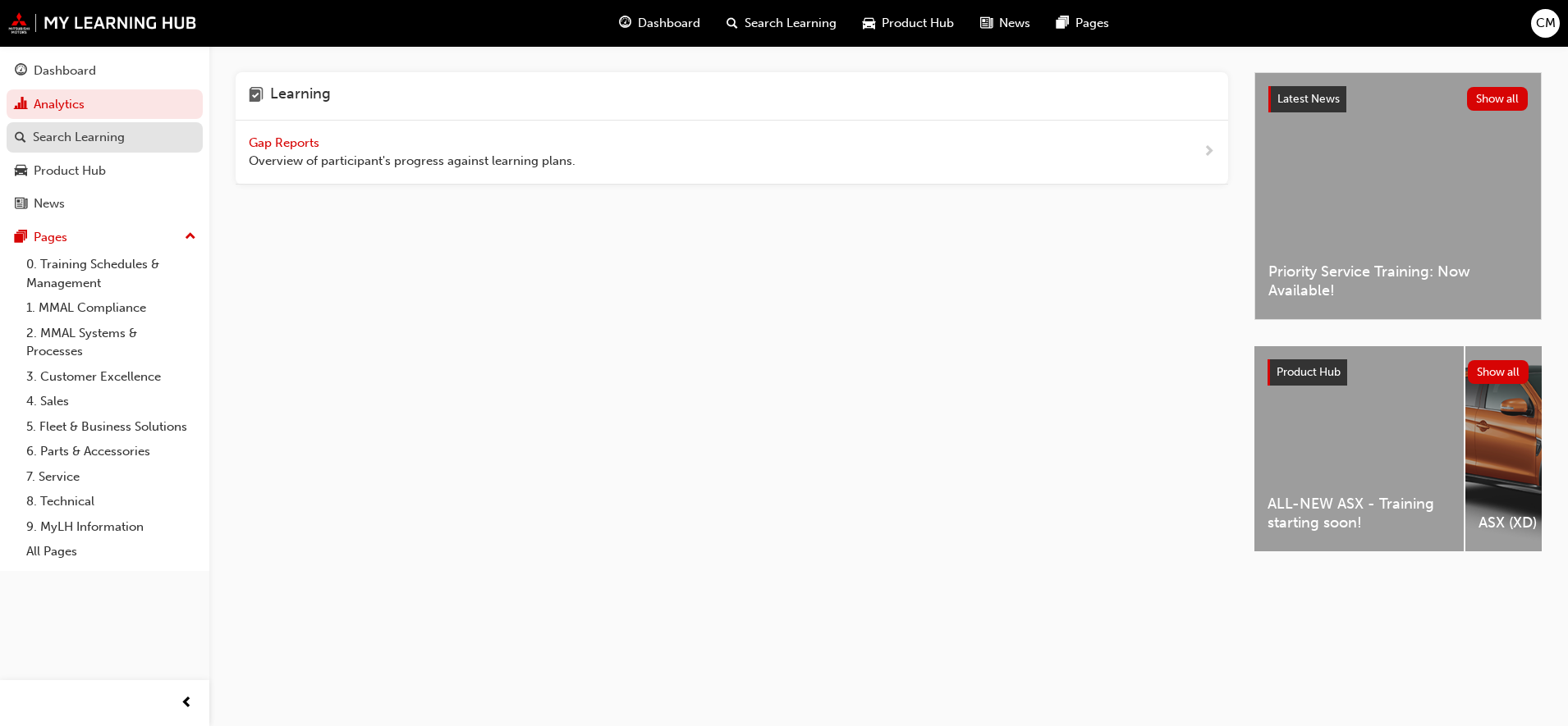
click at [69, 143] on div "Search Learning" at bounding box center [78, 138] width 92 height 19
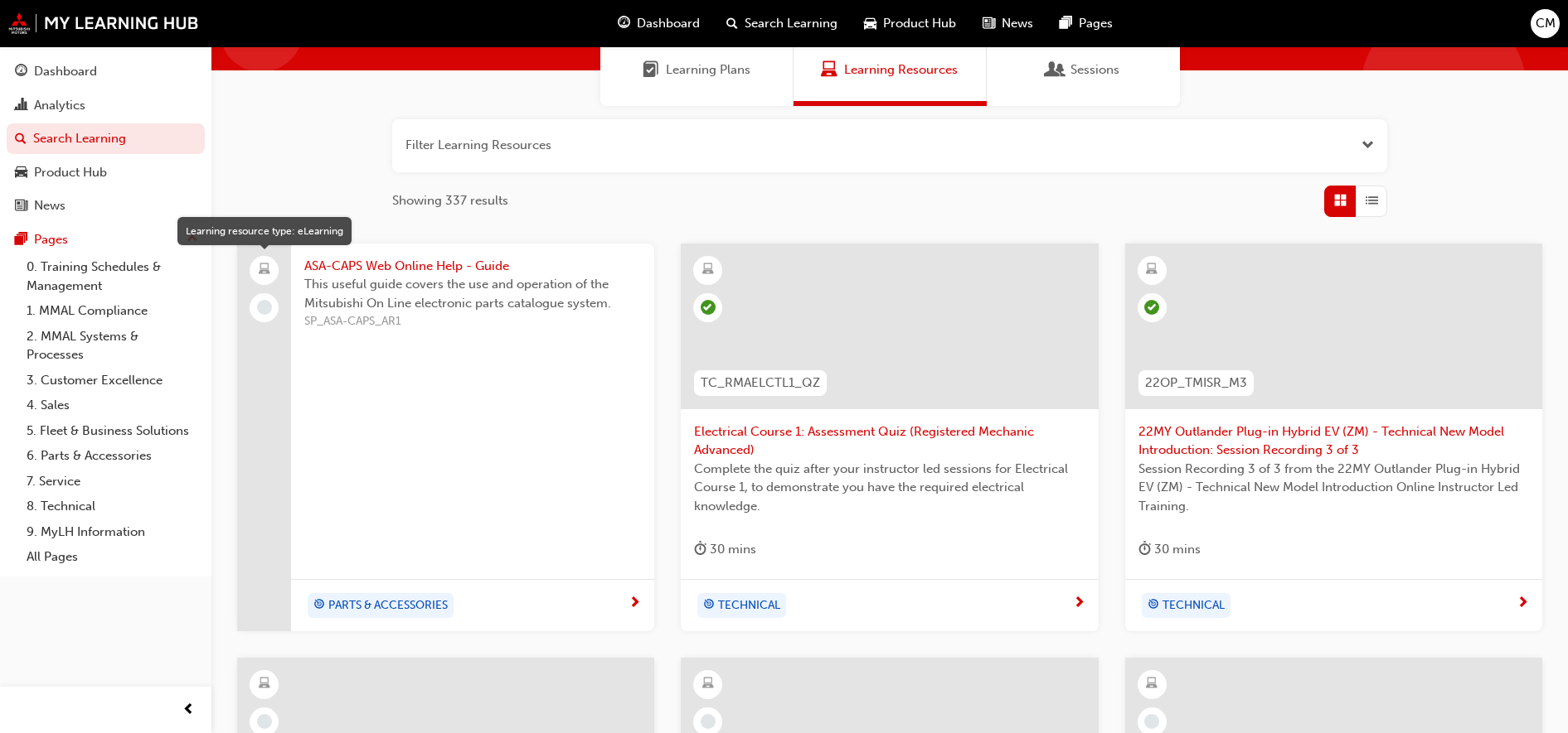
scroll to position [137, 0]
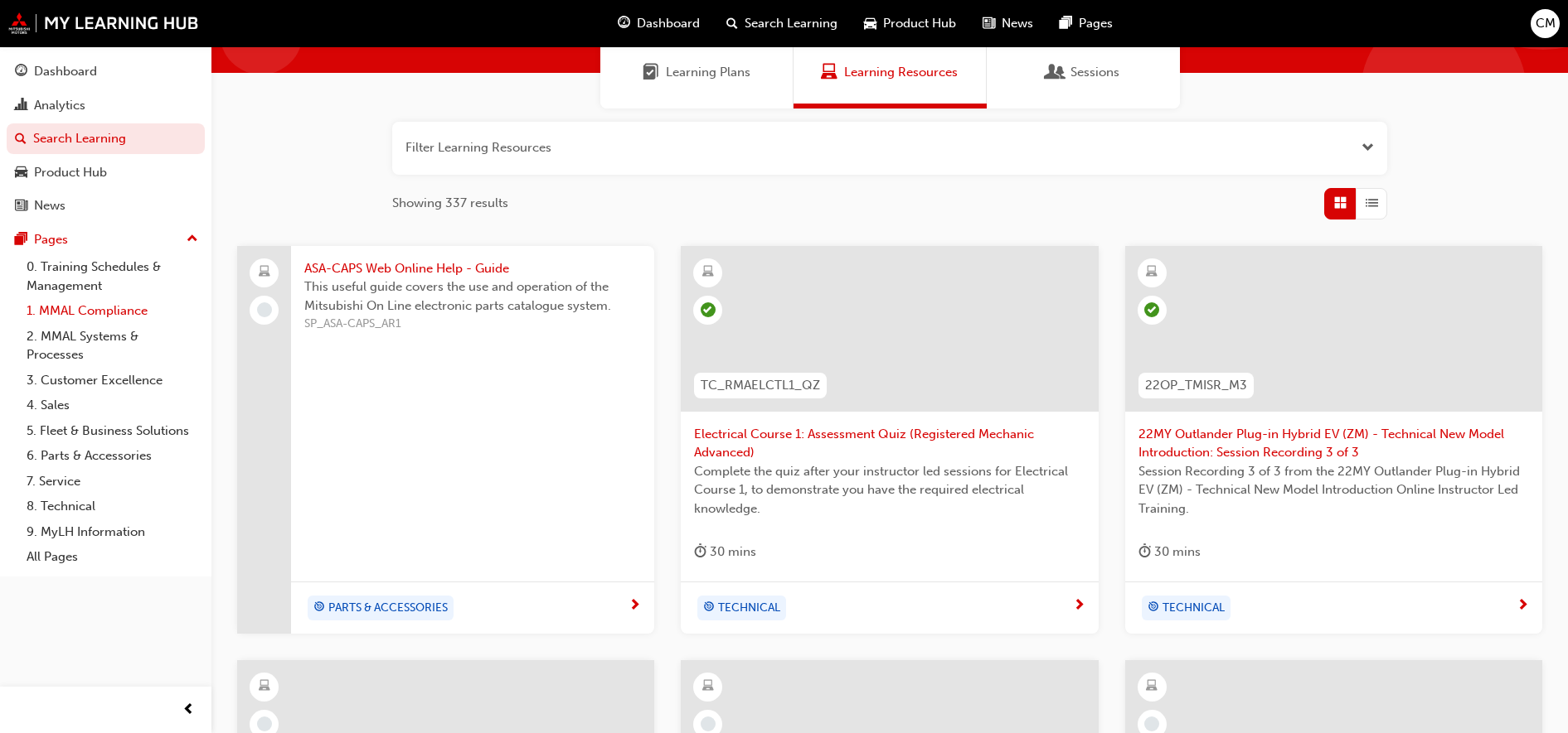
click at [79, 314] on link "1. MMAL Compliance" at bounding box center [112, 311] width 185 height 26
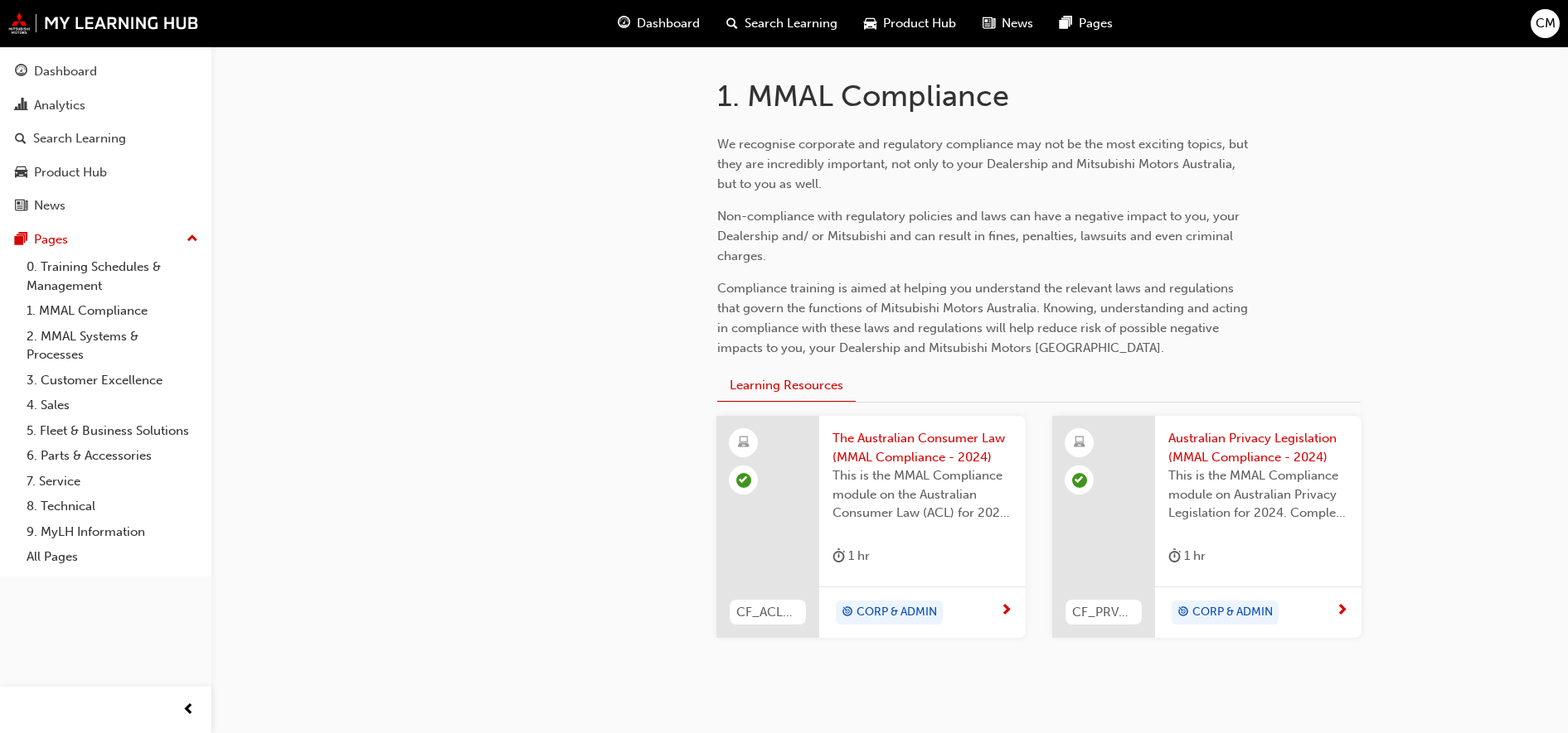
scroll to position [411, 0]
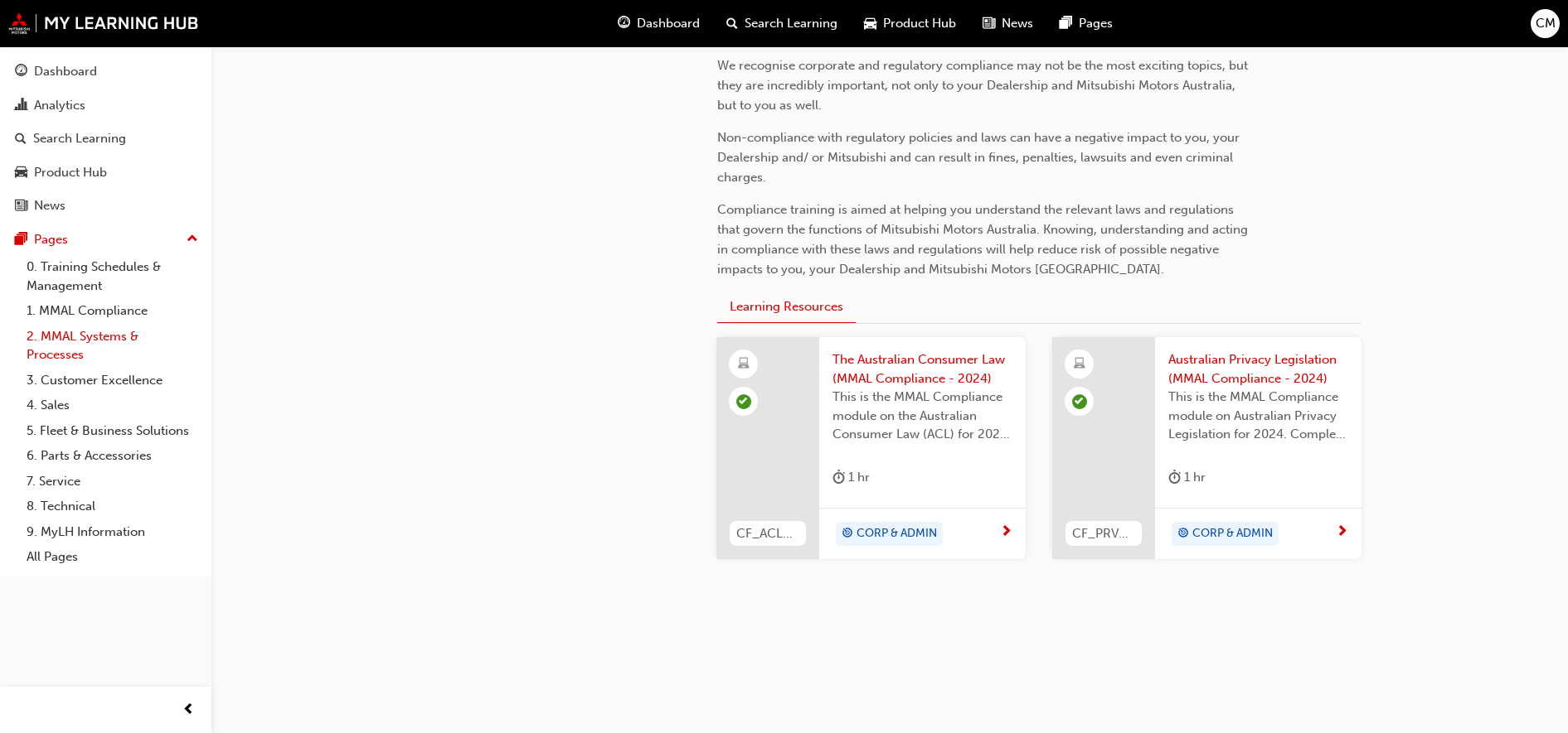
click at [109, 337] on link "2. MMAL Systems & Processes" at bounding box center [112, 345] width 185 height 43
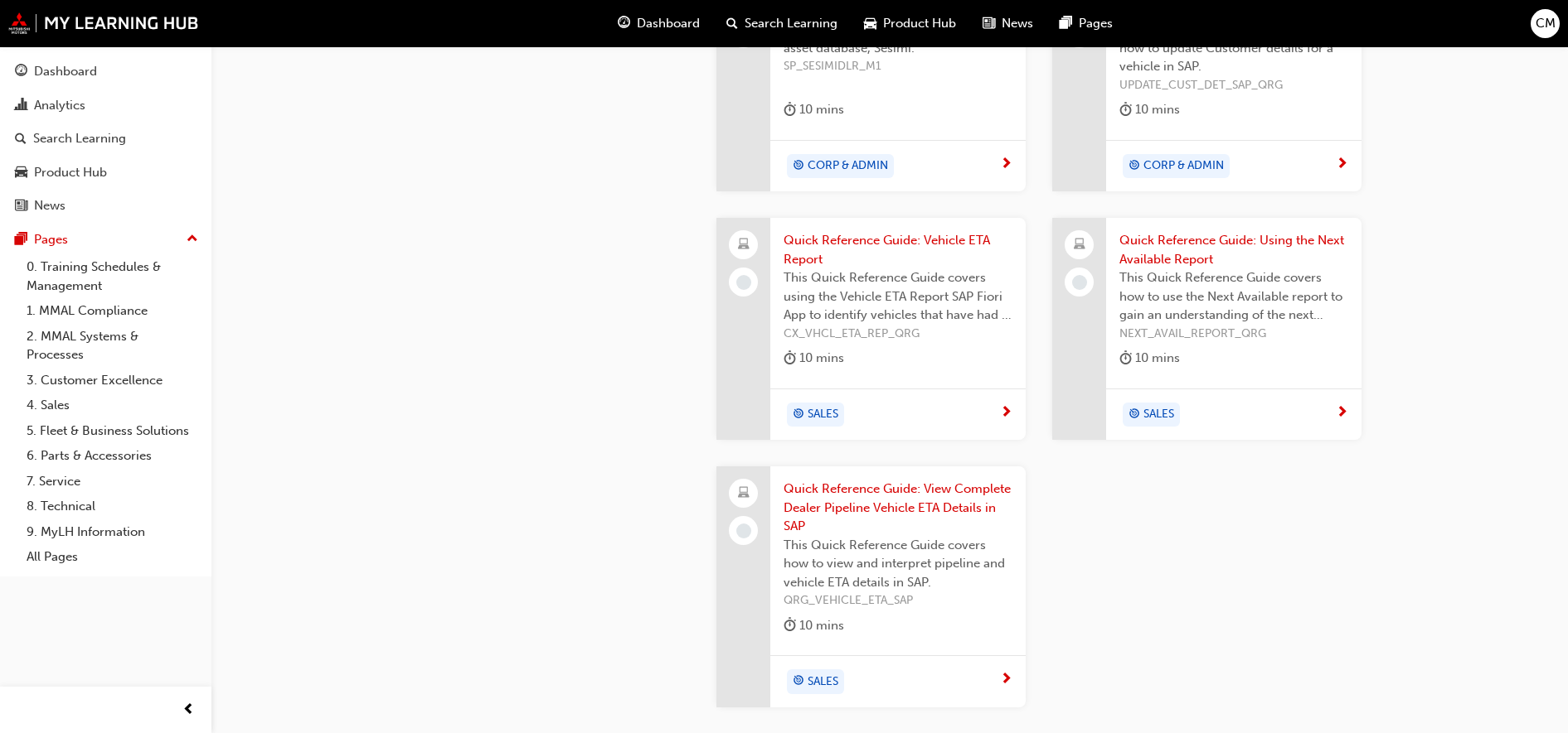
scroll to position [1972, 0]
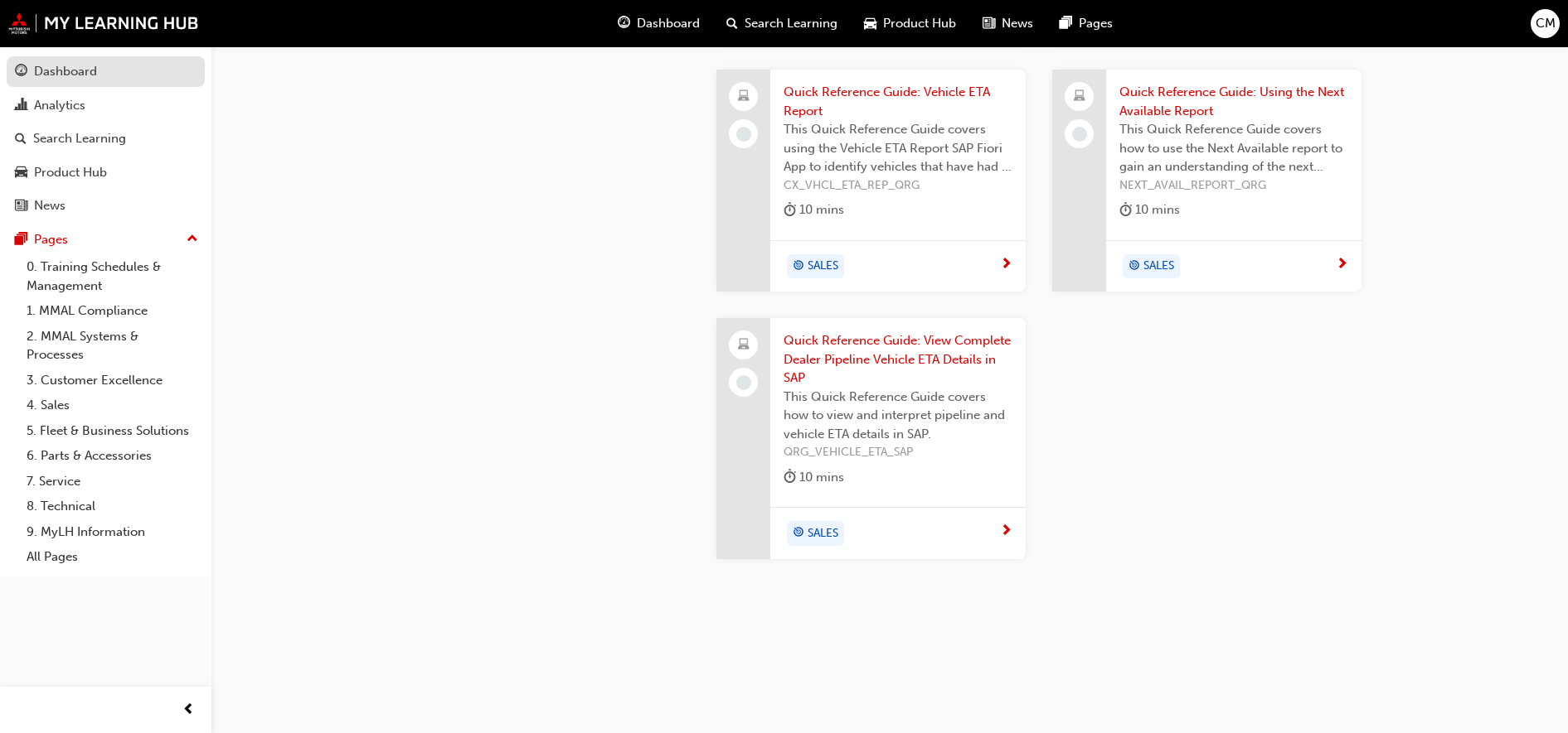
click at [67, 79] on div "Dashboard" at bounding box center [65, 71] width 63 height 19
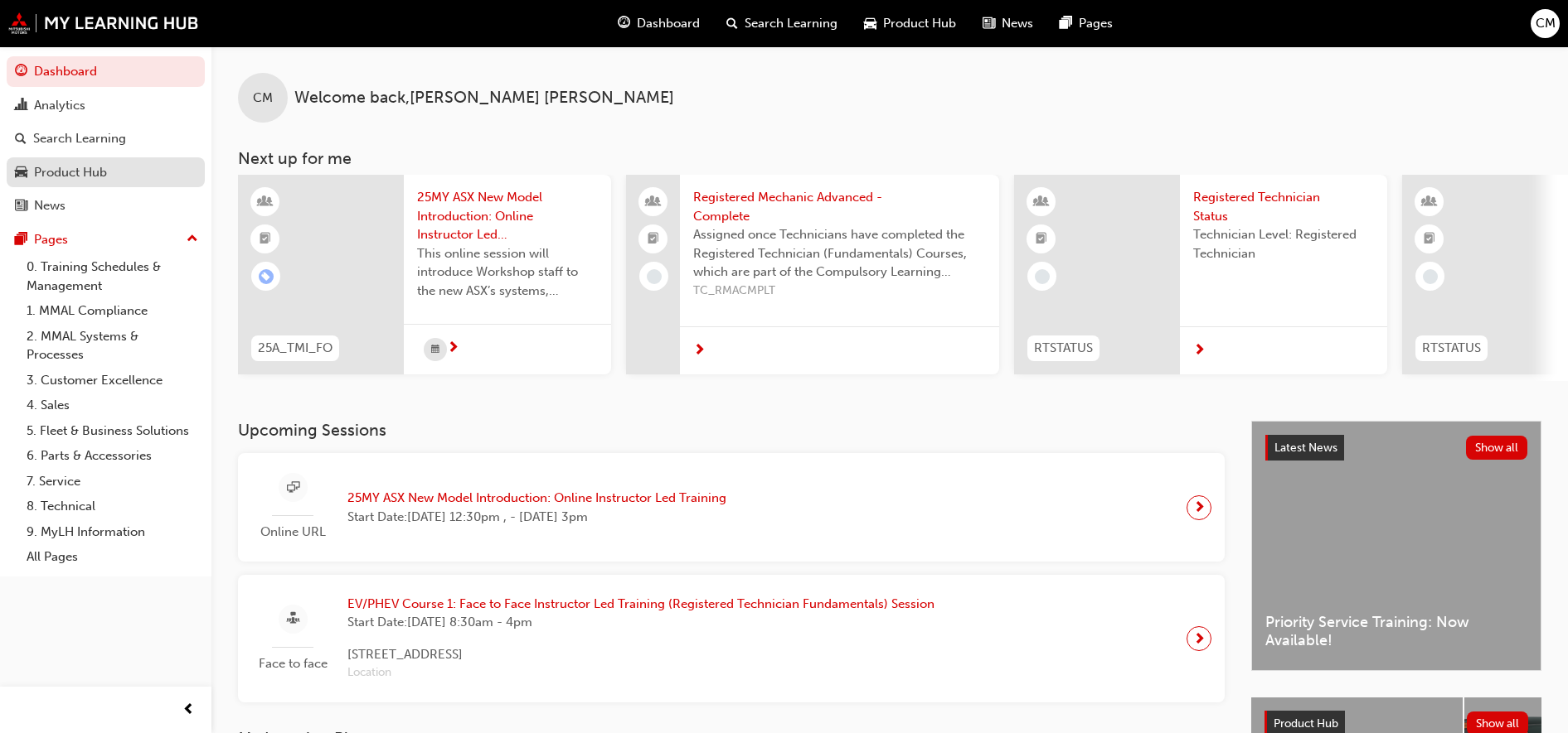
click at [72, 168] on div "Product Hub" at bounding box center [71, 173] width 73 height 19
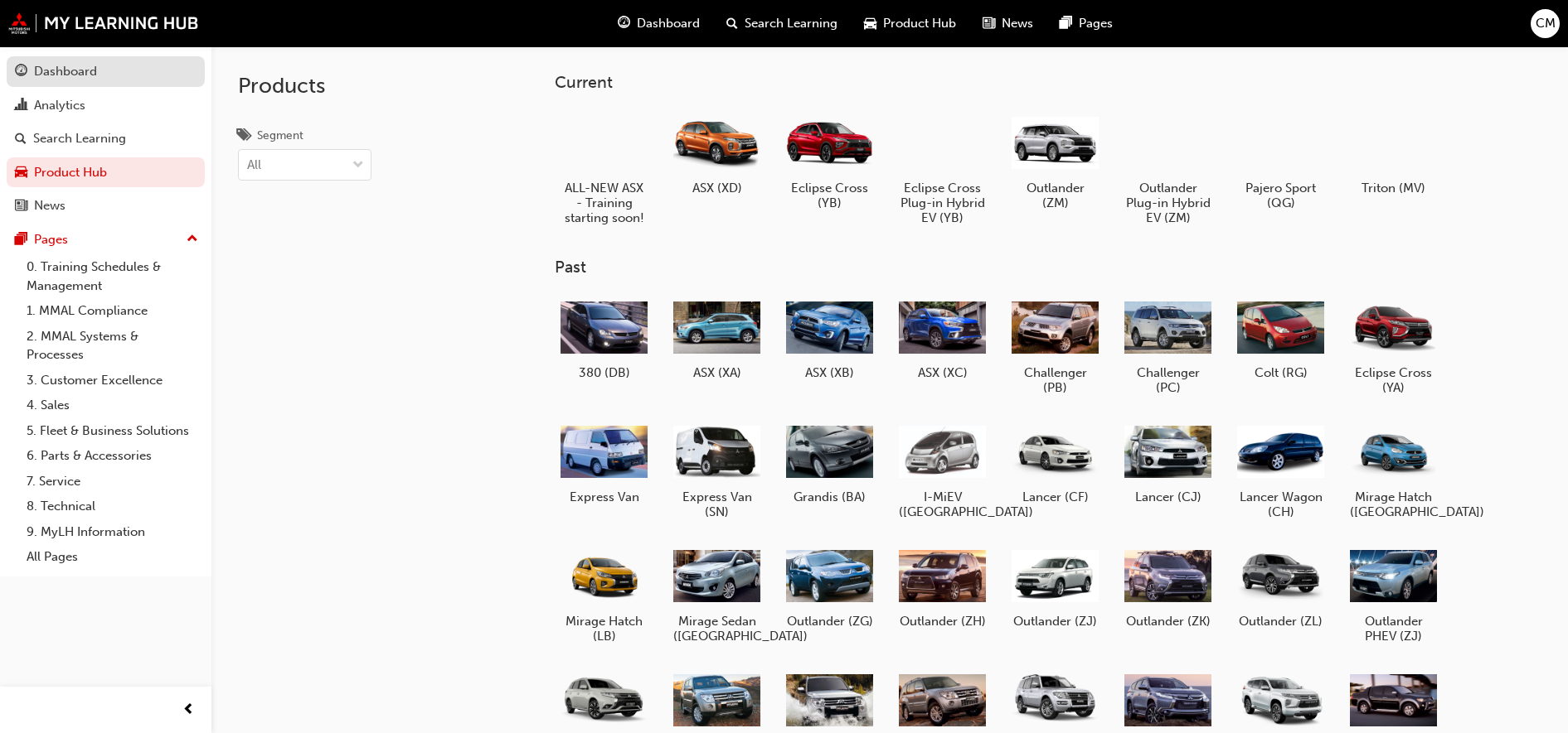
click at [85, 77] on div "Dashboard" at bounding box center [65, 71] width 63 height 19
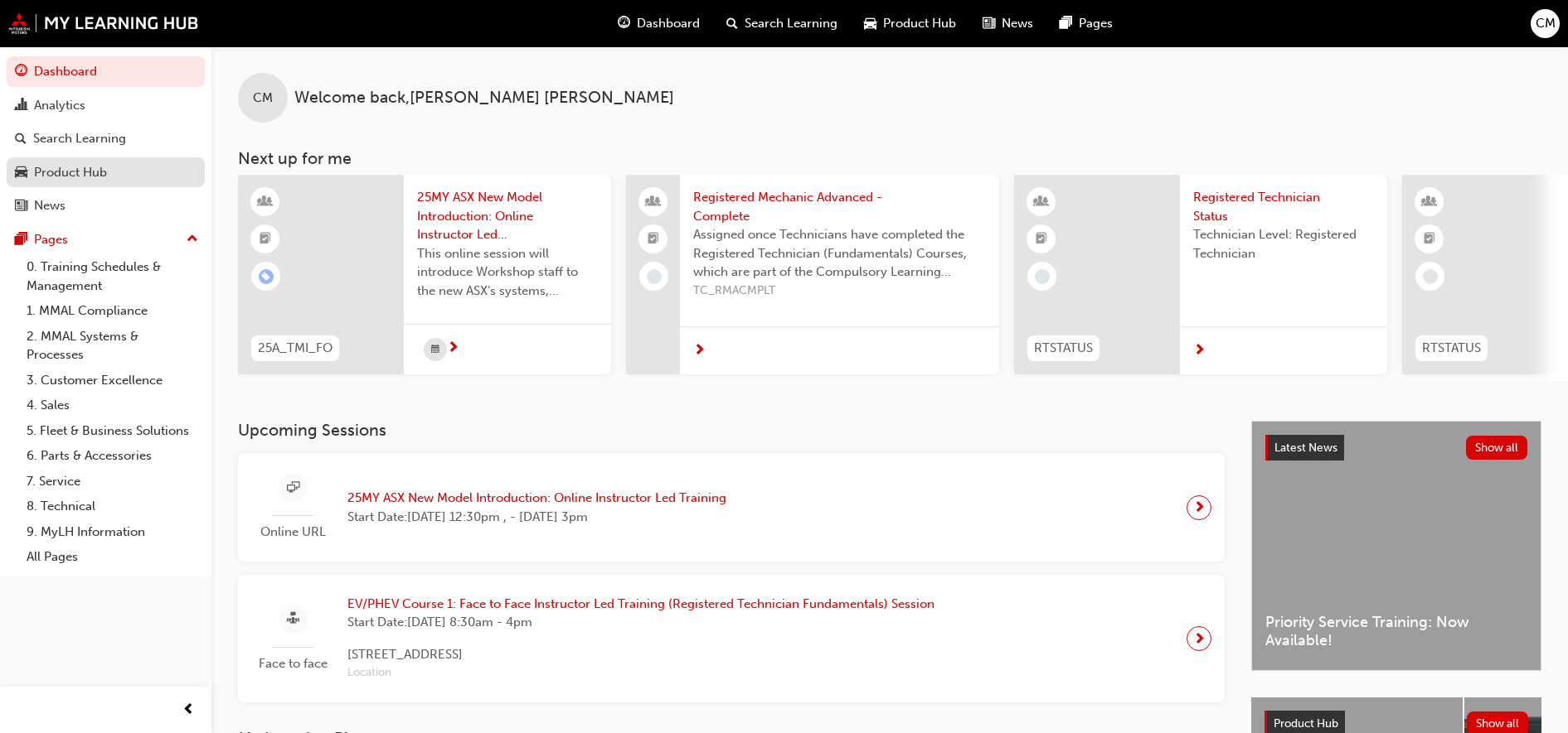
click at [102, 165] on div "Product Hub" at bounding box center [71, 173] width 73 height 19
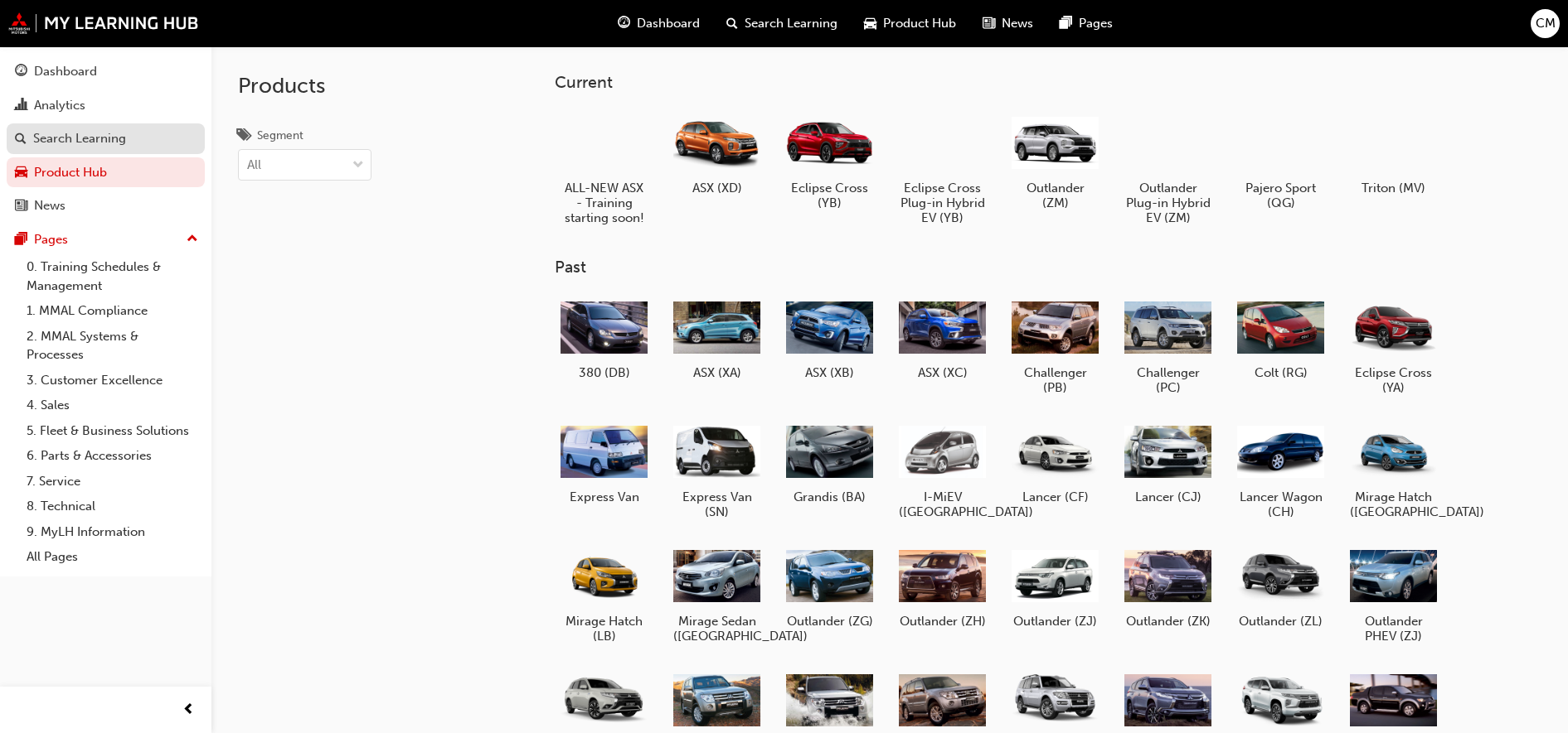
click at [111, 127] on link "Search Learning" at bounding box center [105, 139] width 198 height 31
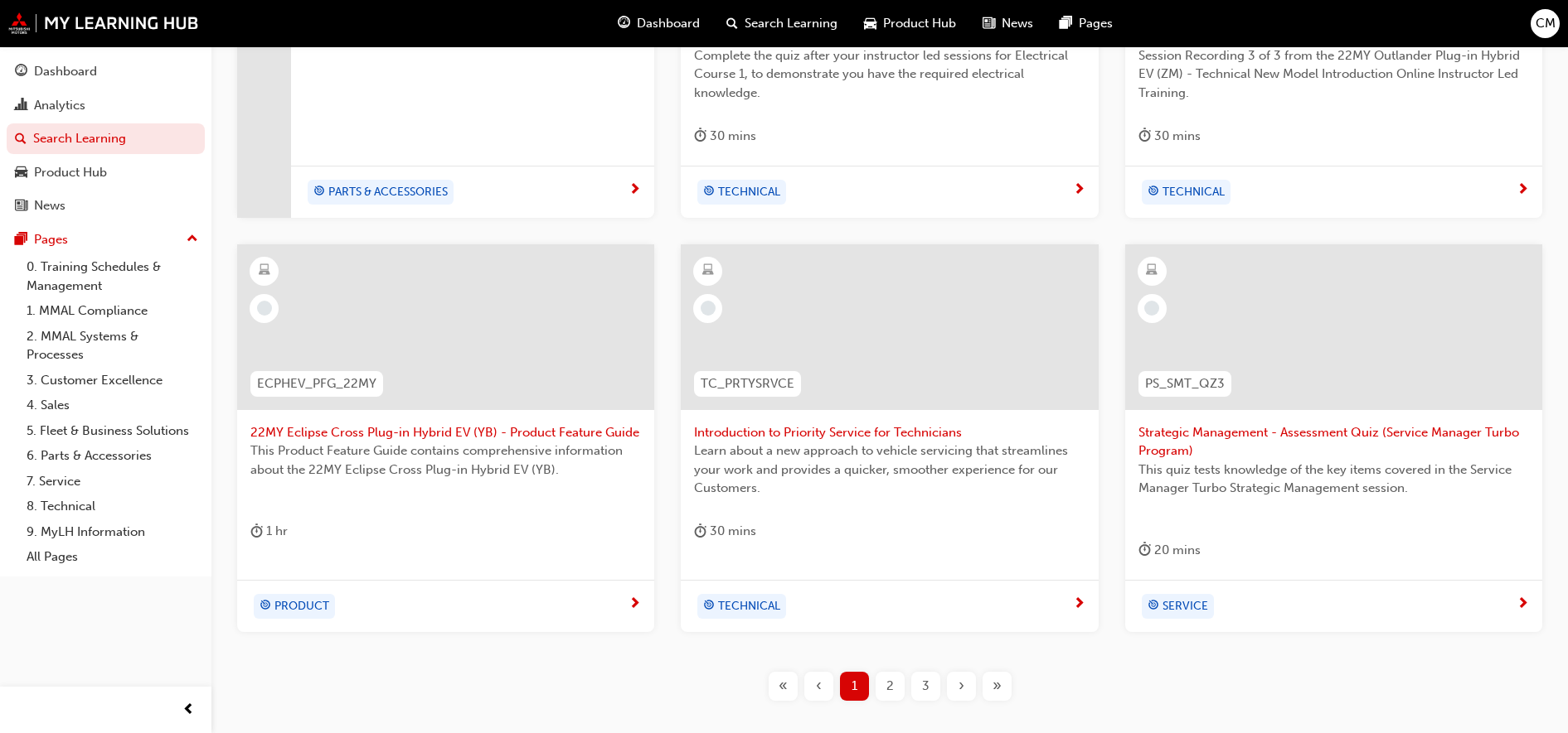
scroll to position [551, 0]
click at [122, 151] on link "Search Learning" at bounding box center [105, 139] width 198 height 31
click at [99, 117] on link "Analytics" at bounding box center [105, 106] width 198 height 31
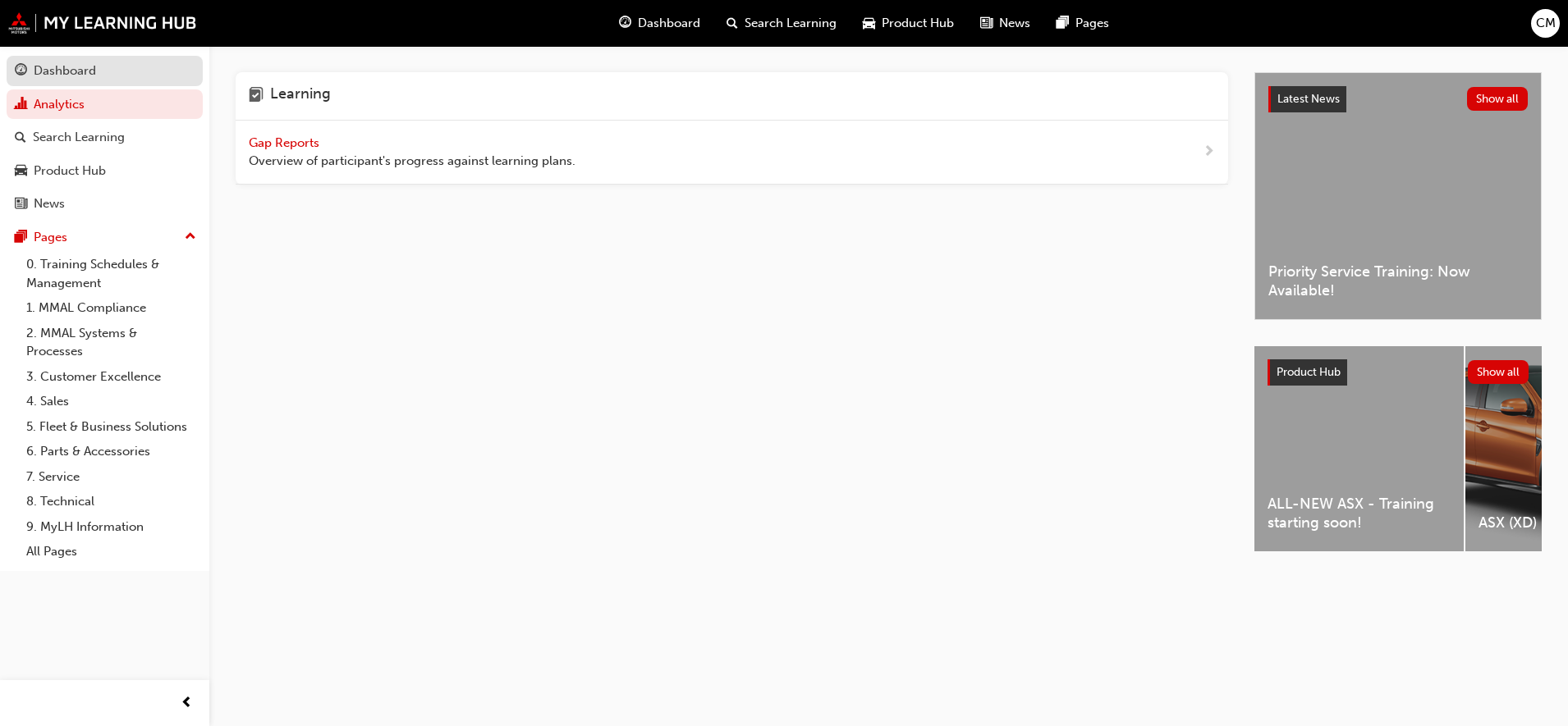
click at [148, 60] on link "Dashboard" at bounding box center [104, 71] width 196 height 31
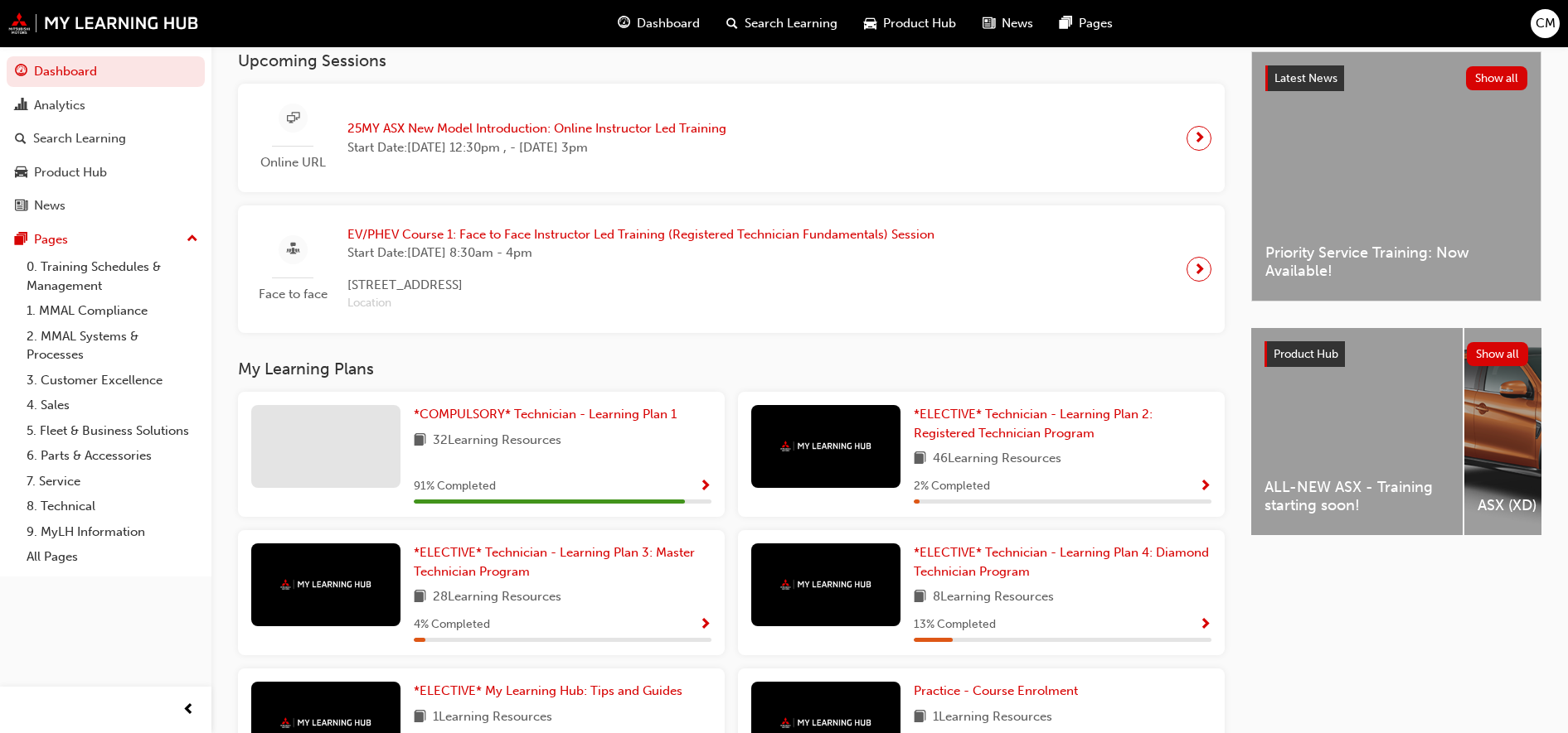
scroll to position [502, 0]
